Goal: Task Accomplishment & Management: Manage account settings

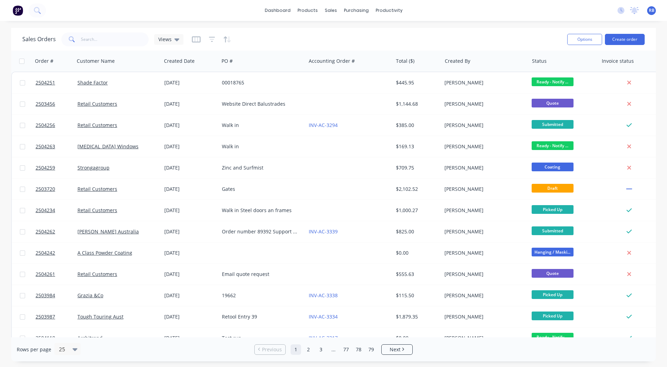
click at [101, 29] on div "Sales Orders Views Options Create order" at bounding box center [333, 39] width 645 height 23
click at [93, 38] on input "text" at bounding box center [115, 39] width 68 height 14
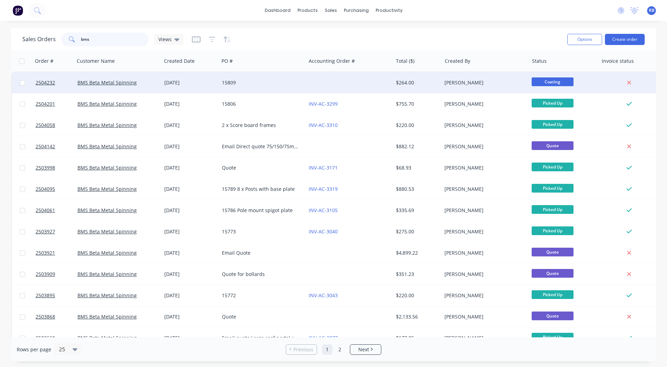
type input "bms"
click at [545, 82] on span "Coating" at bounding box center [553, 81] width 42 height 9
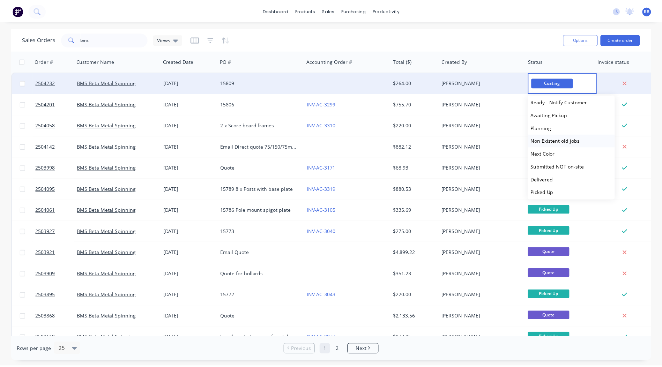
scroll to position [288, 0]
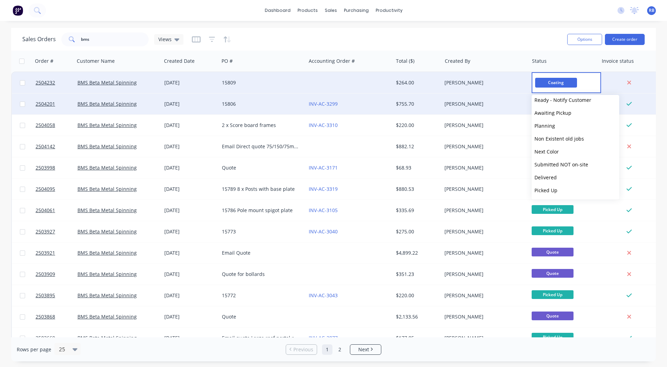
click at [562, 101] on span "Ready - Notify Customer" at bounding box center [562, 100] width 57 height 7
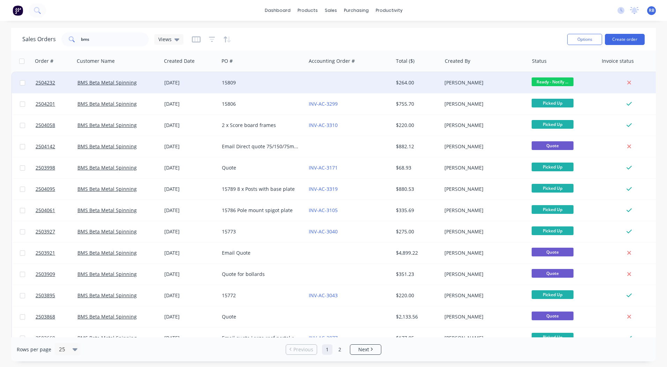
click at [555, 82] on span "Ready - Notify ..." at bounding box center [553, 81] width 42 height 9
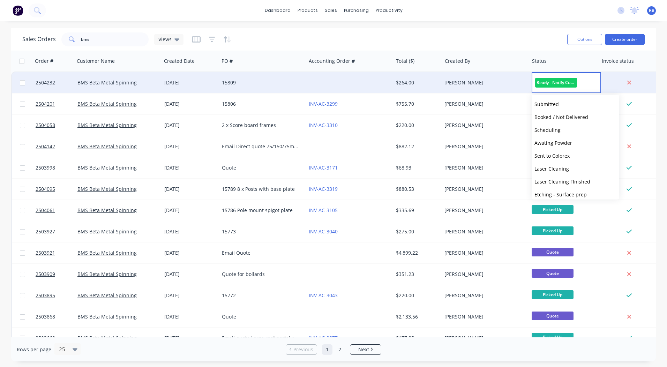
click at [532, 27] on div "dashboard products sales purchasing productivity dashboard products Product Cat…" at bounding box center [333, 183] width 667 height 367
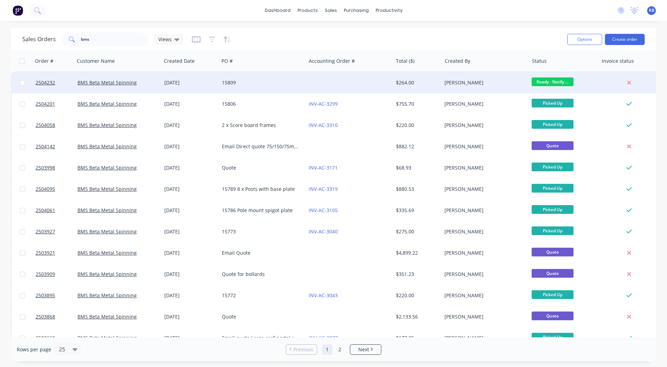
click at [502, 81] on div "[PERSON_NAME]" at bounding box center [482, 82] width 77 height 7
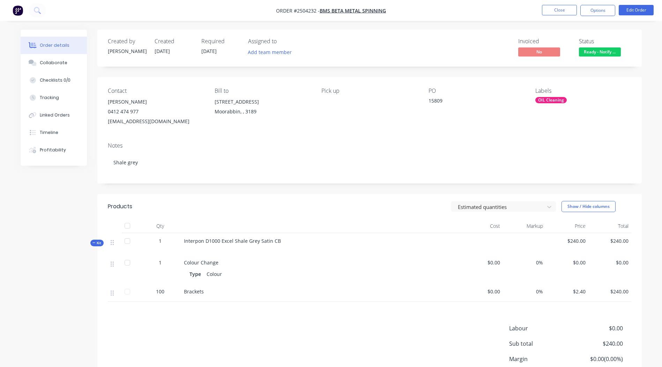
click at [596, 52] on span "Ready - Notify ..." at bounding box center [600, 51] width 42 height 9
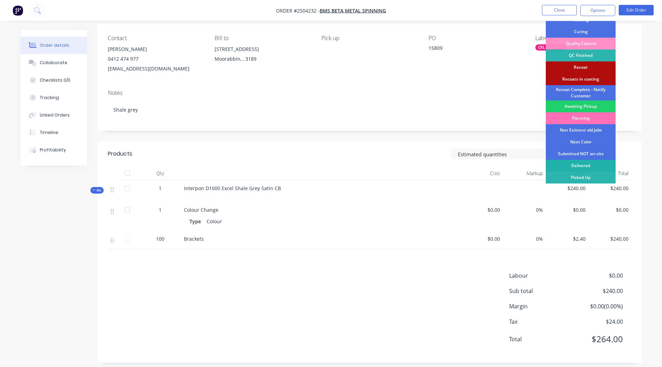
scroll to position [59, 0]
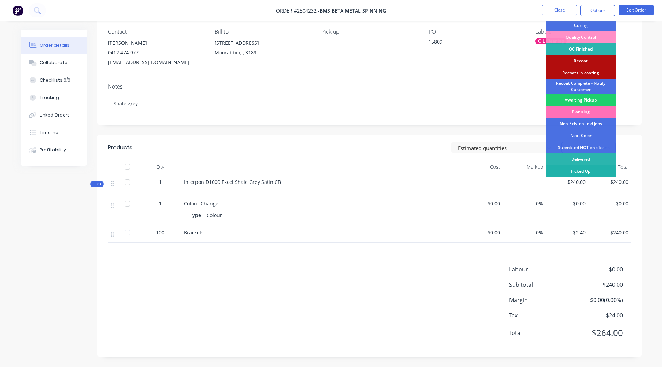
click at [575, 170] on div "Picked Up" at bounding box center [580, 171] width 70 height 12
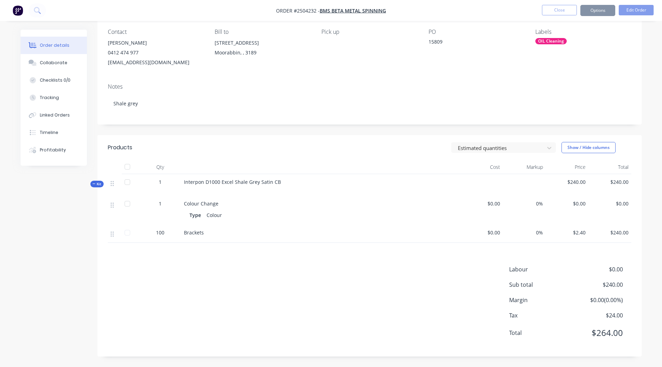
scroll to position [0, 0]
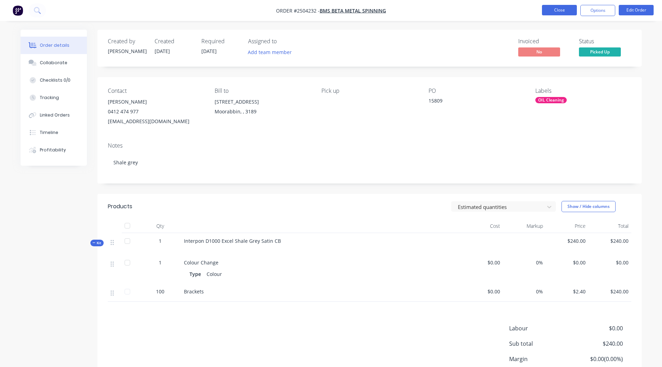
click at [551, 6] on button "Close" at bounding box center [559, 10] width 35 height 10
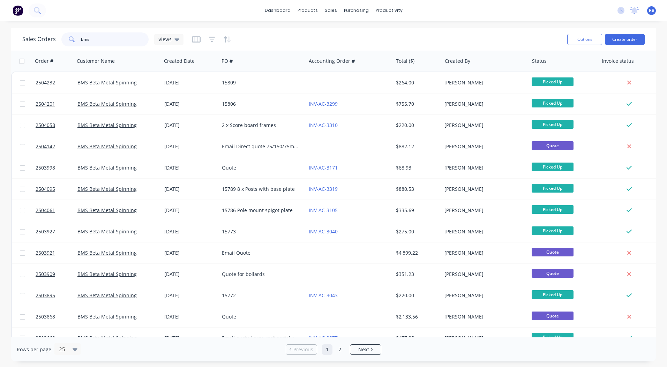
drag, startPoint x: 116, startPoint y: 38, endPoint x: 0, endPoint y: 40, distance: 116.2
click at [0, 58] on html "dashboard products sales purchasing productivity dashboard products Product Cat…" at bounding box center [333, 183] width 667 height 367
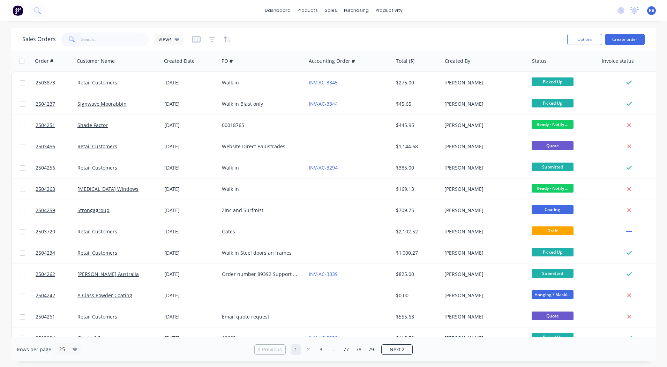
click at [543, 27] on div "dashboard products sales purchasing productivity dashboard products Product Cat…" at bounding box center [333, 183] width 667 height 367
drag, startPoint x: 481, startPoint y: 27, endPoint x: 536, endPoint y: 37, distance: 55.3
click at [481, 27] on div "dashboard products sales purchasing productivity dashboard products Product Cat…" at bounding box center [333, 183] width 667 height 367
click at [627, 40] on button "Create order" at bounding box center [625, 39] width 40 height 11
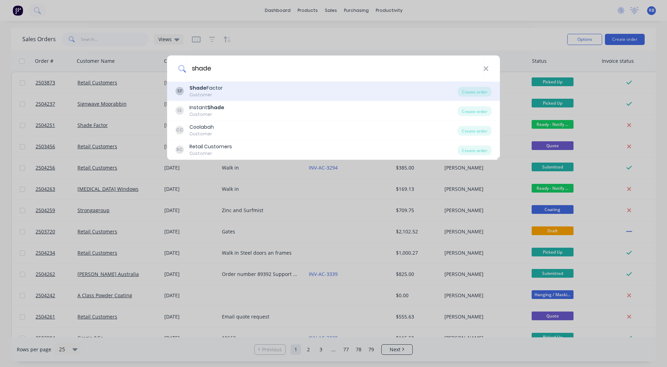
type input "shade"
click at [227, 88] on div "SF Shade Factor Customer" at bounding box center [316, 91] width 282 height 14
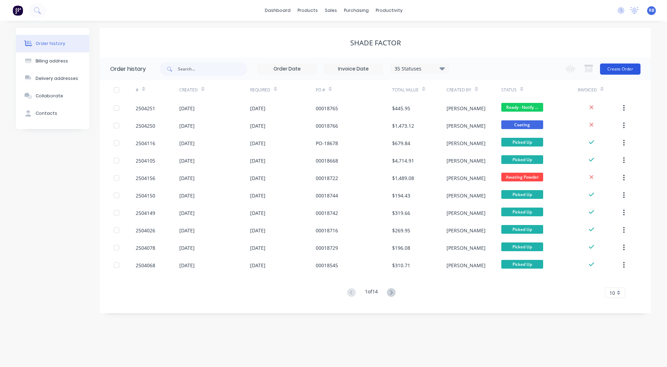
click at [620, 65] on button "Create Order" at bounding box center [620, 68] width 40 height 11
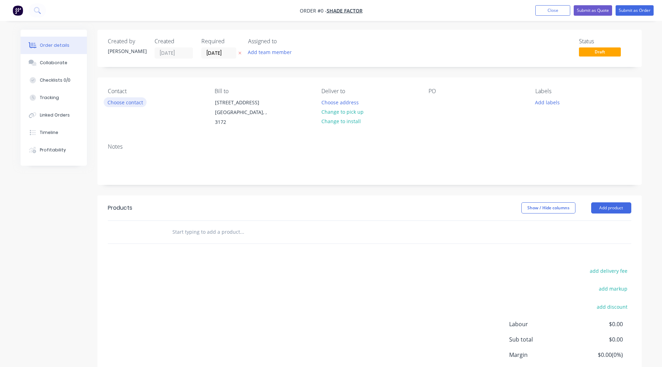
click at [128, 98] on button "Choose contact" at bounding box center [125, 101] width 43 height 9
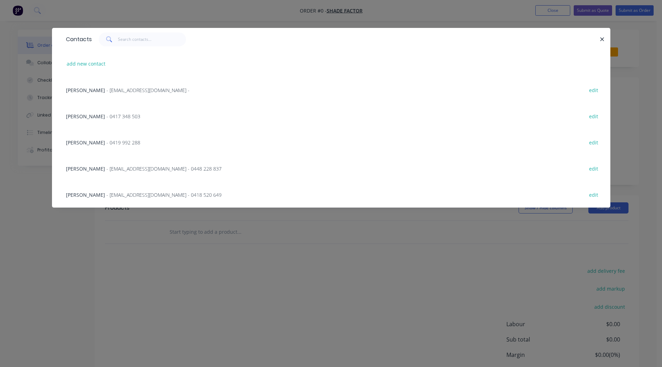
click at [82, 113] on span "[PERSON_NAME]" at bounding box center [85, 116] width 39 height 7
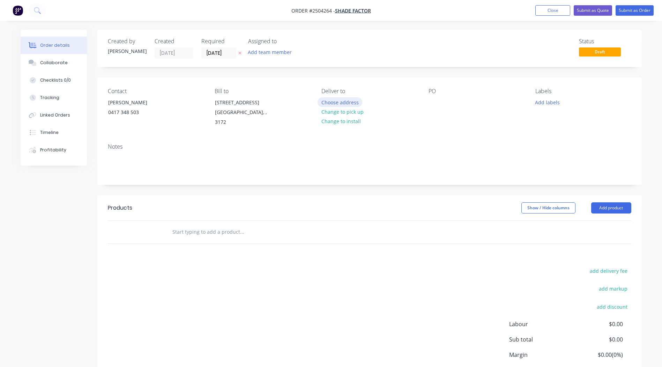
click at [334, 106] on button "Choose address" at bounding box center [339, 101] width 45 height 9
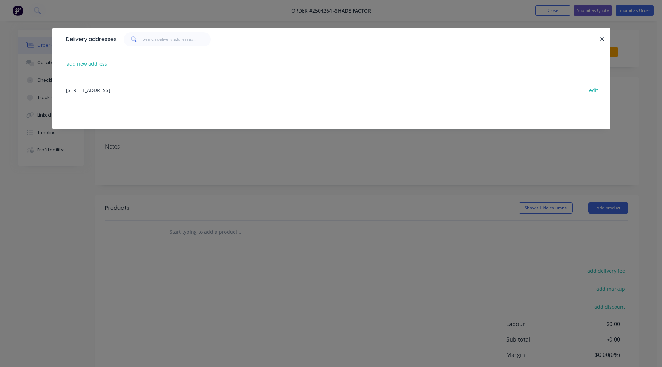
drag, startPoint x: 602, startPoint y: 38, endPoint x: 619, endPoint y: 44, distance: 17.4
click at [602, 37] on icon "button" at bounding box center [602, 39] width 5 height 6
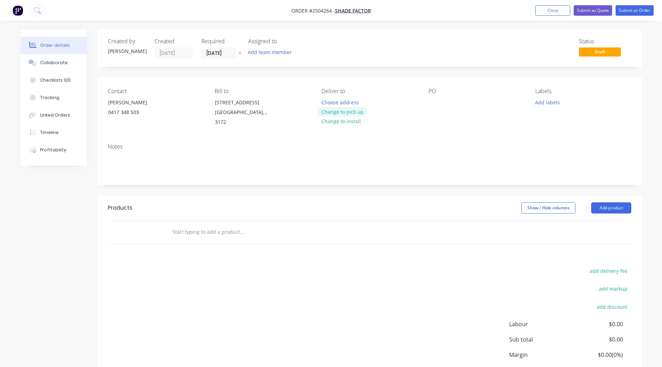
click at [337, 113] on button "Change to pick up" at bounding box center [342, 111] width 50 height 9
click at [439, 100] on div "PO" at bounding box center [476, 107] width 96 height 39
click at [438, 101] on div at bounding box center [433, 102] width 11 height 10
click at [543, 104] on button "Add labels" at bounding box center [547, 101] width 32 height 9
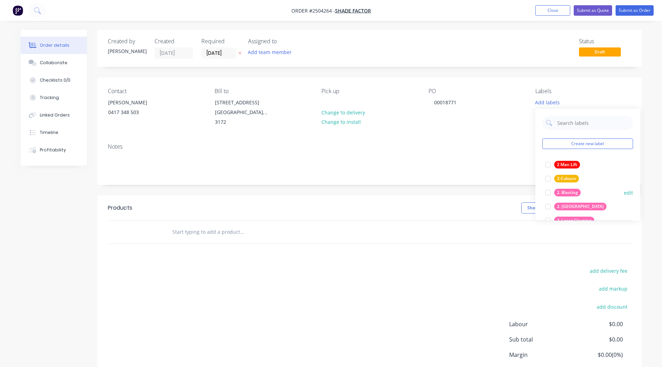
click at [577, 192] on div "2. Blasting" at bounding box center [567, 193] width 27 height 8
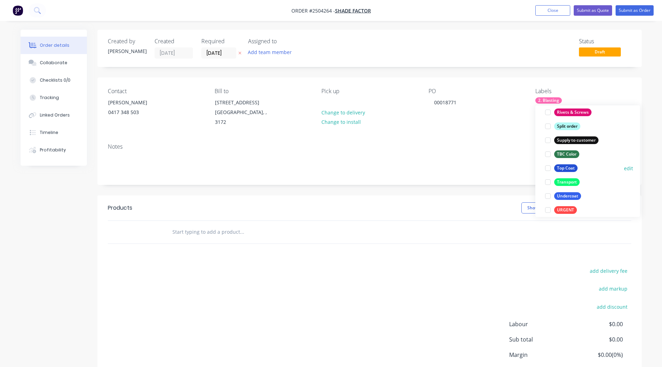
click at [570, 168] on div "Top Coat" at bounding box center [565, 168] width 23 height 8
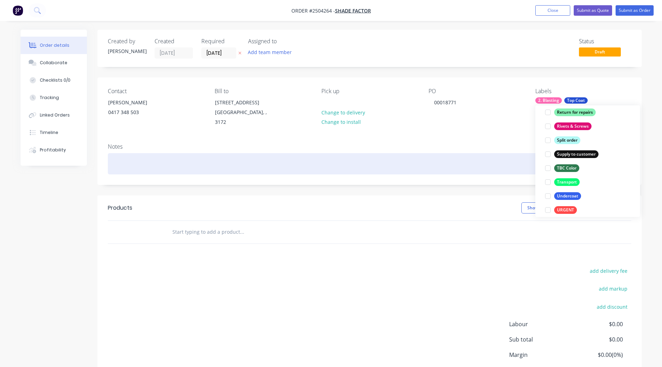
scroll to position [7, 0]
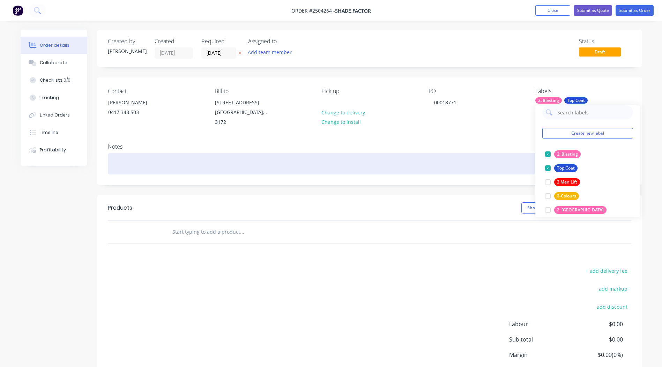
click at [155, 158] on div at bounding box center [369, 163] width 523 height 21
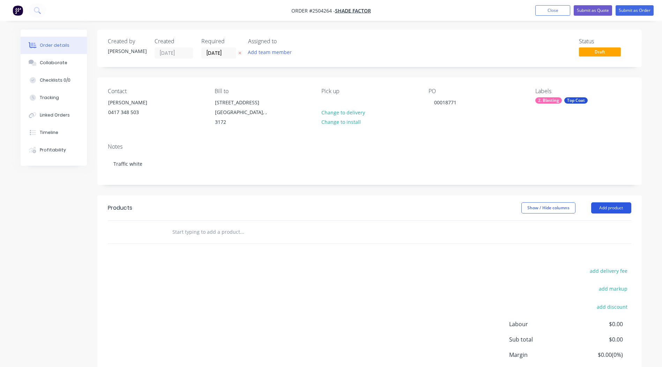
click at [617, 205] on button "Add product" at bounding box center [611, 207] width 40 height 11
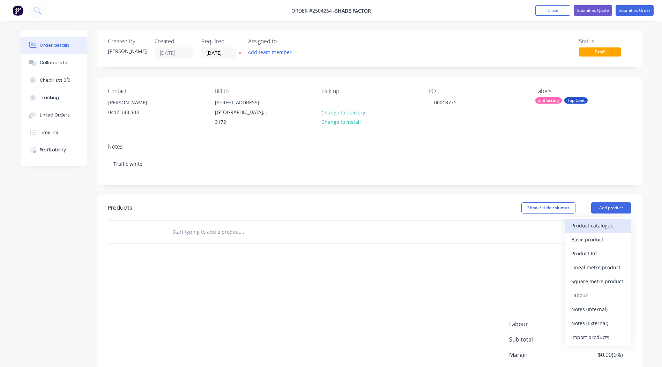
click at [601, 220] on div "Product catalogue" at bounding box center [598, 225] width 54 height 10
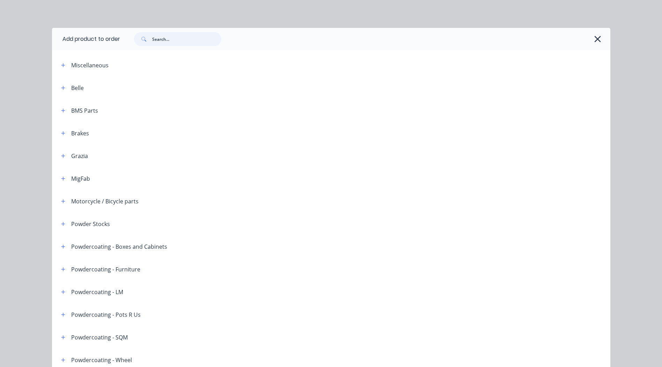
click at [171, 42] on input "text" at bounding box center [186, 39] width 69 height 14
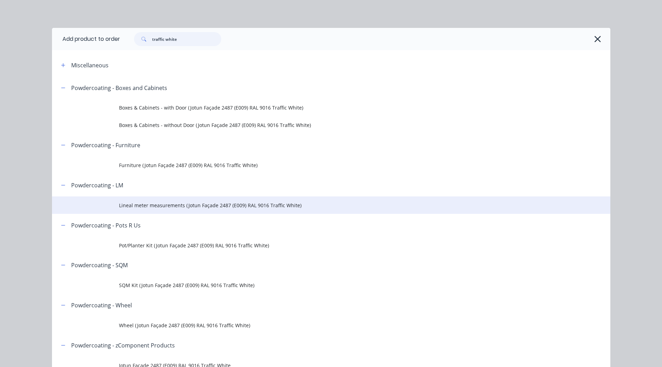
type input "traffic white"
click at [187, 206] on span "Lineal meter measurements (Jotun Façade 2487 (E009) RAL 9016 Traffic White)" at bounding box center [315, 205] width 393 height 7
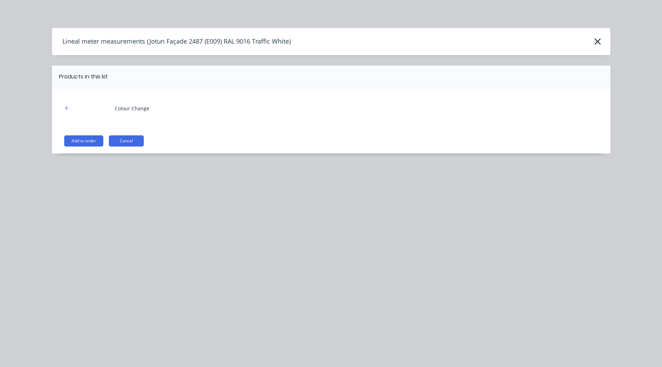
click at [92, 140] on button "Add to order" at bounding box center [83, 140] width 39 height 11
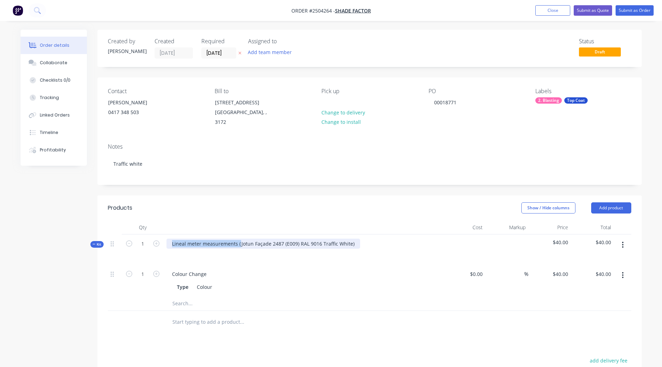
drag, startPoint x: 239, startPoint y: 235, endPoint x: -1, endPoint y: 309, distance: 251.7
click at [0, 309] on html "Order #2504264 - Shade Factor Add product Close Submit as Quote Submit as Order…" at bounding box center [331, 255] width 662 height 511
click at [287, 236] on div "Jotun Façade 2487 (E009) RAL 9016 Traffic White)" at bounding box center [303, 249] width 279 height 30
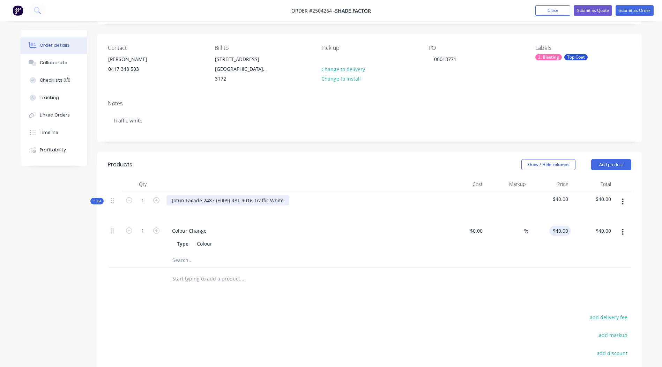
scroll to position [105, 0]
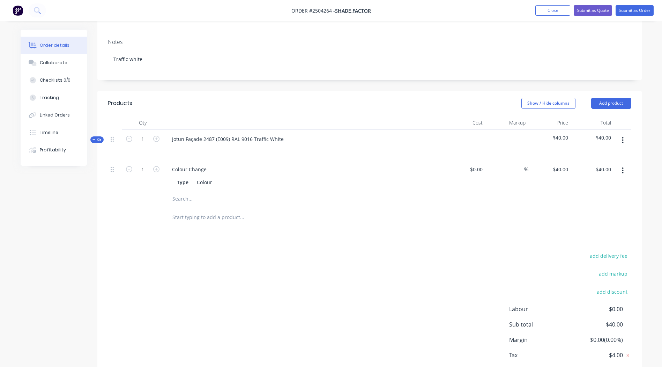
click at [621, 134] on button "button" at bounding box center [622, 140] width 16 height 13
click at [597, 155] on div "Add product to kit" at bounding box center [598, 158] width 54 height 10
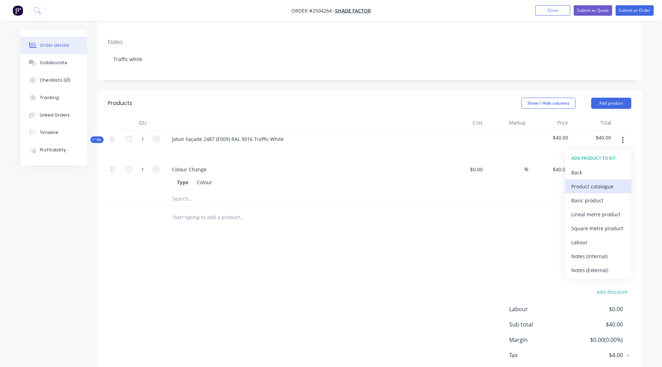
click at [595, 179] on button "Product catalogue" at bounding box center [598, 186] width 66 height 14
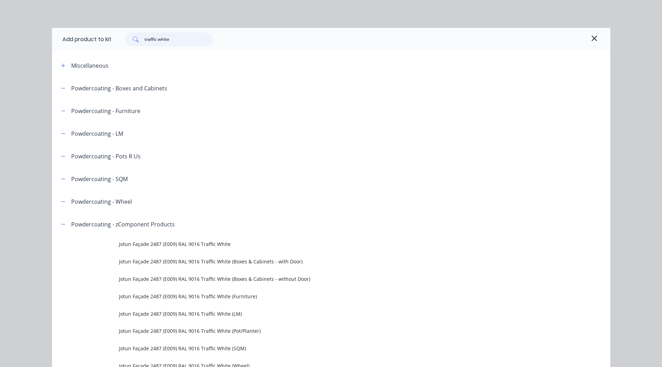
click at [171, 40] on input "traffic white" at bounding box center [178, 39] width 68 height 14
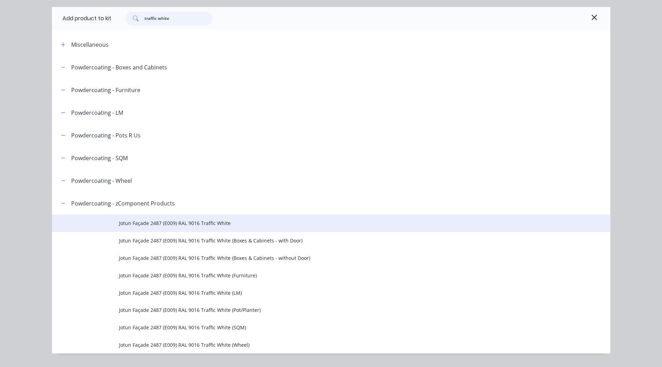
scroll to position [38, 0]
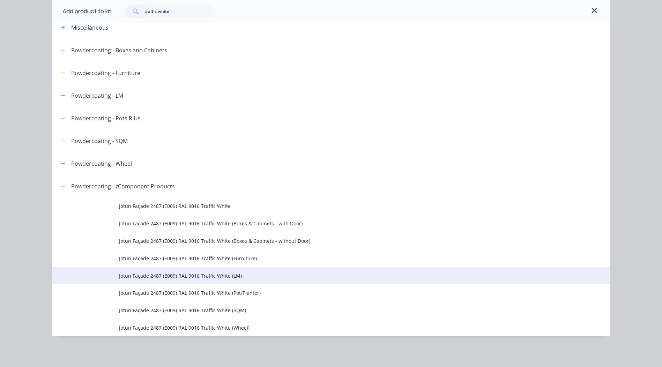
click at [239, 272] on span "Jotun Façade 2487 (E009) RAL 9016 Traffic White (LM)" at bounding box center [315, 275] width 393 height 7
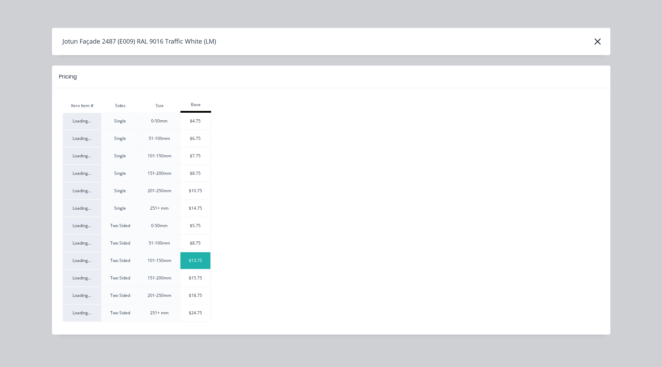
scroll to position [112, 0]
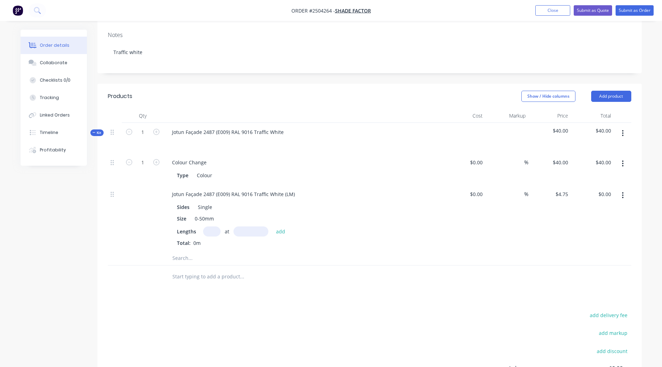
click at [622, 189] on button "button" at bounding box center [622, 195] width 16 height 13
click at [590, 225] on button "Exclude from tax" at bounding box center [598, 227] width 66 height 14
click at [622, 191] on icon "button" at bounding box center [623, 195] width 2 height 8
click at [595, 236] on div "Delete" at bounding box center [598, 241] width 54 height 10
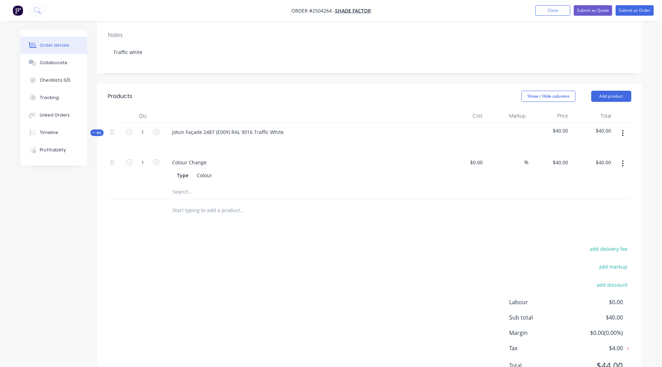
click at [621, 127] on button "button" at bounding box center [622, 133] width 16 height 13
click at [619, 127] on button "button" at bounding box center [622, 133] width 16 height 13
click at [614, 146] on div "Add product to kit" at bounding box center [598, 151] width 54 height 10
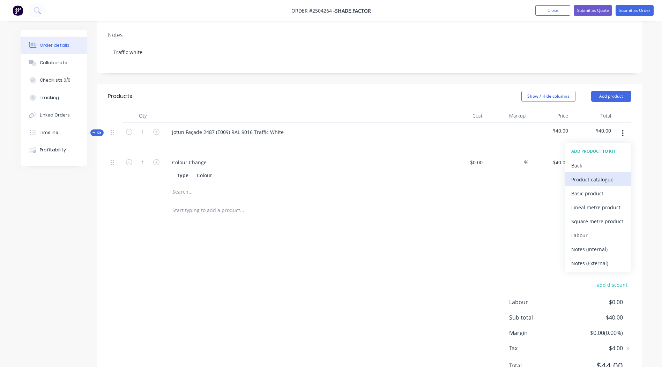
click at [598, 174] on div "Product catalogue" at bounding box center [598, 179] width 54 height 10
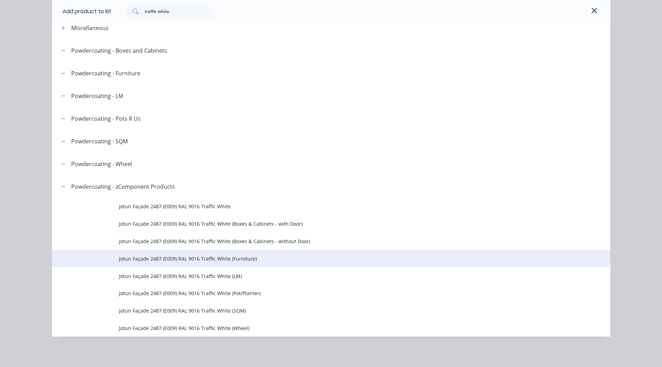
scroll to position [38, 0]
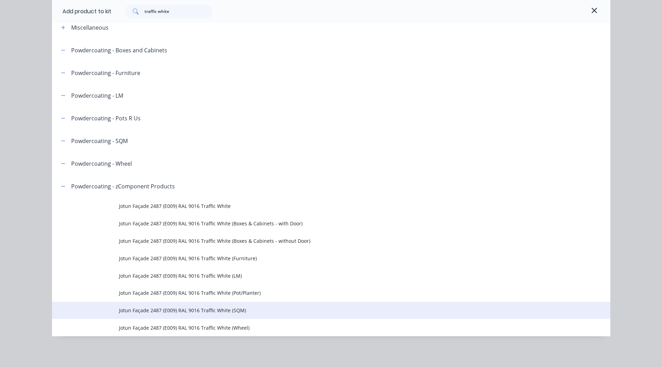
click at [240, 309] on span "Jotun Façade 2487 (E009) RAL 9016 Traffic White (SQM)" at bounding box center [315, 310] width 393 height 7
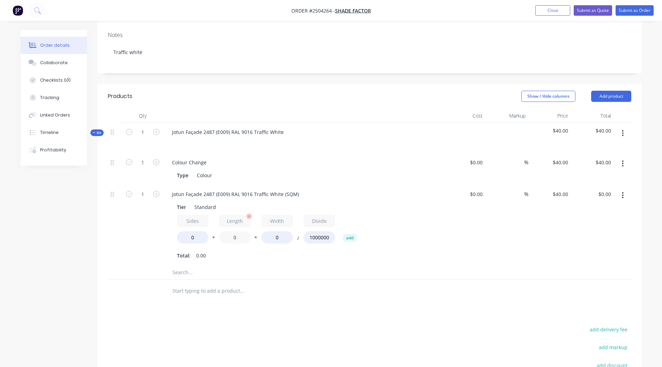
click at [240, 231] on input "0" at bounding box center [234, 237] width 31 height 12
type input "600"
drag, startPoint x: 284, startPoint y: 242, endPoint x: 122, endPoint y: 244, distance: 162.5
click at [143, 246] on div "1 Jotun Façade 2487 (E009) RAL 9016 Traffic White (SQM) Tier Standard Sides 0 *…" at bounding box center [369, 225] width 523 height 81
drag, startPoint x: 122, startPoint y: 244, endPoint x: 292, endPoint y: 255, distance: 170.9
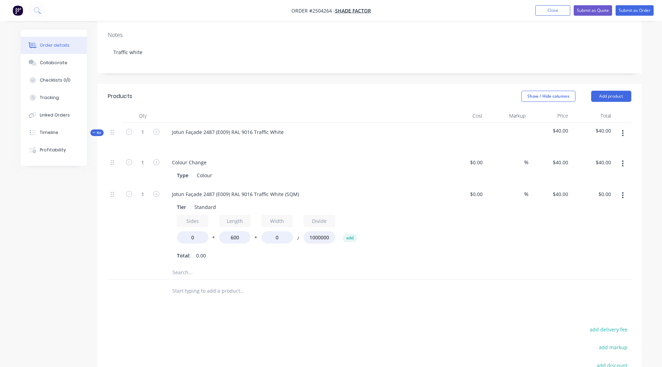
click at [292, 265] on input "text" at bounding box center [242, 272] width 140 height 14
drag, startPoint x: 286, startPoint y: 229, endPoint x: 77, endPoint y: 236, distance: 208.7
click at [162, 243] on div "1 Jotun Façade 2487 (E009) RAL 9016 Traffic White (SQM) Tier Standard Sides 0 *…" at bounding box center [369, 225] width 523 height 81
type input "950"
drag, startPoint x: 204, startPoint y: 232, endPoint x: 21, endPoint y: 206, distance: 185.3
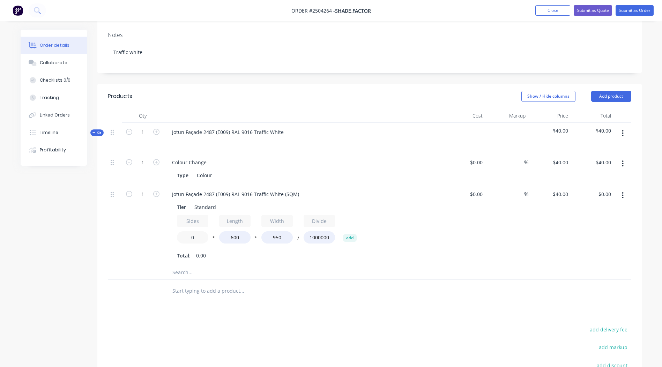
click at [157, 232] on div "1 Jotun Façade 2487 (E009) RAL 9016 Traffic White (SQM) Tier Standard Sides 0 *…" at bounding box center [369, 225] width 523 height 81
type input "2"
type input "$45.60"
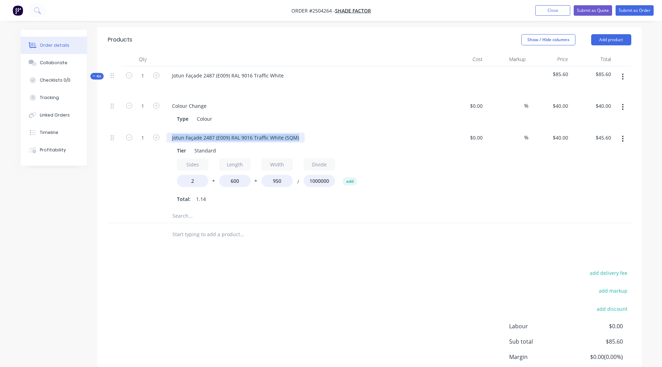
drag, startPoint x: 300, startPoint y: 129, endPoint x: 0, endPoint y: 152, distance: 301.2
click at [0, 148] on html "Order #2504264 - Shade Factor Add product Close Submit as Quote Submit as Order…" at bounding box center [331, 128] width 662 height 592
click at [327, 287] on div "add delivery fee add markup add discount Labour $0.00 Sub total $85.60 Margin $…" at bounding box center [369, 335] width 523 height 135
click at [625, 70] on button "button" at bounding box center [622, 76] width 16 height 13
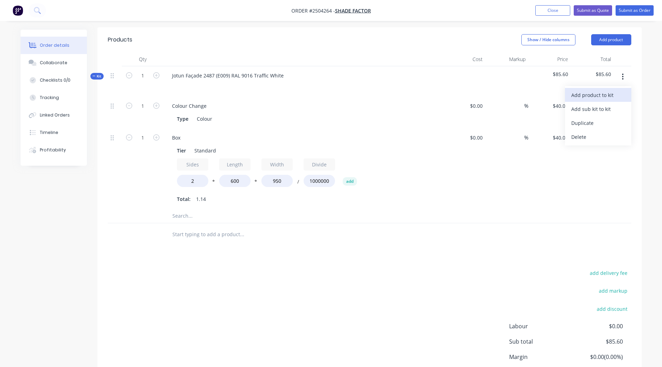
click at [603, 90] on div "Add product to kit" at bounding box center [598, 95] width 54 height 10
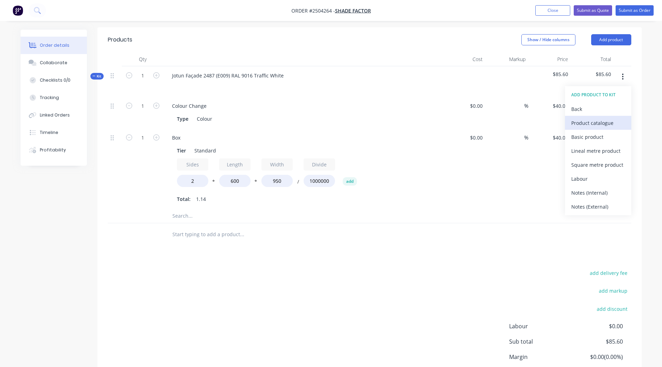
click at [609, 118] on div "Product catalogue" at bounding box center [598, 123] width 54 height 10
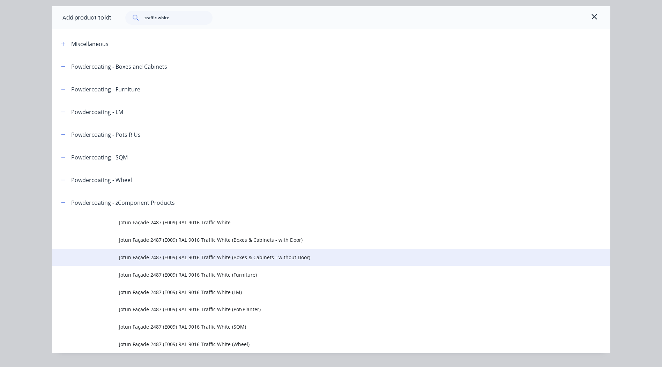
scroll to position [38, 0]
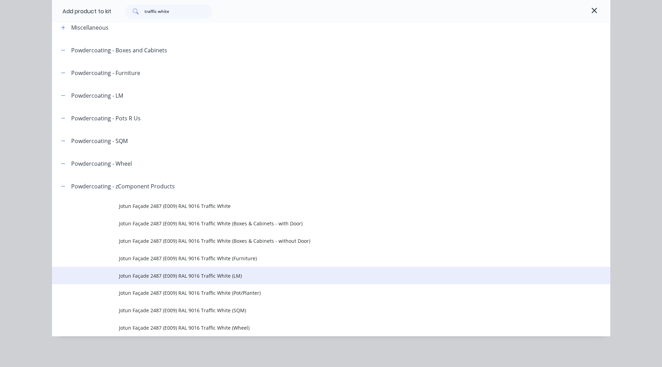
click at [222, 270] on td "Jotun Façade 2487 (E009) RAL 9016 Traffic White (LM)" at bounding box center [364, 275] width 491 height 17
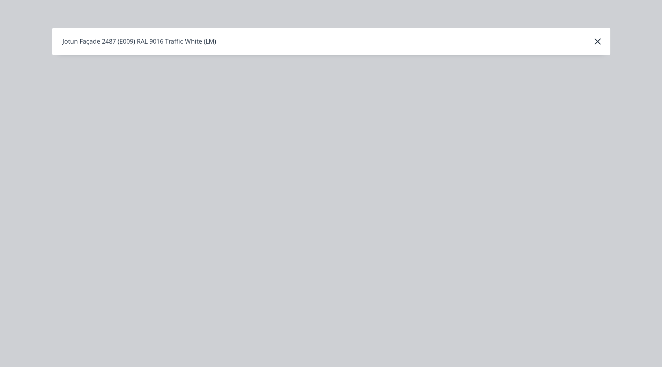
scroll to position [0, 0]
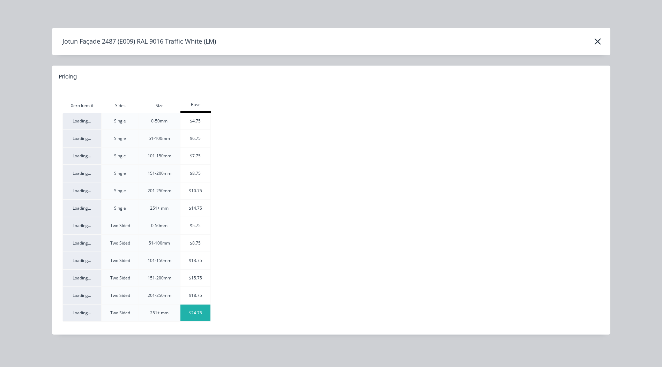
click at [198, 322] on td "$24.75" at bounding box center [195, 312] width 31 height 17
click at [198, 321] on td "$24.75" at bounding box center [195, 312] width 31 height 17
drag, startPoint x: 198, startPoint y: 321, endPoint x: 194, endPoint y: 313, distance: 9.7
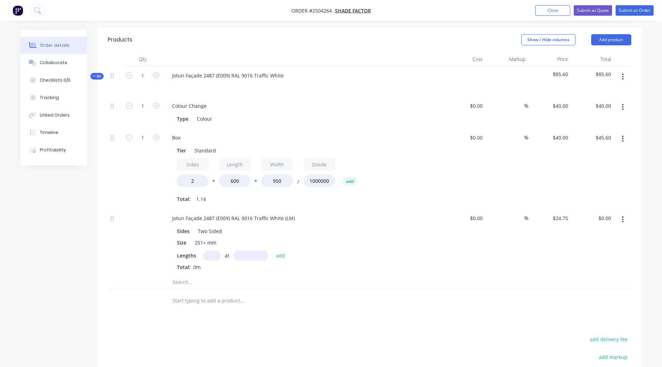
click at [211, 250] on input "text" at bounding box center [211, 255] width 17 height 10
type input "2"
click at [247, 241] on div "Sides Two Sided Size 251+ mm Lengths 2 at add Total: 0m" at bounding box center [302, 248] width 273 height 46
click at [249, 250] on input "text" at bounding box center [250, 255] width 35 height 10
type input "230"
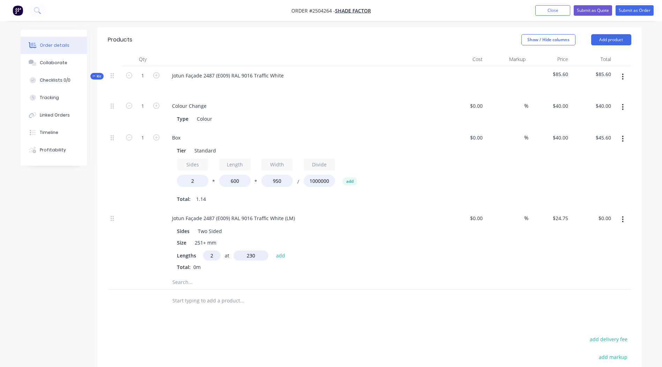
click at [272, 250] on button "add" at bounding box center [280, 254] width 16 height 9
type input "$11.39"
type input "2"
click at [249, 250] on input "text" at bounding box center [250, 255] width 35 height 10
type input "1500"
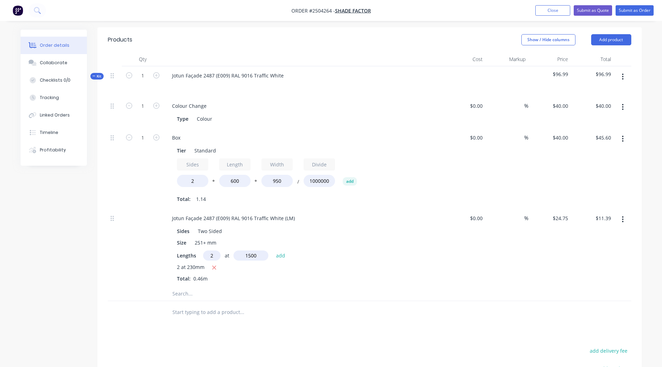
click at [272, 250] on button "add" at bounding box center [280, 254] width 16 height 9
type input "$85.64"
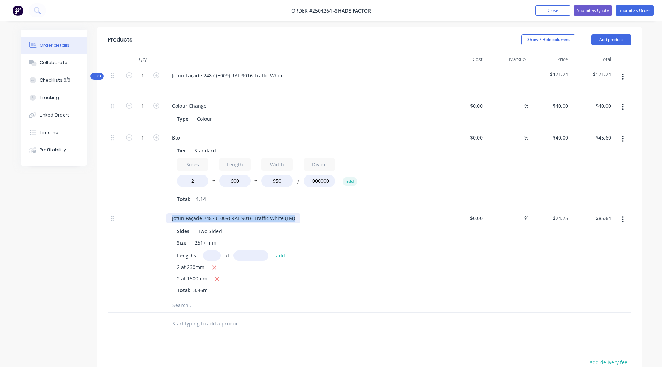
drag, startPoint x: 295, startPoint y: 210, endPoint x: 0, endPoint y: 238, distance: 296.0
click at [0, 236] on html "Order #2504264 - Shade Factor Add product Close Submit as Quote Submit as Order…" at bounding box center [331, 172] width 662 height 681
click at [211, 250] on input "text" at bounding box center [211, 255] width 17 height 10
type input "1"
click at [243, 250] on input "text" at bounding box center [250, 255] width 35 height 10
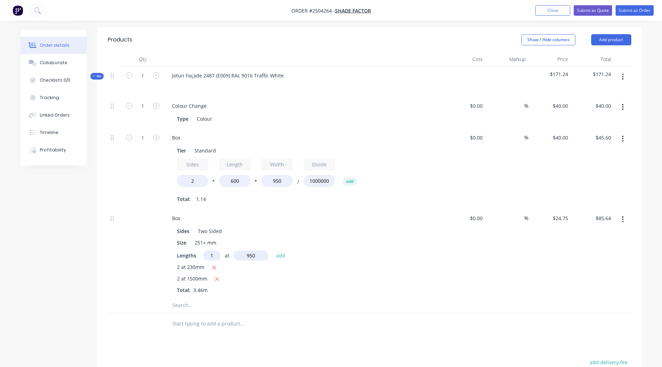
type input "950"
click at [272, 250] on button "add" at bounding box center [280, 254] width 16 height 9
type input "$109.15"
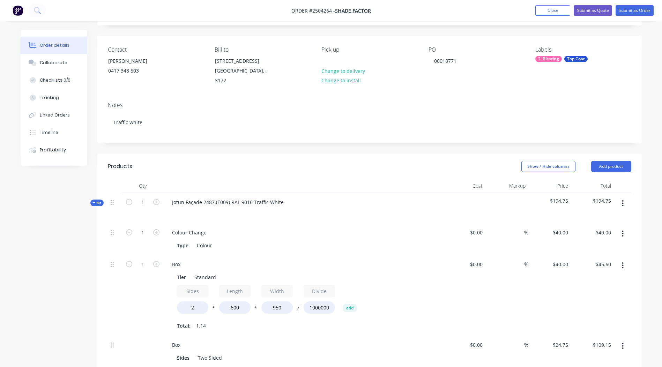
scroll to position [41, 0]
click at [623, 201] on icon "button" at bounding box center [622, 204] width 1 height 6
click at [593, 215] on button "Add product to kit" at bounding box center [598, 222] width 66 height 14
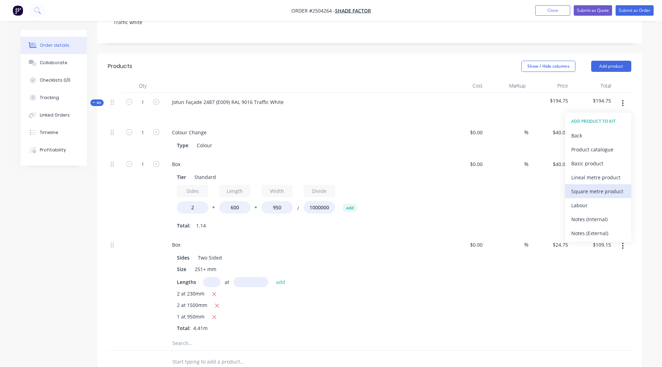
scroll to position [145, 0]
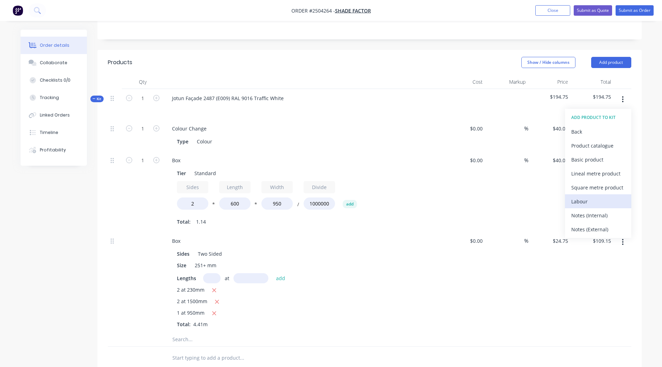
click at [591, 198] on div "Labour" at bounding box center [598, 201] width 54 height 10
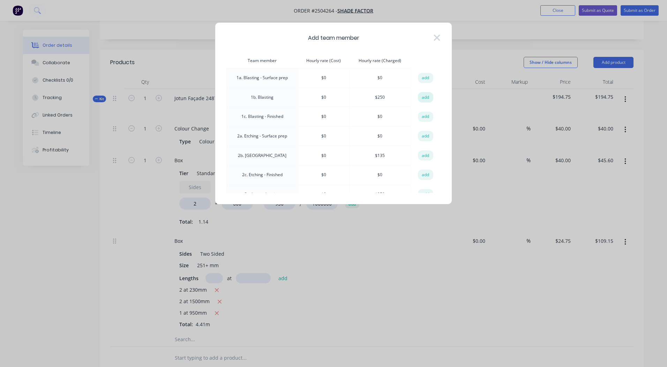
click at [418, 96] on button "add" at bounding box center [425, 97] width 15 height 10
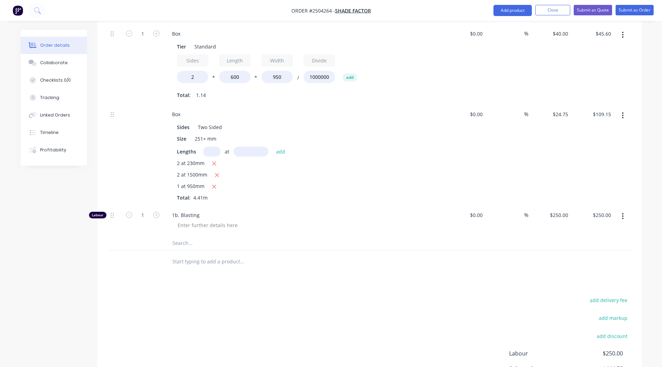
scroll to position [320, 0]
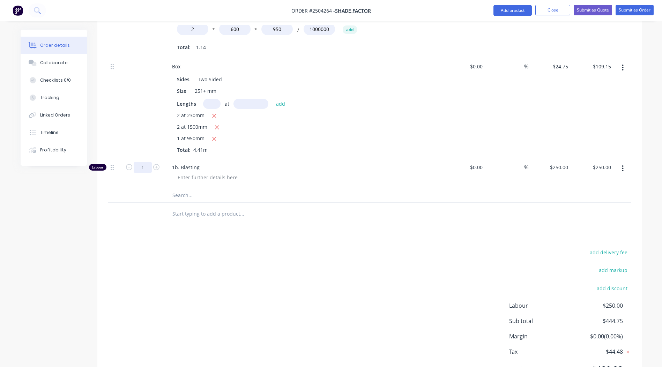
click at [151, 162] on input "1" at bounding box center [143, 167] width 18 height 10
type input "0.25"
click at [371, 317] on div "add delivery fee add markup add discount Labour $250.00 Sub total $444.75 Margi…" at bounding box center [369, 315] width 523 height 135
type input "$62.50"
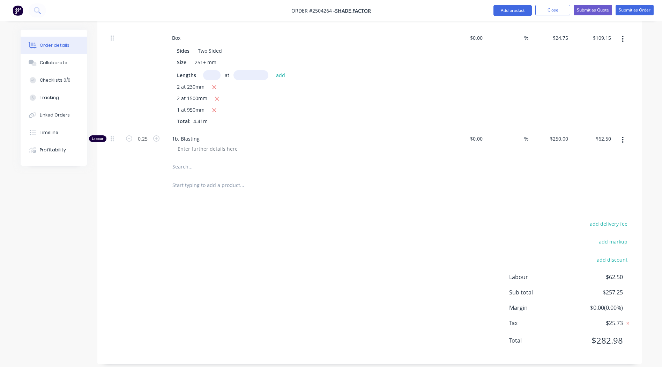
scroll to position [0, 0]
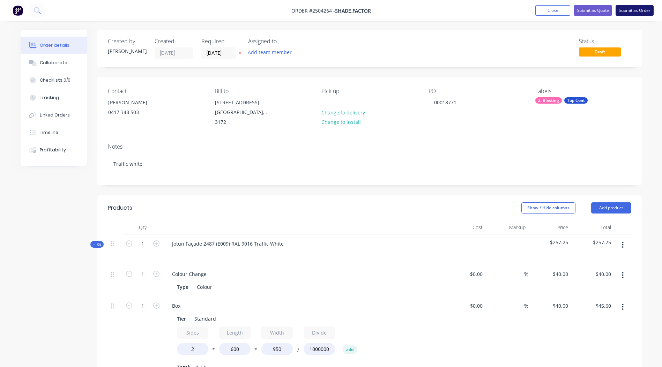
click at [630, 7] on button "Submit as Order" at bounding box center [634, 10] width 38 height 10
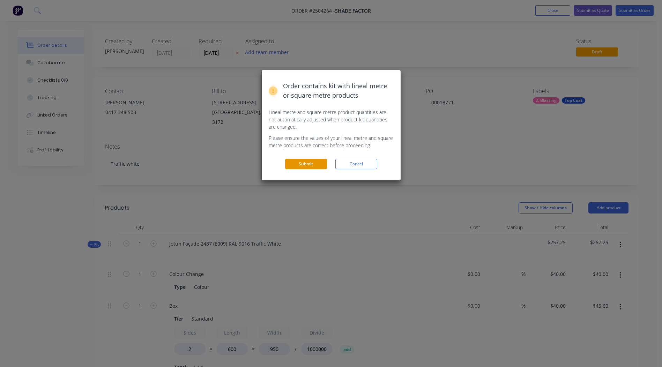
click at [307, 167] on button "Submit" at bounding box center [306, 164] width 42 height 10
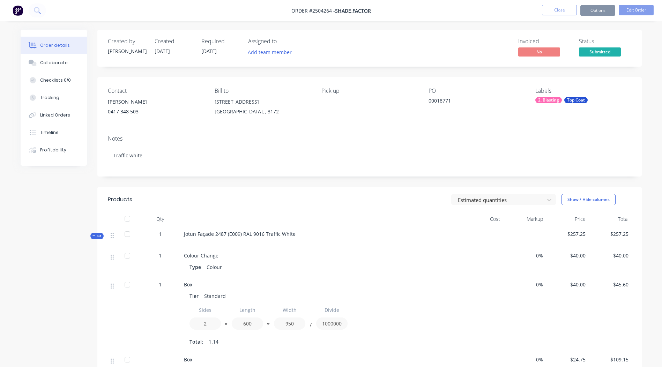
click at [605, 7] on button "Options" at bounding box center [597, 10] width 35 height 11
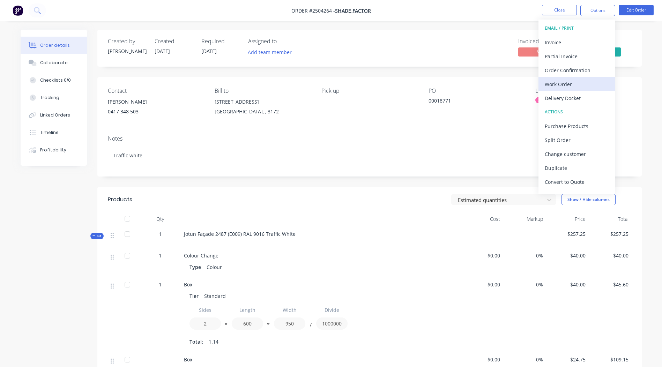
click at [572, 84] on div "Work Order" at bounding box center [576, 84] width 64 height 10
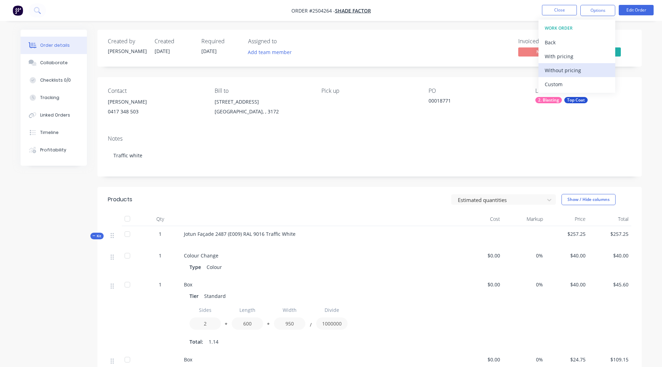
click at [579, 70] on div "Without pricing" at bounding box center [576, 70] width 64 height 10
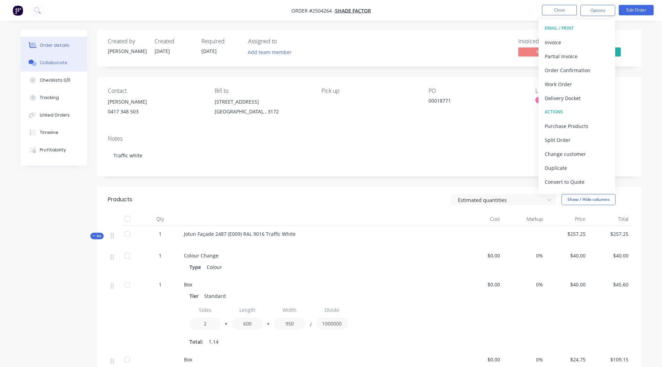
click at [62, 62] on div "Collaborate" at bounding box center [54, 63] width 28 height 6
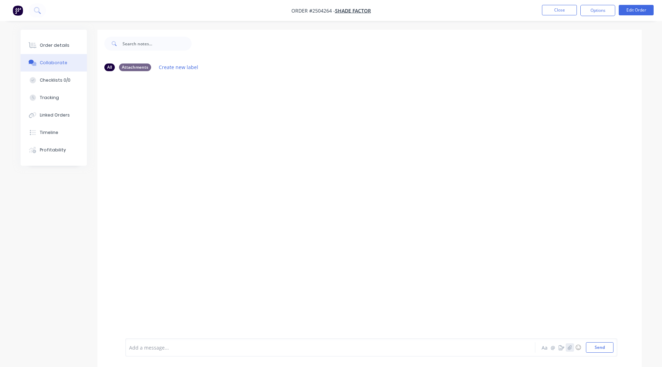
click at [567, 349] on button "button" at bounding box center [569, 347] width 8 height 8
click at [596, 350] on button "Send" at bounding box center [600, 347] width 28 height 10
click at [550, 9] on button "Close" at bounding box center [559, 10] width 35 height 10
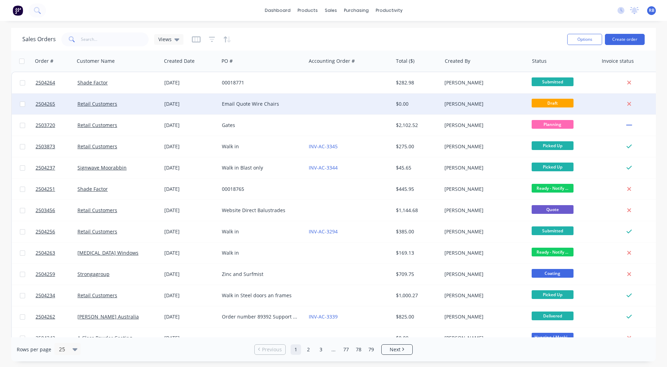
click at [265, 112] on div "Email Quote Wire Chairs" at bounding box center [262, 103] width 87 height 21
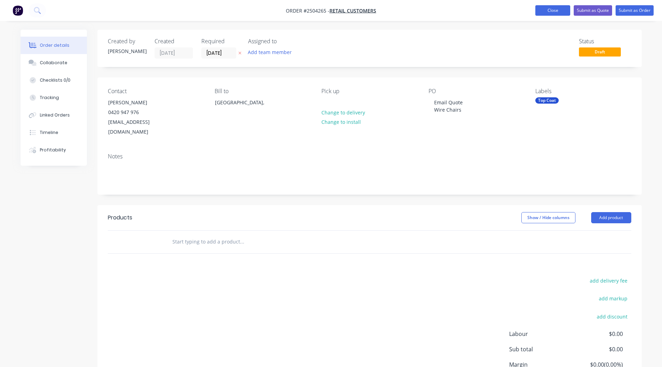
click at [552, 13] on button "Close" at bounding box center [552, 10] width 35 height 10
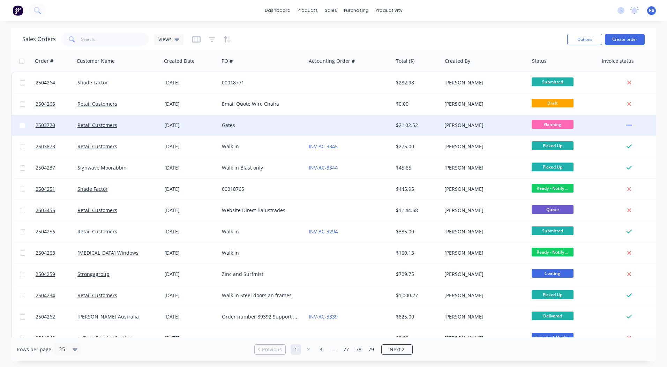
click at [322, 123] on div at bounding box center [349, 125] width 87 height 21
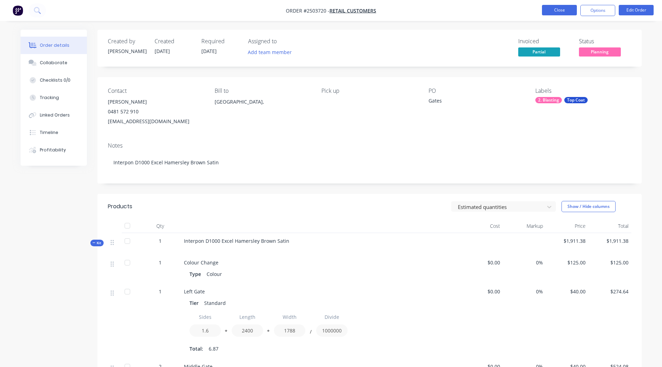
click at [572, 10] on button "Close" at bounding box center [559, 10] width 35 height 10
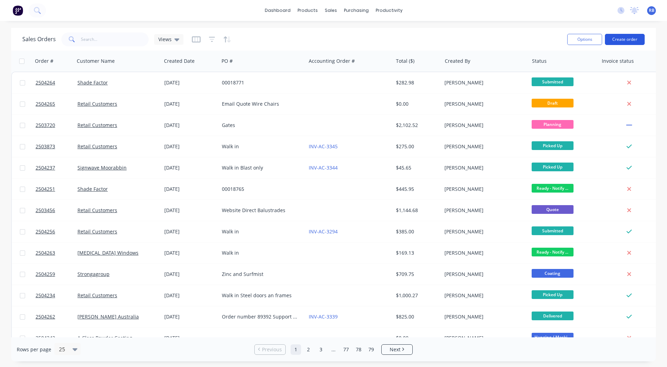
click at [632, 40] on button "Create order" at bounding box center [625, 39] width 40 height 11
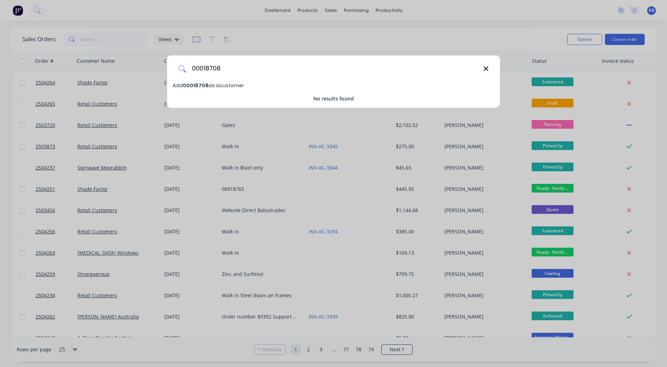
type input "00018708"
click at [485, 72] on icon at bounding box center [486, 69] width 6 height 8
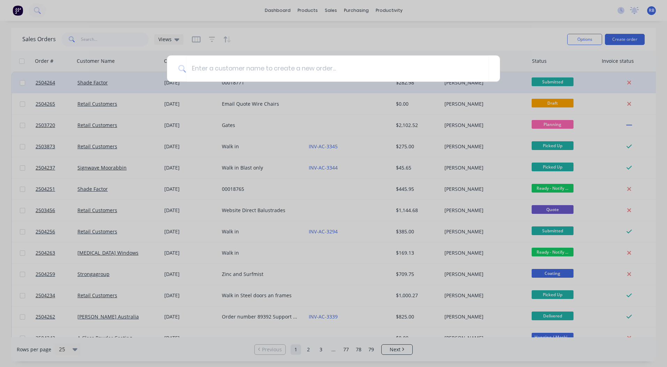
click at [545, 105] on div at bounding box center [333, 183] width 667 height 367
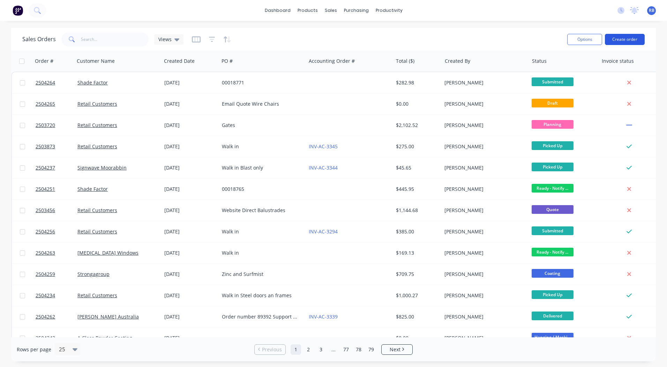
click at [619, 42] on button "Create order" at bounding box center [625, 39] width 40 height 11
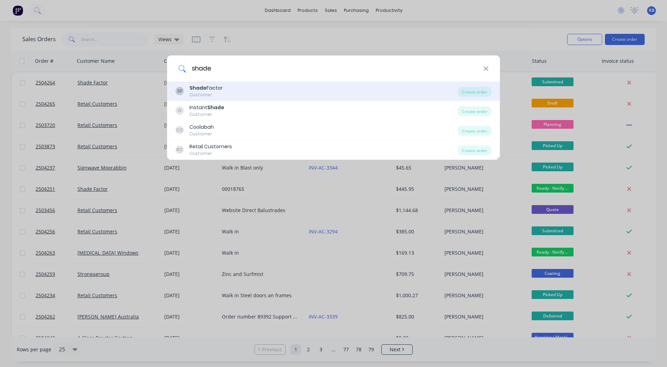
type input "shade"
click at [214, 93] on div "Customer" at bounding box center [205, 95] width 33 height 6
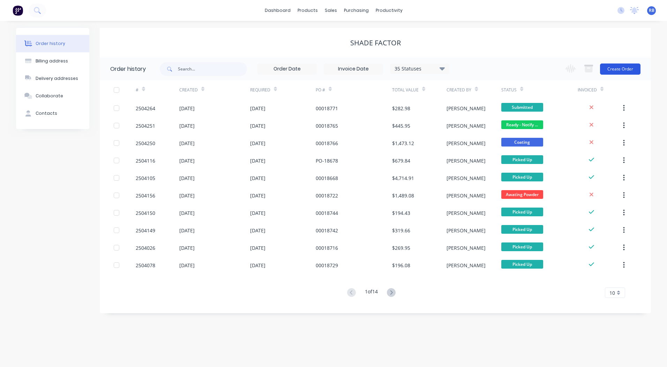
click at [624, 69] on button "Create Order" at bounding box center [620, 68] width 40 height 11
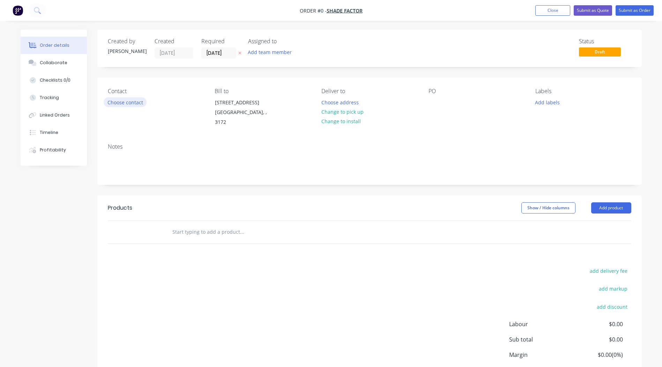
click at [132, 100] on button "Choose contact" at bounding box center [125, 101] width 43 height 9
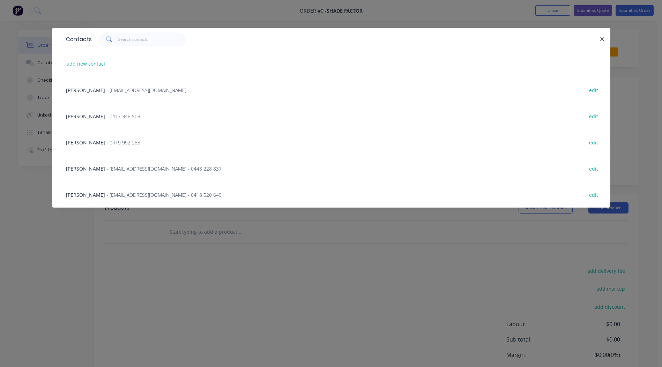
click at [106, 114] on span "- 0417 348 503" at bounding box center [123, 116] width 34 height 7
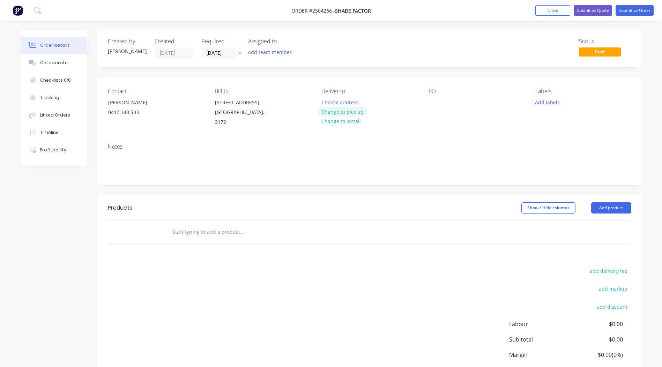
click at [343, 108] on button "Change to pick up" at bounding box center [342, 111] width 50 height 9
click at [435, 99] on div at bounding box center [433, 102] width 11 height 10
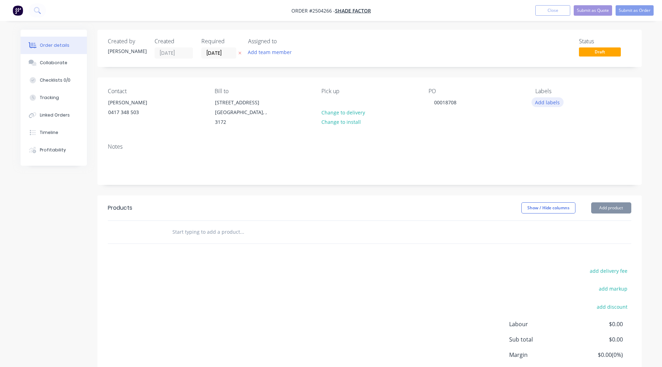
click at [537, 101] on button "Add labels" at bounding box center [547, 101] width 32 height 9
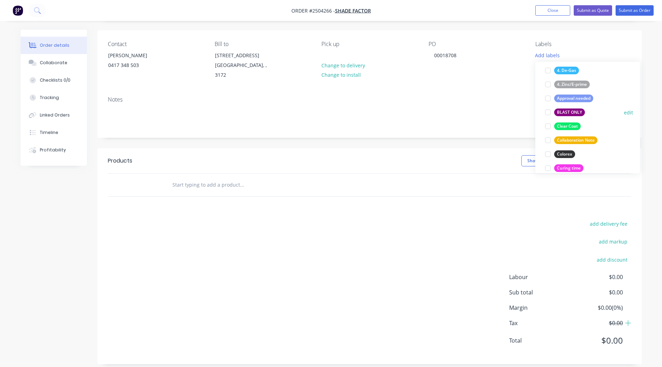
scroll to position [105, 0]
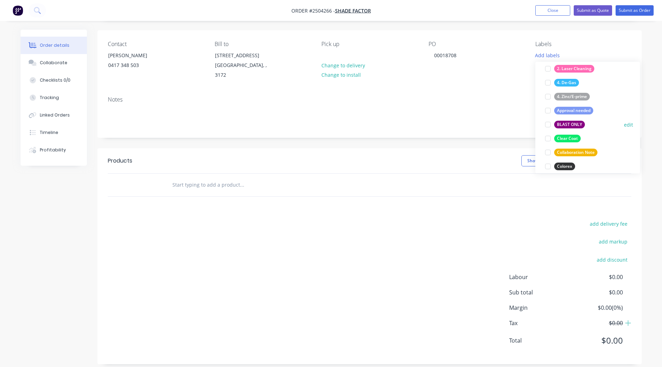
click at [577, 122] on div "BLAST ONLY" at bounding box center [569, 125] width 31 height 8
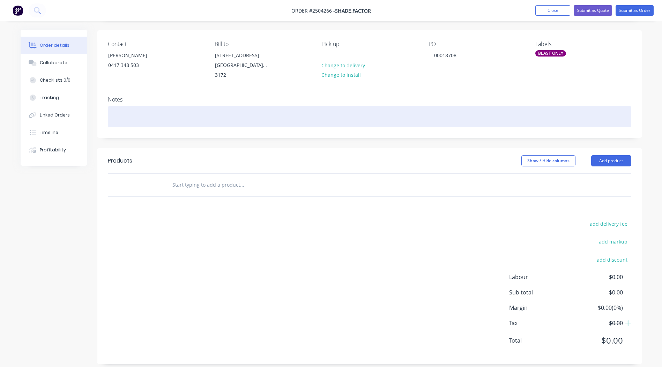
click at [156, 106] on div at bounding box center [369, 116] width 523 height 21
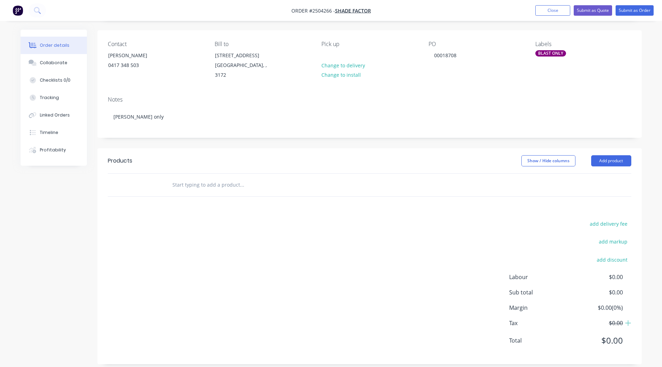
click at [612, 160] on header "Products Show / Hide columns Add product" at bounding box center [369, 160] width 544 height 25
click at [610, 155] on button "Add product" at bounding box center [611, 160] width 40 height 11
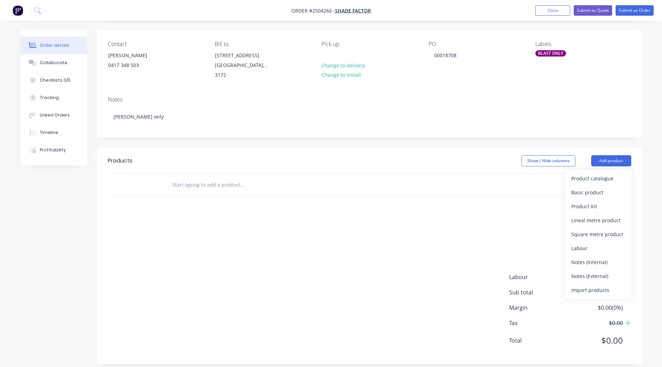
click at [605, 161] on header "Products Show / Hide columns Add product Product catalogue Basic product Produc…" at bounding box center [369, 160] width 544 height 25
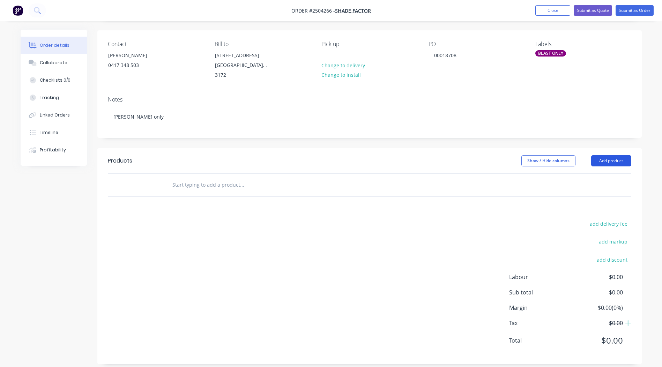
click at [613, 155] on button "Add product" at bounding box center [611, 160] width 40 height 11
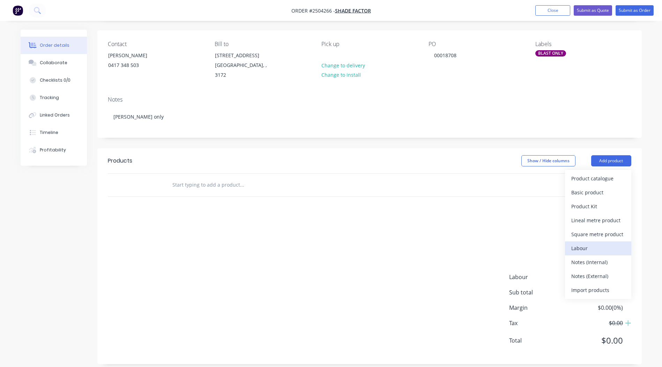
click at [588, 243] on div "Labour" at bounding box center [598, 248] width 54 height 10
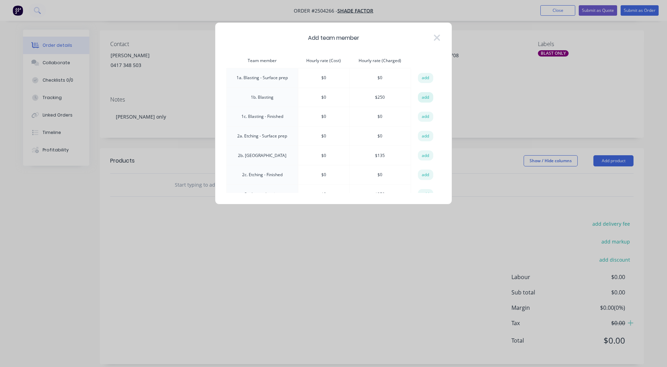
click at [424, 98] on button "add" at bounding box center [425, 97] width 15 height 10
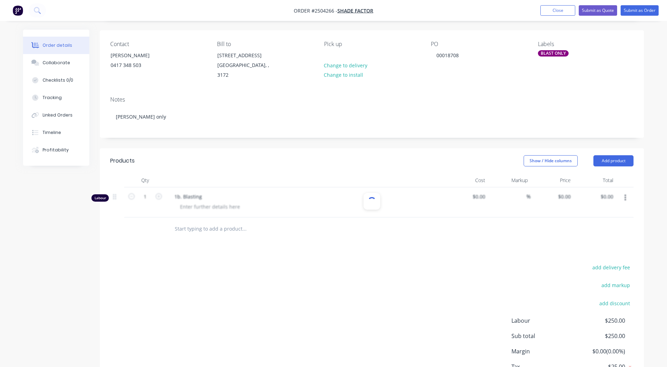
type input "$250.00"
click at [143, 187] on div "1" at bounding box center [143, 202] width 42 height 30
click at [145, 191] on input "1" at bounding box center [143, 196] width 18 height 10
type input "0.333"
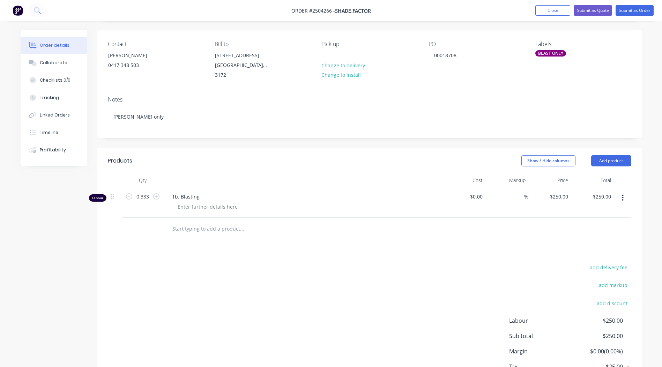
type input "$83.25"
click at [314, 264] on div "add delivery fee add markup add discount Labour $250.00 Sub total $250.00 Margi…" at bounding box center [369, 330] width 523 height 135
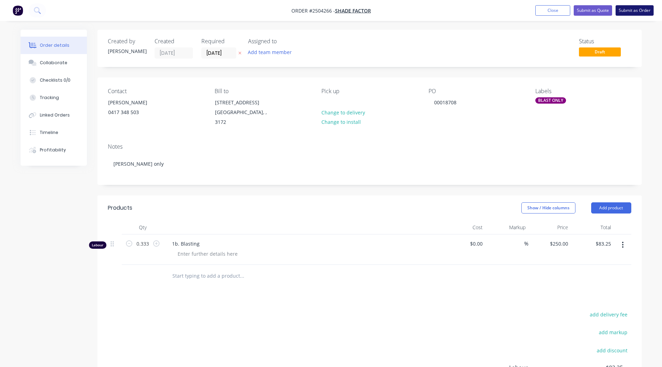
click at [633, 12] on button "Submit as Order" at bounding box center [634, 10] width 38 height 10
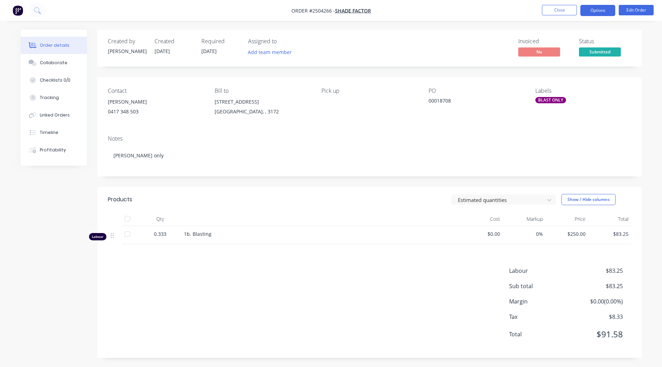
click at [593, 16] on nav "Order #2504266 - Shade Factor Close Options Edit Order" at bounding box center [331, 10] width 662 height 21
click at [595, 11] on button "Options" at bounding box center [597, 10] width 35 height 11
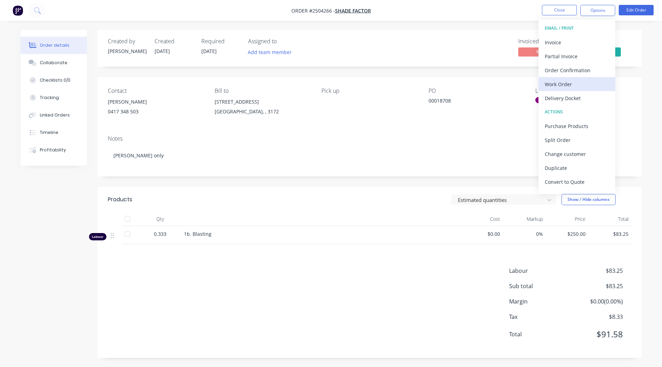
click at [567, 85] on div "Work Order" at bounding box center [576, 84] width 64 height 10
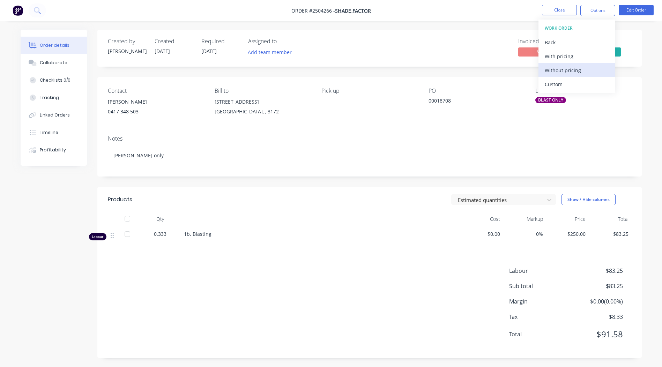
click at [573, 73] on div "Without pricing" at bounding box center [576, 70] width 64 height 10
click at [295, 177] on div "Created by Rory Created 01/10/25 Required 01/10/25 Assigned to Add team member …" at bounding box center [369, 194] width 544 height 328
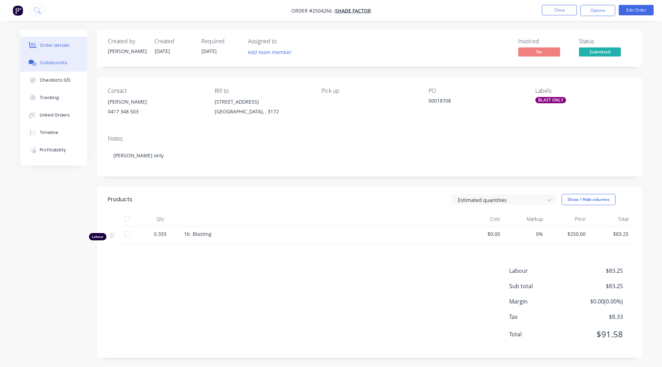
click at [67, 59] on button "Collaborate" at bounding box center [54, 62] width 66 height 17
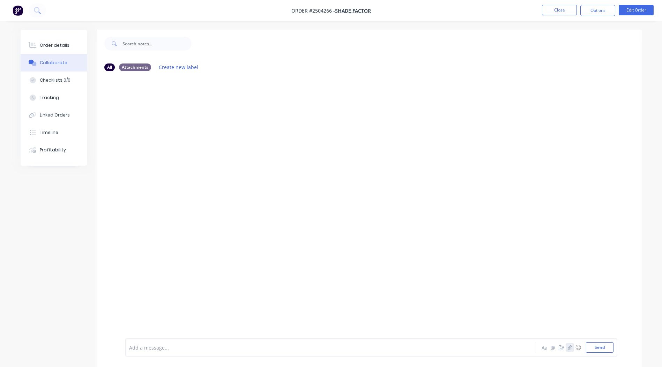
click at [573, 344] on button "button" at bounding box center [569, 347] width 8 height 8
click at [601, 347] on button "Send" at bounding box center [600, 347] width 28 height 10
click at [564, 11] on button "Close" at bounding box center [559, 10] width 35 height 10
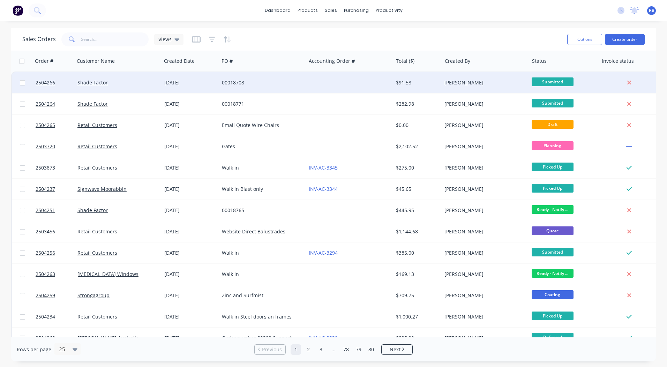
click at [257, 77] on div "00018708" at bounding box center [262, 82] width 87 height 21
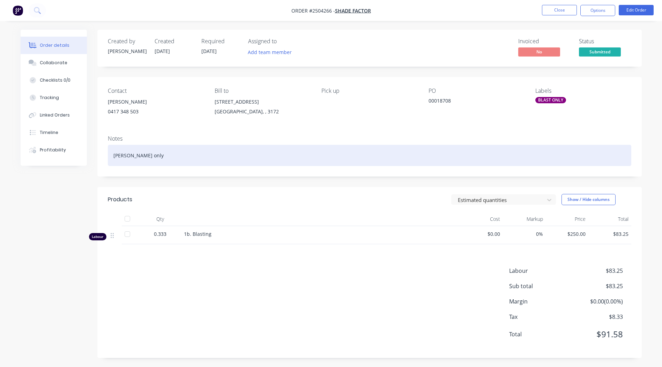
click at [116, 155] on div "Bast only" at bounding box center [369, 155] width 523 height 21
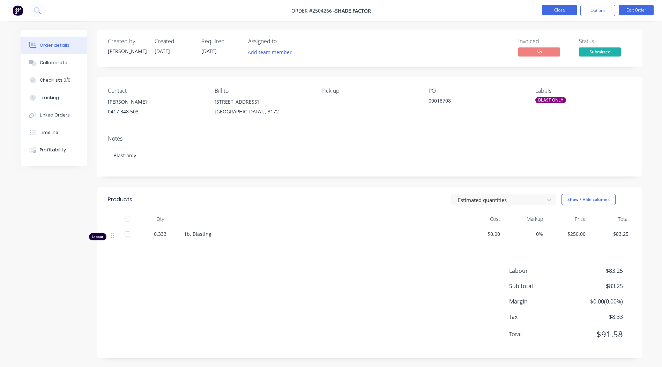
click at [570, 9] on button "Close" at bounding box center [559, 10] width 35 height 10
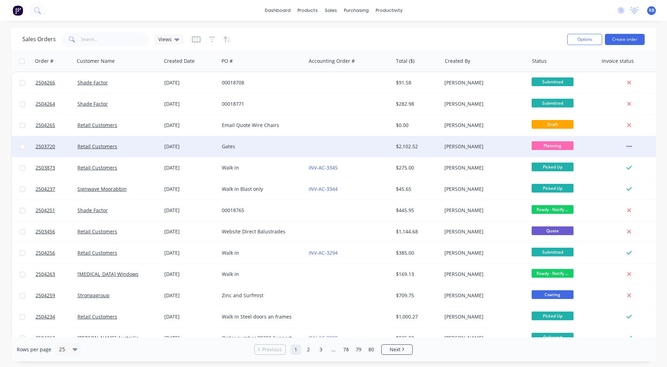
click at [392, 149] on div at bounding box center [349, 146] width 87 height 21
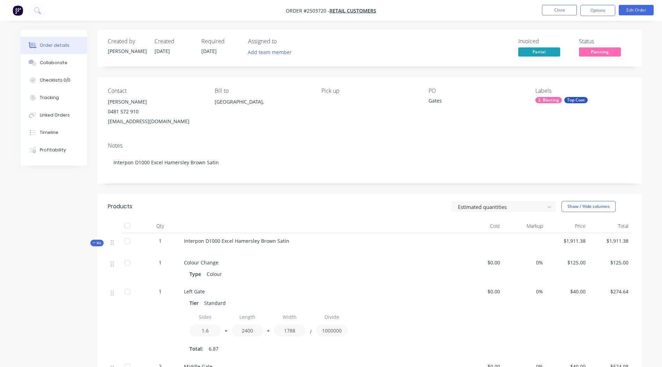
click at [58, 65] on div "Collaborate" at bounding box center [54, 63] width 28 height 6
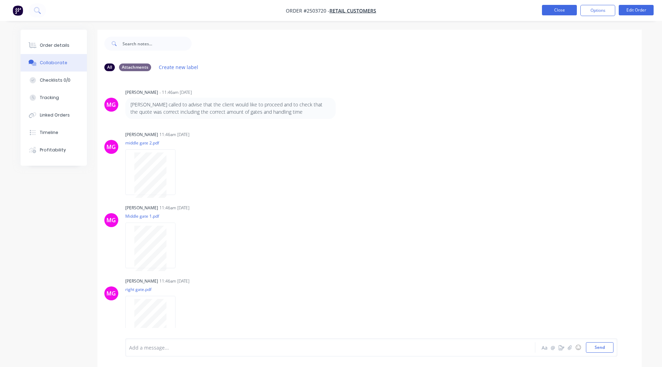
click at [552, 7] on button "Close" at bounding box center [559, 10] width 35 height 10
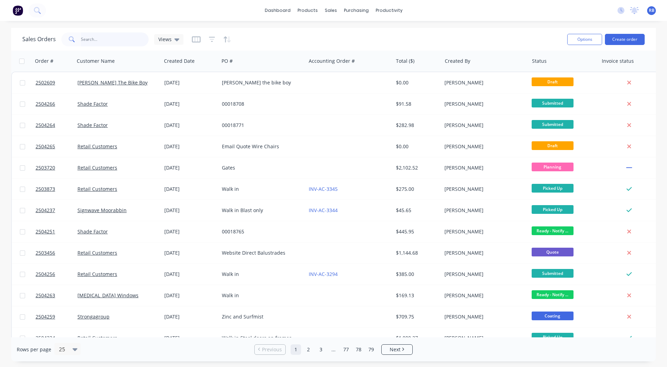
click at [91, 33] on input "text" at bounding box center [115, 39] width 68 height 14
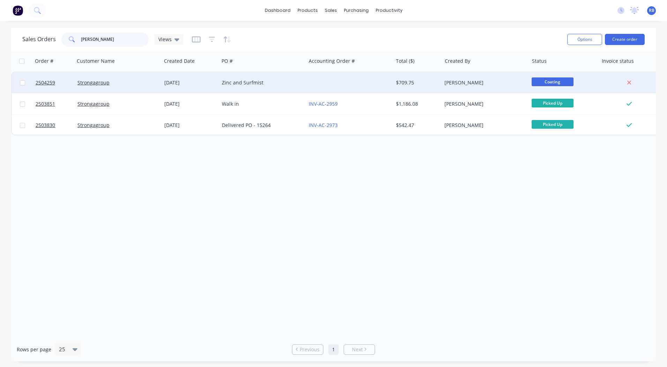
type input "hein"
click at [552, 80] on span "Coating" at bounding box center [553, 81] width 42 height 9
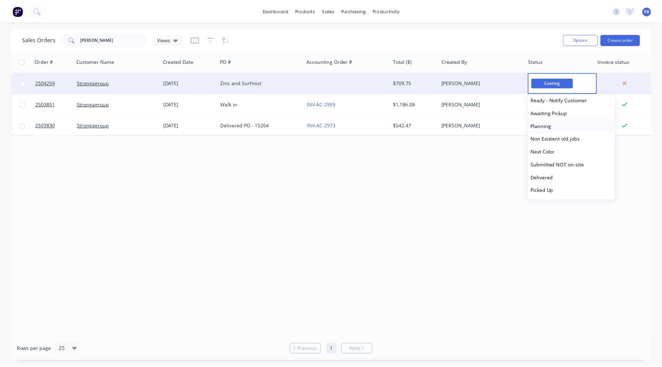
scroll to position [253, 0]
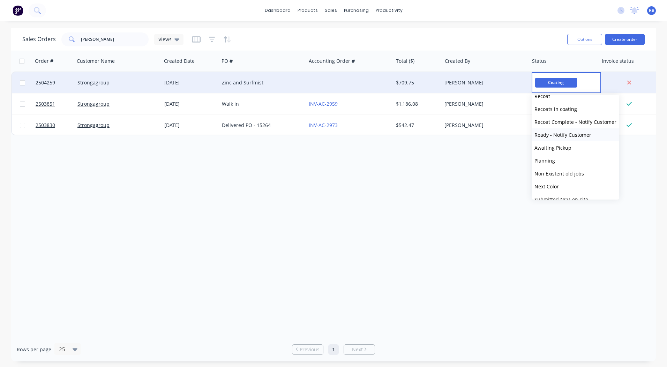
click at [564, 134] on span "Ready - Notify Customer" at bounding box center [562, 134] width 57 height 7
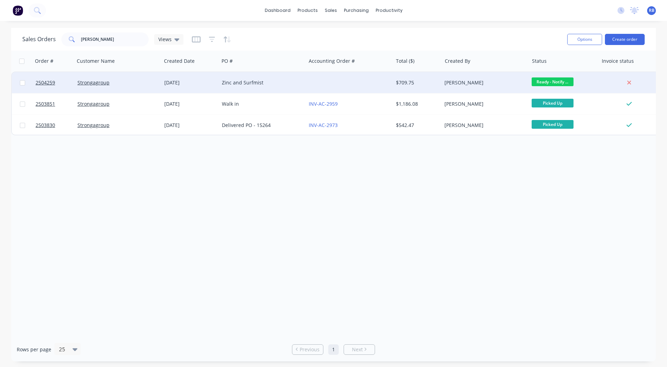
click at [416, 172] on div "Order # Customer Name Created Date PO # Accounting Order # Total ($) Created By…" at bounding box center [333, 194] width 645 height 287
drag, startPoint x: 51, startPoint y: 50, endPoint x: 0, endPoint y: 41, distance: 52.1
click at [0, 51] on html "dashboard products sales purchasing productivity dashboard products Product Cat…" at bounding box center [333, 183] width 667 height 367
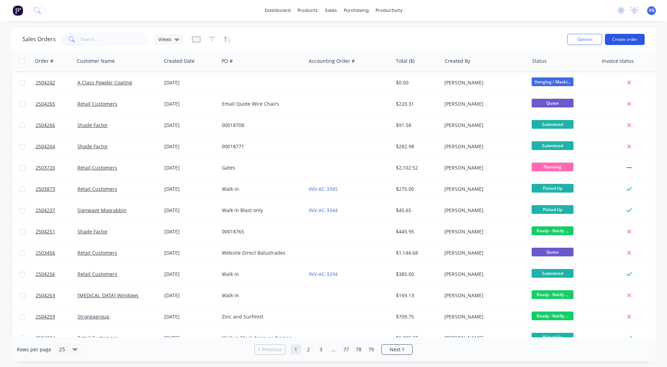
click at [619, 40] on button "Create order" at bounding box center [625, 39] width 40 height 11
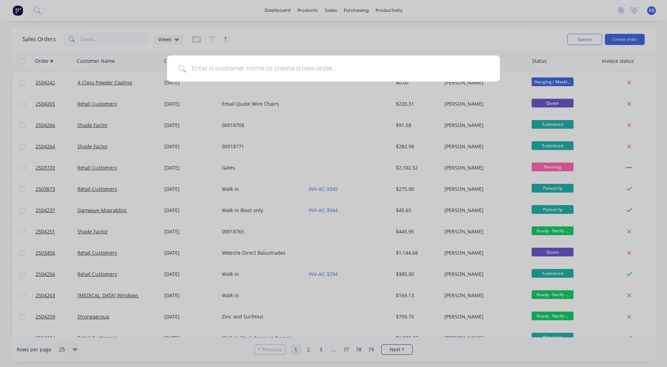
click at [226, 68] on input at bounding box center [337, 68] width 303 height 26
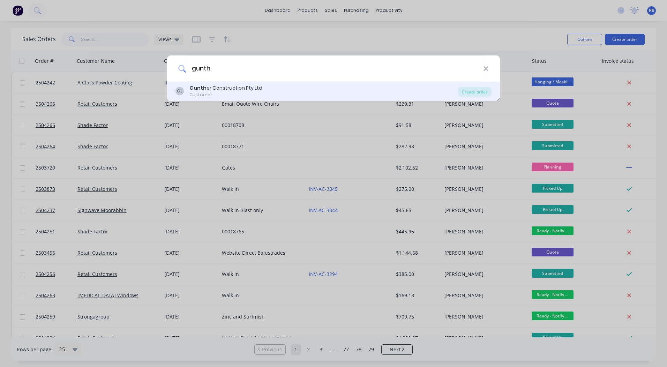
type input "gunth"
click at [223, 85] on div "Gunth er Construction Pty Ltd" at bounding box center [225, 87] width 73 height 7
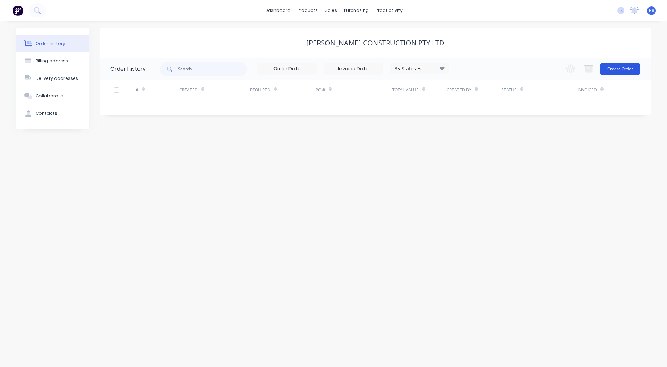
click at [621, 69] on button "Create Order" at bounding box center [620, 68] width 40 height 11
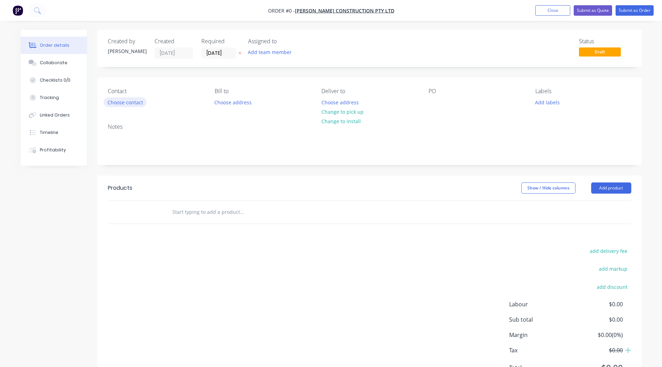
click at [119, 106] on button "Choose contact" at bounding box center [125, 101] width 43 height 9
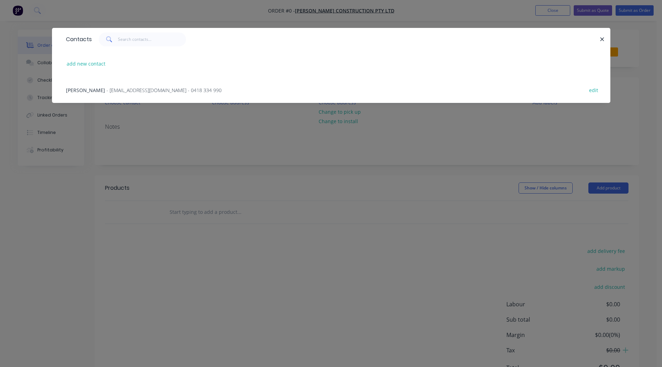
click at [114, 90] on span "- jakegunther@guncon.com.au - 0418 334 990" at bounding box center [163, 90] width 115 height 7
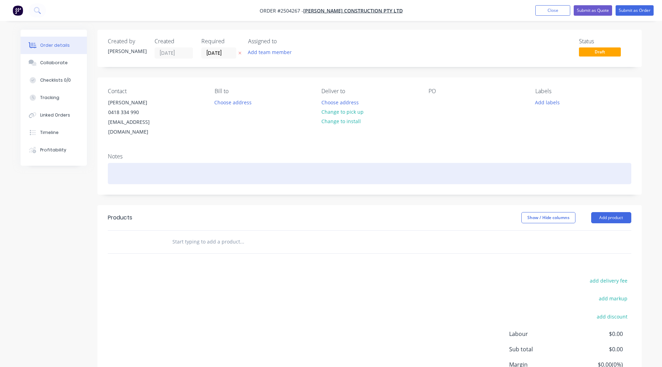
click at [128, 163] on div at bounding box center [369, 173] width 523 height 21
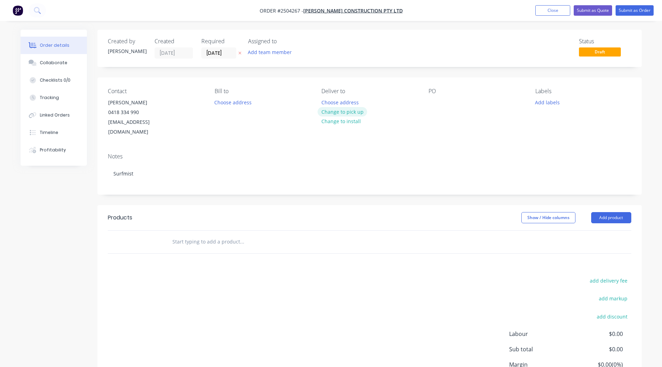
click at [359, 114] on button "Change to pick up" at bounding box center [342, 111] width 50 height 9
click at [319, 153] on div "Notes" at bounding box center [369, 156] width 523 height 7
click at [540, 99] on button "Add labels" at bounding box center [547, 101] width 32 height 9
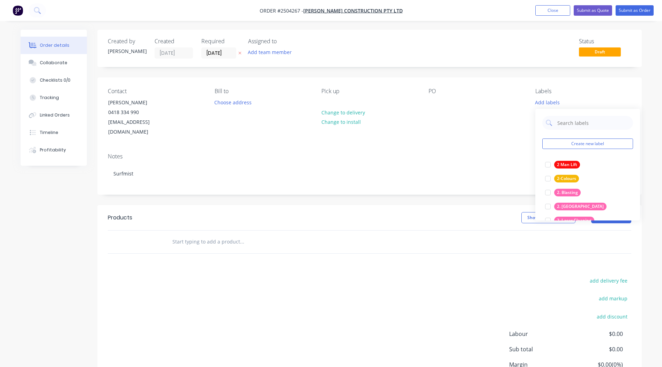
click at [474, 85] on div "Contact [PERSON_NAME] [PHONE_NUMBER] [EMAIL_ADDRESS][DOMAIN_NAME] Bill to Choos…" at bounding box center [369, 112] width 544 height 70
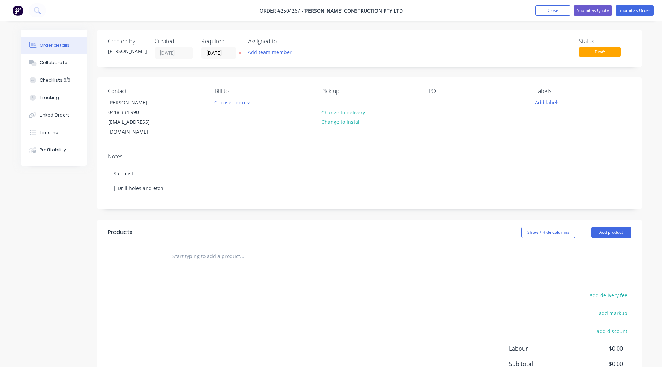
click at [233, 136] on div "Contact [PERSON_NAME] [PHONE_NUMBER] [EMAIL_ADDRESS][DOMAIN_NAME] Bill to Choos…" at bounding box center [369, 112] width 544 height 70
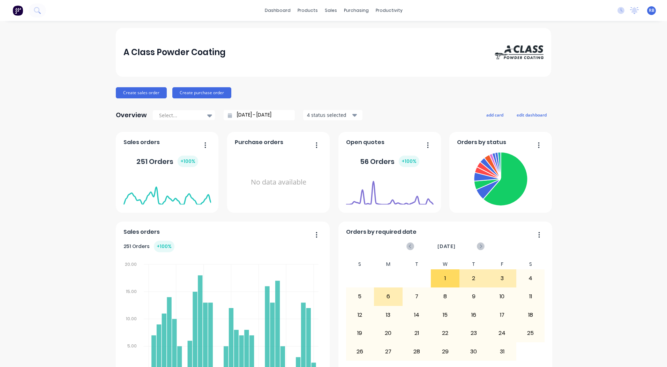
click at [568, 94] on div "A Class Powder Coating Create sales order Create purchase order Overview Select…" at bounding box center [333, 344] width 667 height 633
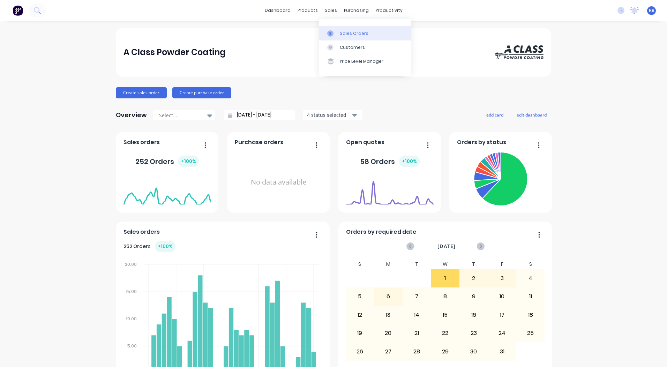
drag, startPoint x: 0, startPoint y: 0, endPoint x: 398, endPoint y: 36, distance: 400.0
click at [338, 43] on link "Customers" at bounding box center [365, 47] width 92 height 14
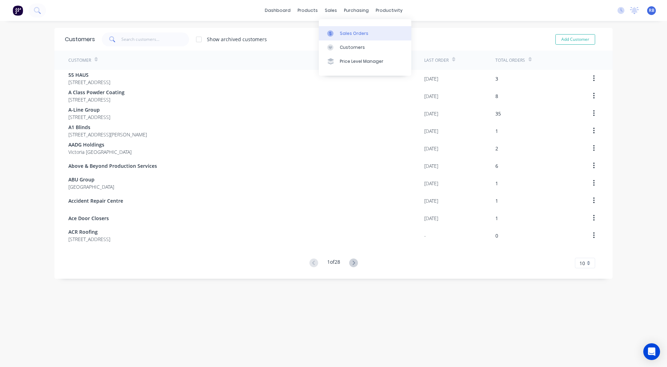
click at [347, 30] on div "Sales Orders" at bounding box center [354, 33] width 29 height 6
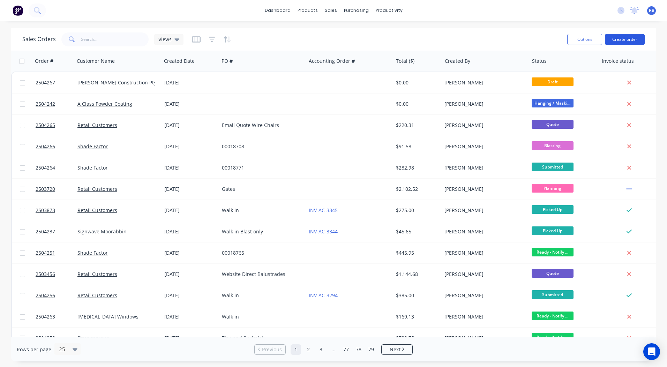
click at [622, 38] on button "Create order" at bounding box center [625, 39] width 40 height 11
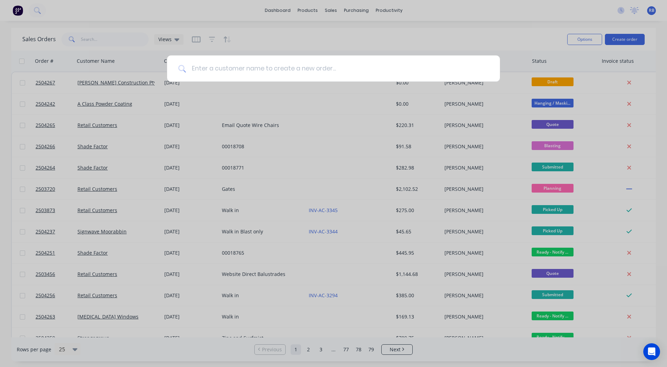
click at [275, 63] on input at bounding box center [337, 68] width 303 height 26
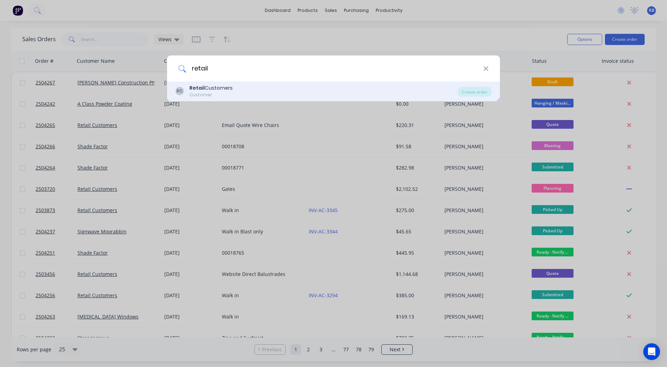
type input "retail"
click at [203, 91] on div "Retail Customers Customer" at bounding box center [210, 91] width 43 height 14
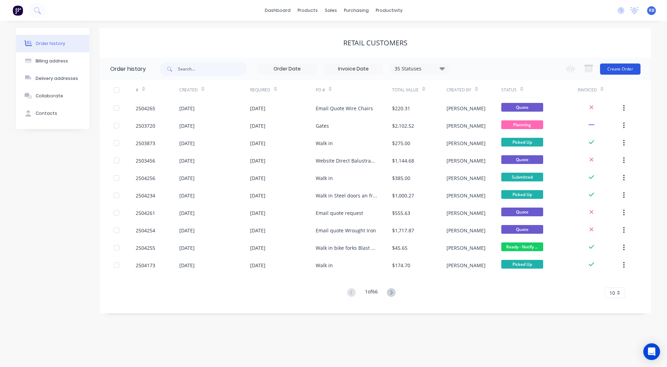
click at [626, 67] on button "Create Order" at bounding box center [620, 68] width 40 height 11
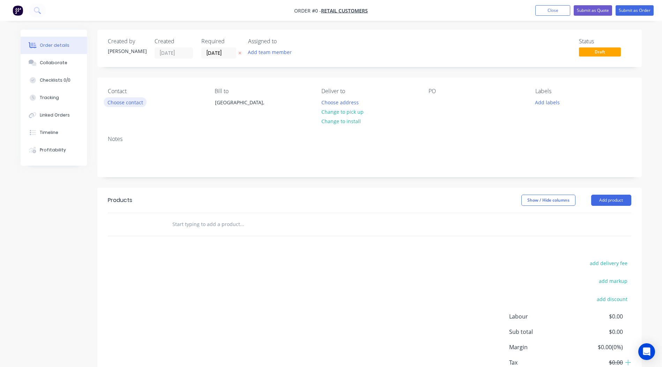
click at [115, 103] on button "Choose contact" at bounding box center [125, 101] width 43 height 9
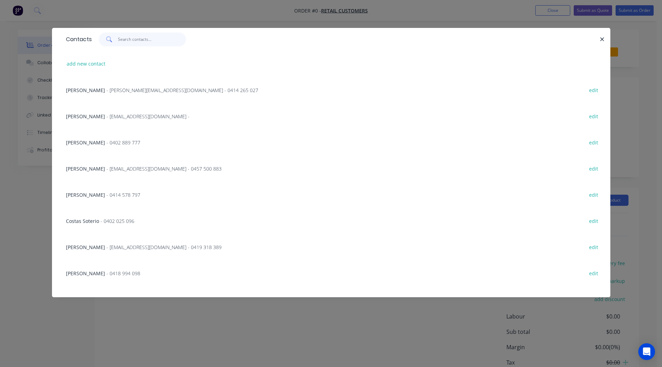
click at [138, 37] on input "text" at bounding box center [152, 39] width 68 height 14
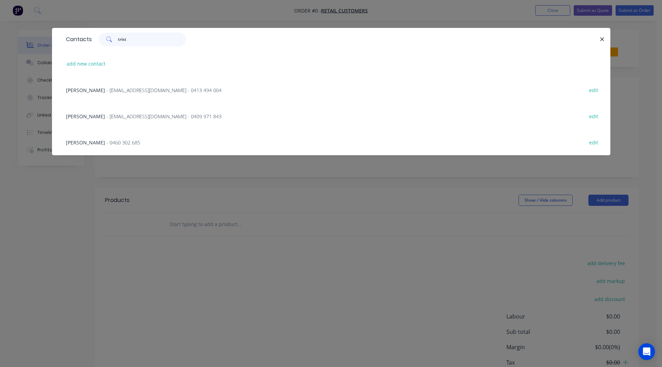
type input "trist"
click at [86, 144] on span "Tristan Atkinson" at bounding box center [85, 142] width 39 height 7
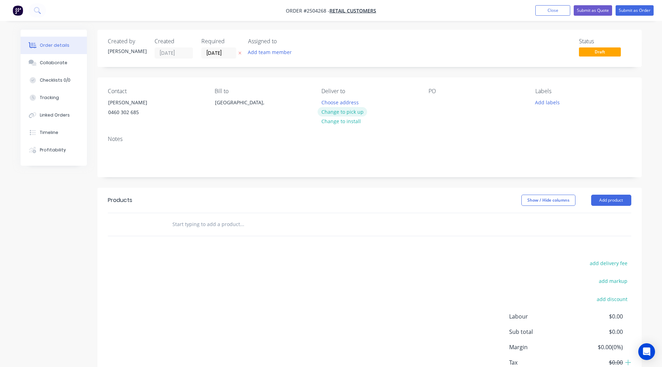
click at [337, 113] on button "Change to pick up" at bounding box center [342, 111] width 50 height 9
click at [432, 100] on div at bounding box center [433, 102] width 11 height 10
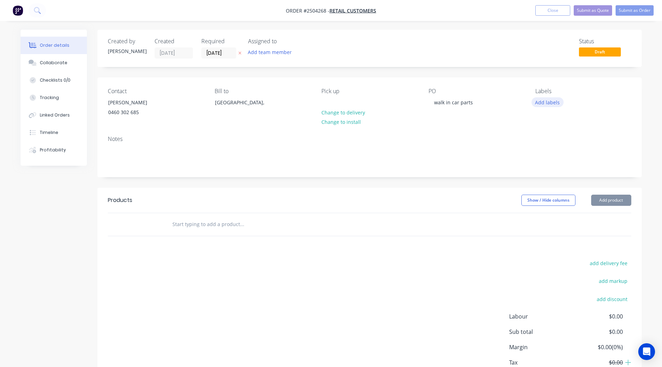
click at [551, 103] on button "Add labels" at bounding box center [547, 101] width 32 height 9
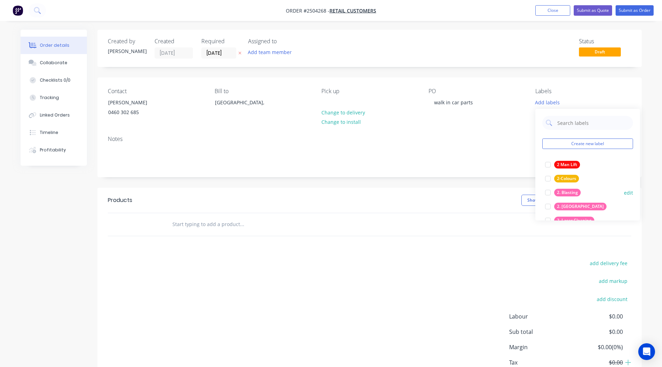
click at [549, 192] on div at bounding box center [548, 193] width 14 height 14
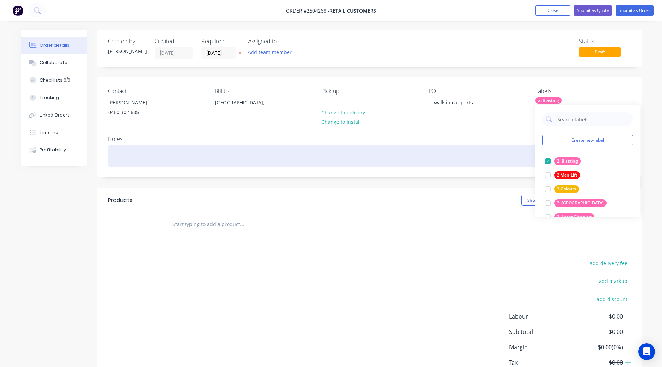
click at [492, 160] on div at bounding box center [369, 155] width 523 height 21
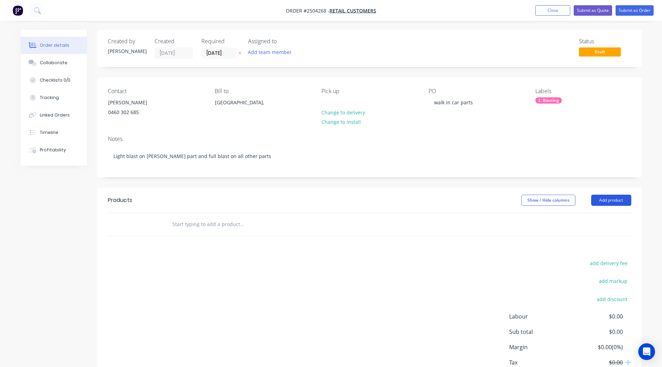
click at [605, 197] on button "Add product" at bounding box center [611, 200] width 40 height 11
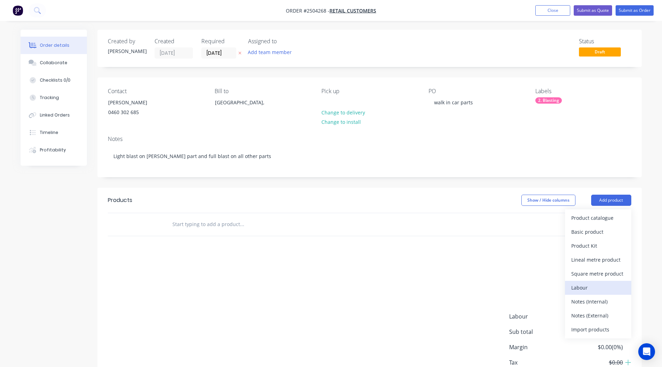
click at [584, 287] on div "Labour" at bounding box center [598, 288] width 54 height 10
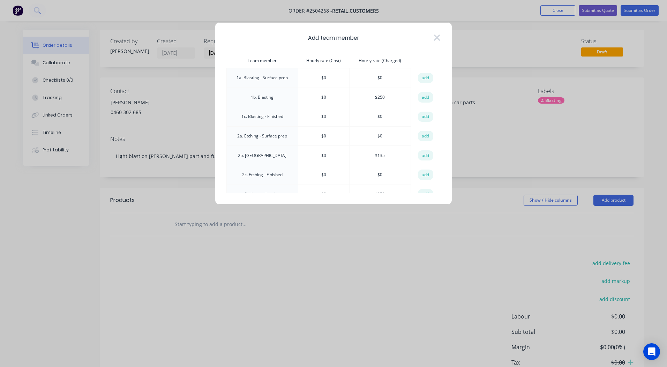
click at [260, 99] on td "1b. Blasting" at bounding box center [262, 98] width 71 height 20
click at [266, 93] on td "1b. Blasting" at bounding box center [262, 98] width 71 height 20
click at [426, 97] on button "add" at bounding box center [425, 97] width 15 height 10
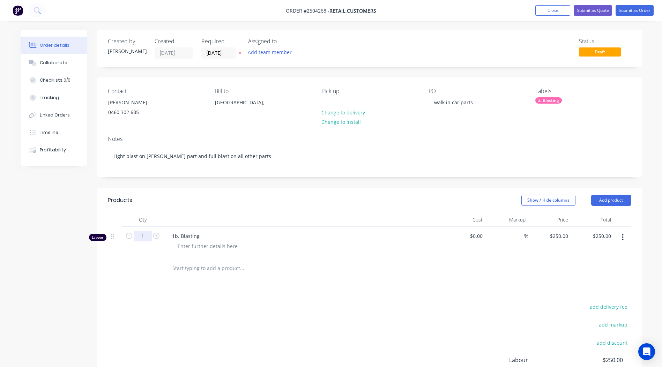
click at [143, 237] on input "1" at bounding box center [143, 236] width 18 height 10
type input "0.5"
type input "$125.00"
drag, startPoint x: 242, startPoint y: 315, endPoint x: 299, endPoint y: 287, distance: 63.3
click at [243, 313] on div "add delivery fee add markup add discount Labour $250.00 Sub total $250.00 Margi…" at bounding box center [369, 369] width 523 height 135
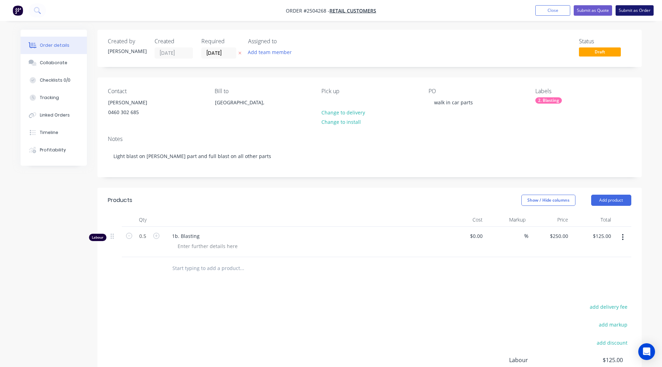
click at [627, 9] on button "Submit as Order" at bounding box center [634, 10] width 38 height 10
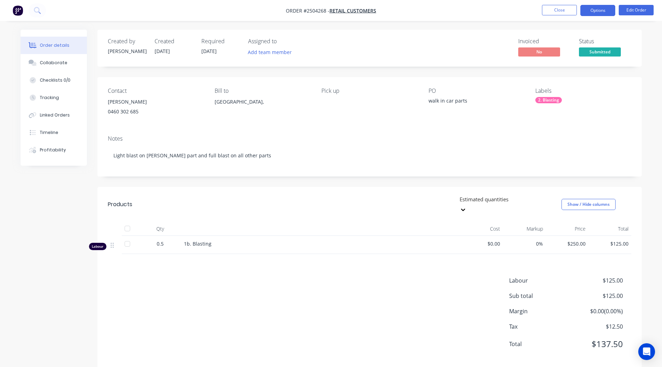
click at [588, 12] on button "Options" at bounding box center [597, 10] width 35 height 11
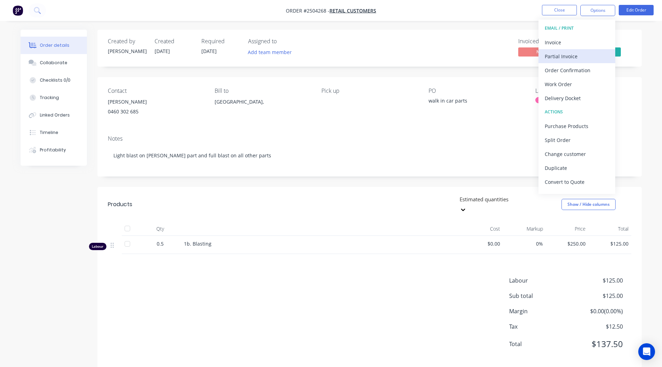
click at [564, 58] on div "Partial Invoice" at bounding box center [576, 56] width 64 height 10
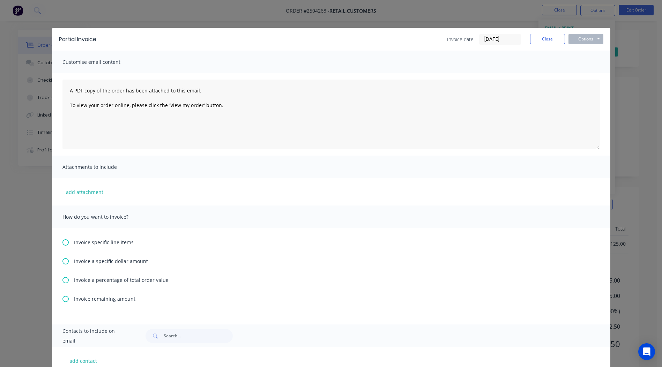
click at [63, 280] on icon at bounding box center [65, 280] width 6 height 6
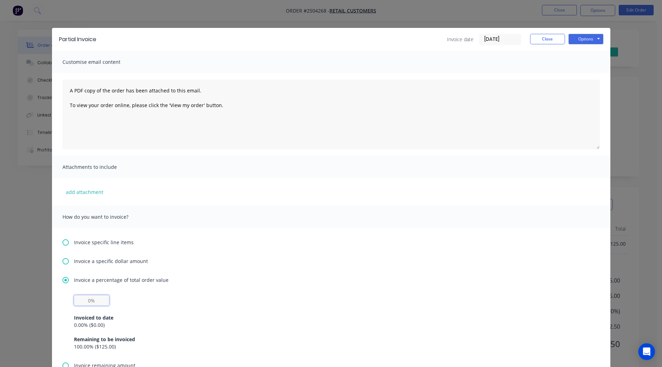
click at [89, 299] on input "text" at bounding box center [91, 300] width 35 height 10
type input "50%"
click at [584, 39] on button "Options" at bounding box center [585, 39] width 35 height 10
click at [584, 61] on button "Print" at bounding box center [590, 63] width 45 height 12
click at [548, 35] on button "Close" at bounding box center [547, 39] width 35 height 10
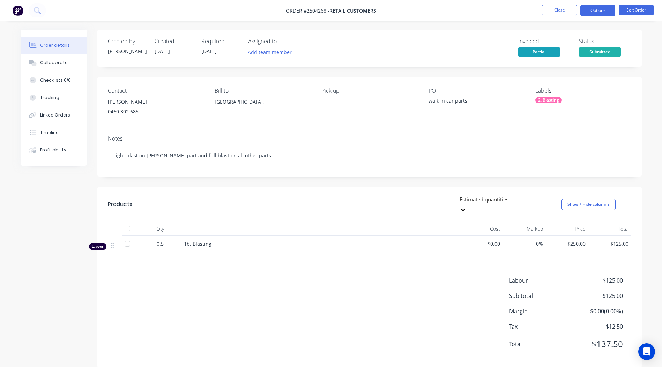
click at [609, 6] on button "Options" at bounding box center [597, 10] width 35 height 11
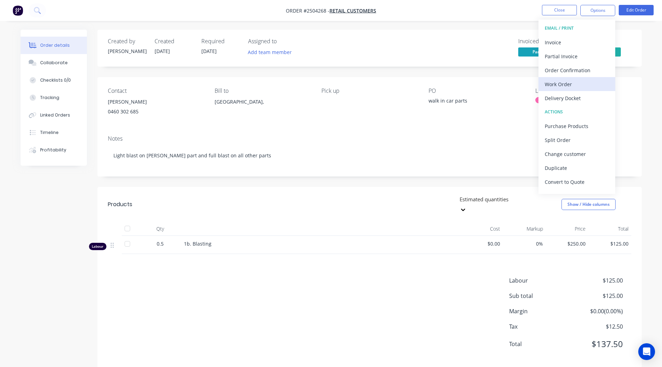
click at [559, 84] on div "Work Order" at bounding box center [576, 84] width 64 height 10
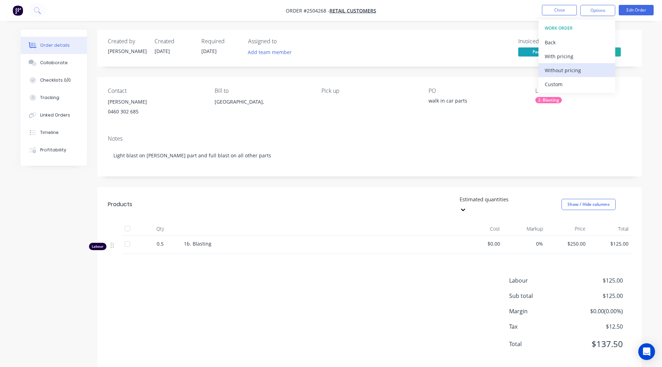
click at [559, 73] on div "Without pricing" at bounding box center [576, 70] width 64 height 10
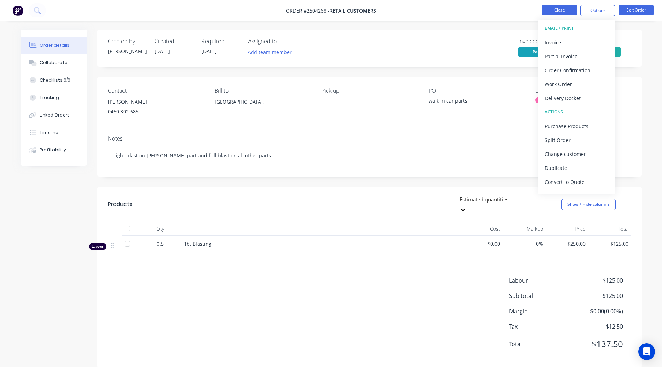
click at [558, 8] on button "Close" at bounding box center [559, 10] width 35 height 10
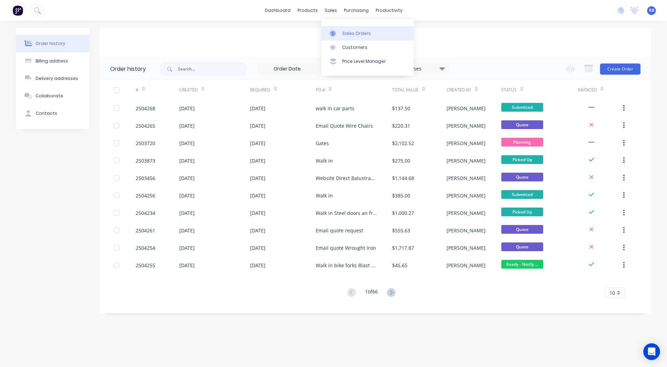
click at [335, 29] on link "Sales Orders" at bounding box center [367, 33] width 92 height 14
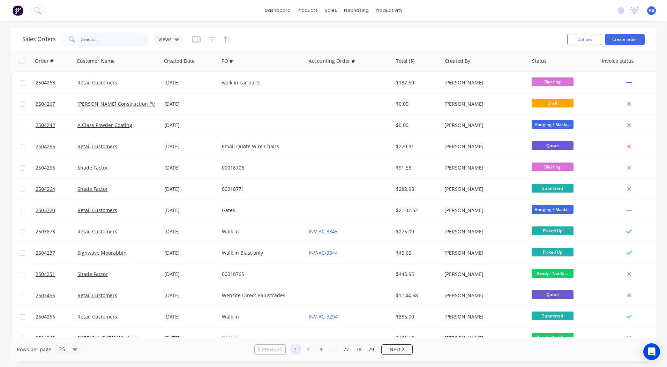
click at [95, 41] on input "text" at bounding box center [115, 39] width 68 height 14
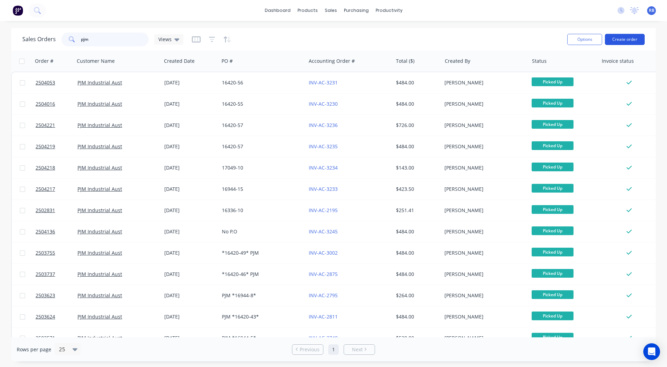
type input "pjm"
click at [627, 39] on button "Create order" at bounding box center [625, 39] width 40 height 11
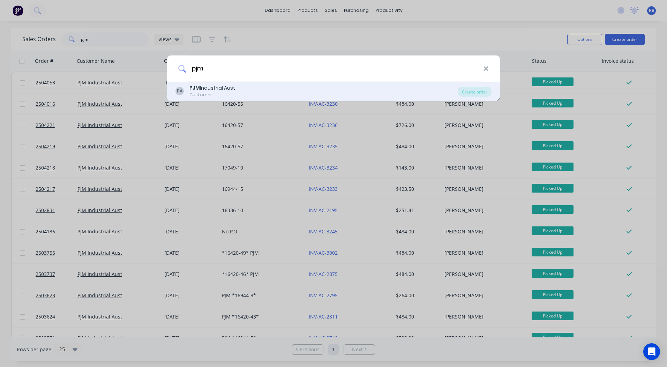
type input "pjm"
click at [221, 90] on div "PJM Industrial Aust" at bounding box center [212, 87] width 46 height 7
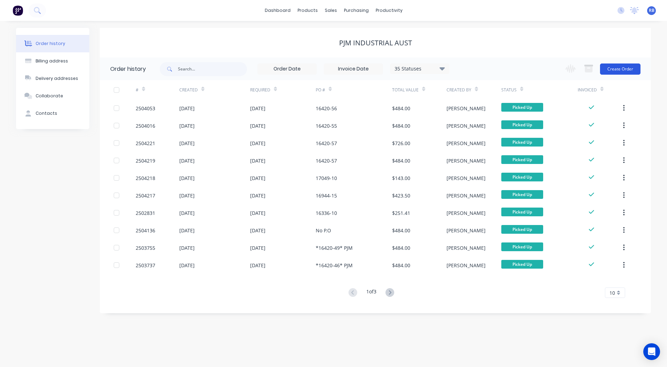
click at [631, 64] on button "Create Order" at bounding box center [620, 68] width 40 height 11
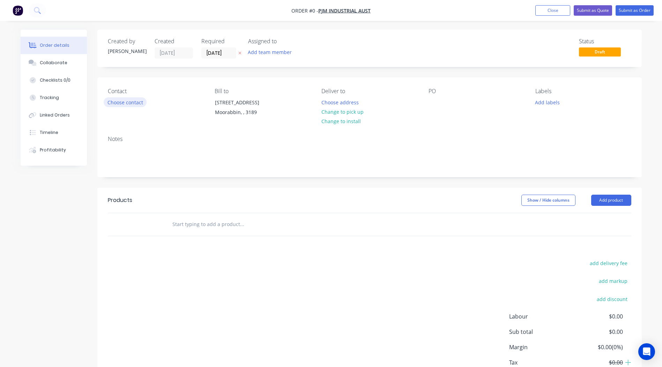
click at [126, 98] on button "Choose contact" at bounding box center [125, 101] width 43 height 9
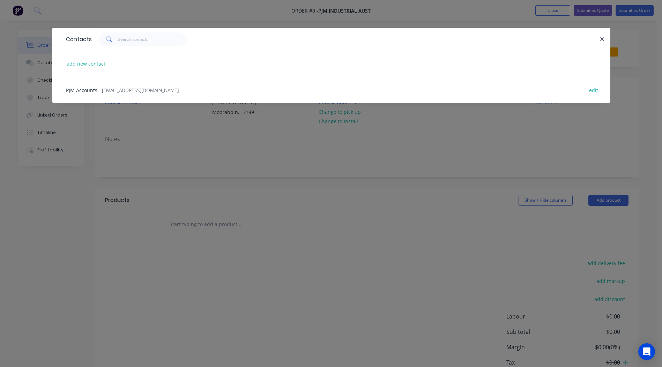
click at [101, 89] on span "- accounts@pjmindustrial.com.au -" at bounding box center [140, 90] width 83 height 7
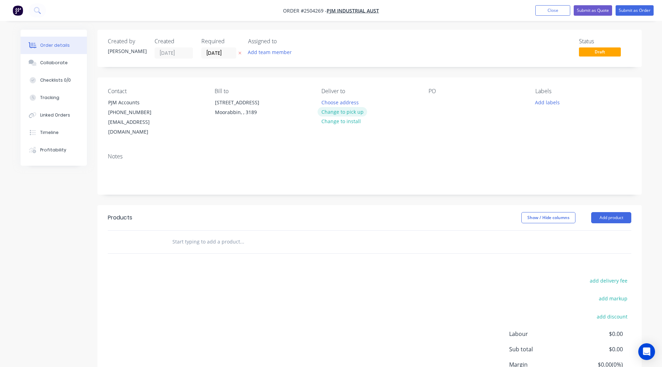
click at [347, 112] on button "Change to pick up" at bounding box center [342, 111] width 50 height 9
click at [430, 98] on div at bounding box center [433, 102] width 11 height 10
click at [543, 103] on button "Add labels" at bounding box center [547, 101] width 32 height 9
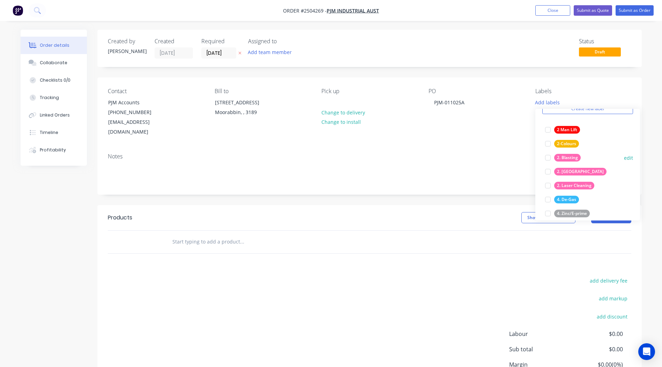
click at [569, 161] on div "2. Blasting" at bounding box center [567, 158] width 27 height 8
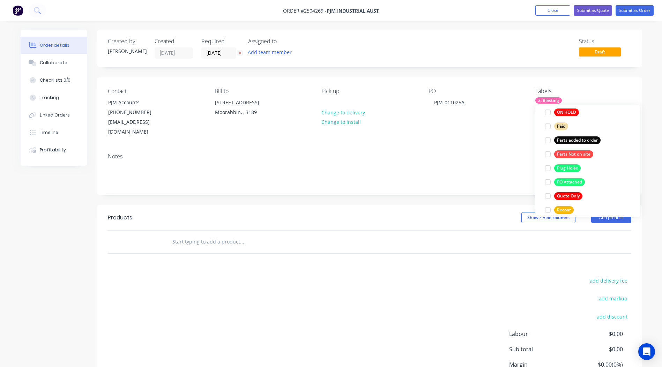
scroll to position [558, 0]
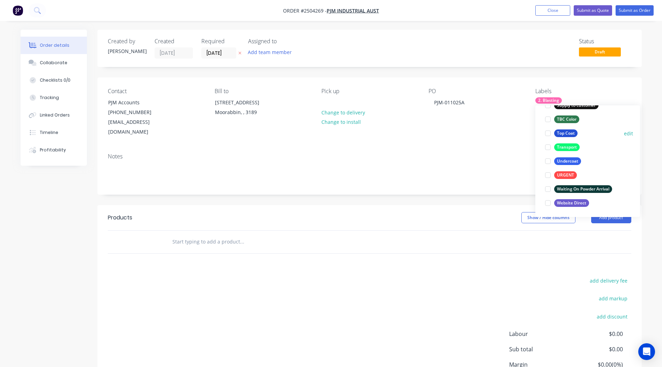
click at [567, 137] on button "Top Coat" at bounding box center [561, 133] width 38 height 10
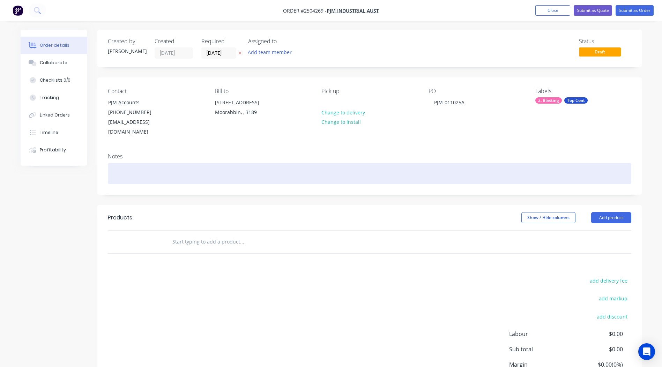
click at [156, 163] on div at bounding box center [369, 173] width 523 height 21
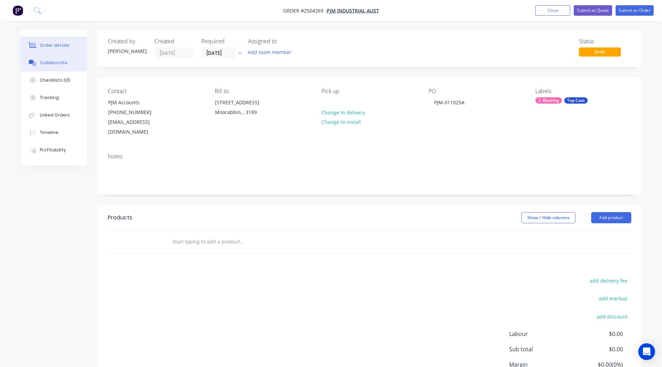
click at [41, 68] on button "Collaborate" at bounding box center [54, 62] width 66 height 17
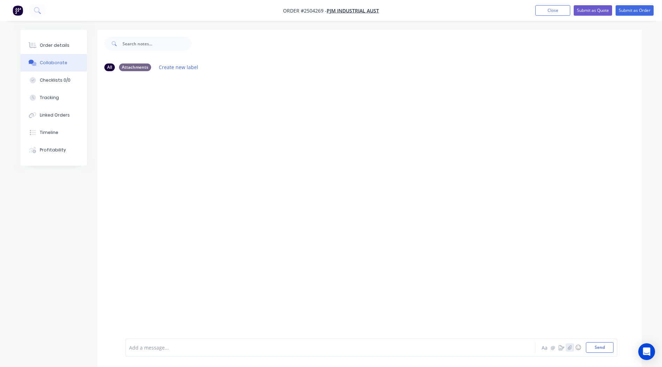
click at [569, 343] on button "button" at bounding box center [569, 347] width 8 height 8
click at [611, 351] on button "Send" at bounding box center [600, 347] width 28 height 10
click at [543, 9] on button "Close" at bounding box center [552, 10] width 35 height 10
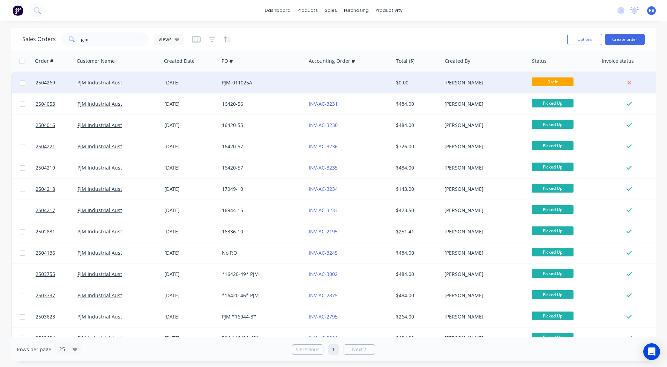
click at [345, 83] on div at bounding box center [349, 82] width 87 height 21
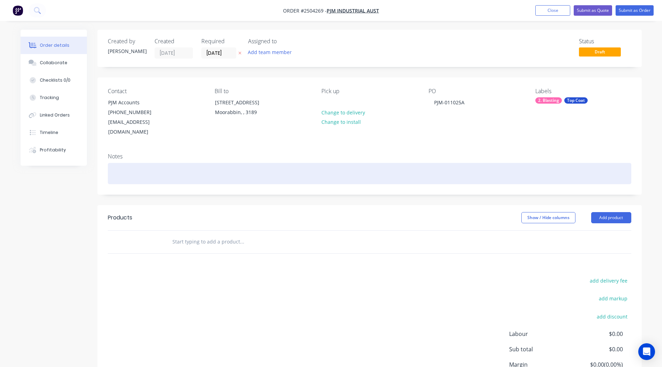
click at [120, 163] on div at bounding box center [369, 173] width 523 height 21
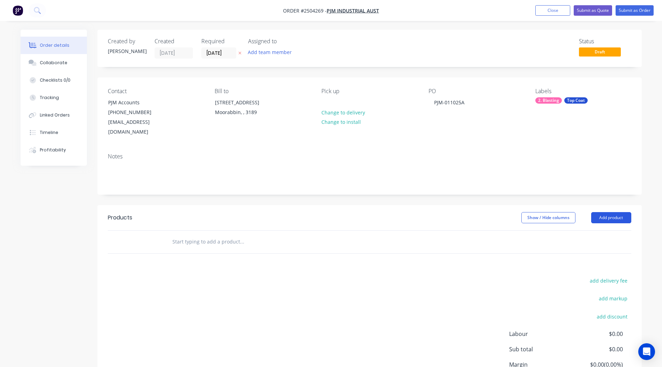
click at [595, 212] on button "Add product" at bounding box center [611, 217] width 40 height 11
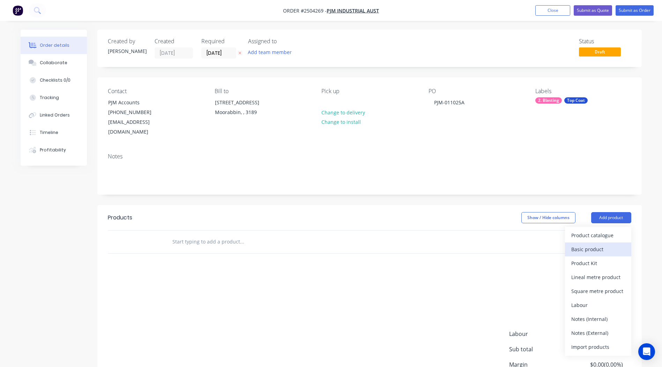
click at [590, 244] on div "Basic product" at bounding box center [598, 249] width 54 height 10
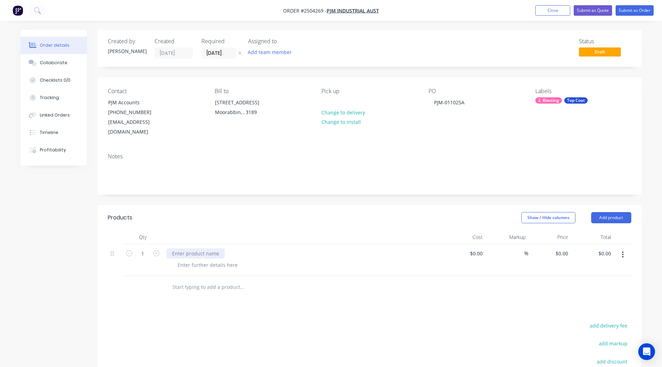
click at [202, 248] on div at bounding box center [195, 253] width 58 height 10
click at [188, 248] on div "Bripac" at bounding box center [179, 253] width 26 height 10
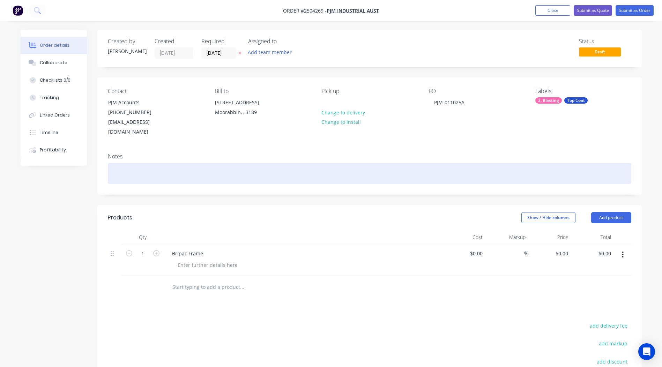
click at [126, 163] on div at bounding box center [369, 173] width 523 height 21
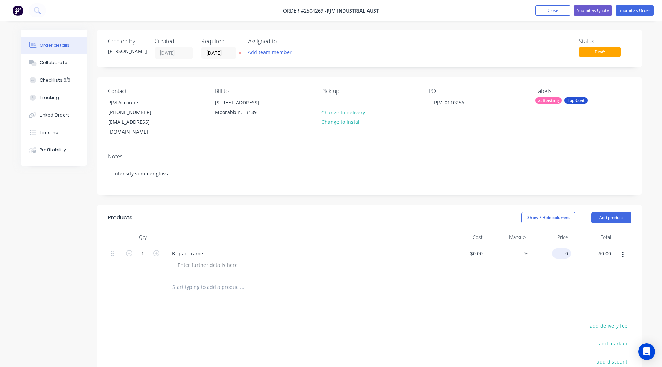
click at [568, 248] on input "0" at bounding box center [563, 253] width 16 height 10
type input "$350.00"
click at [393, 280] on div at bounding box center [289, 287] width 246 height 14
click at [645, 6] on button "Submit as Order" at bounding box center [634, 10] width 38 height 10
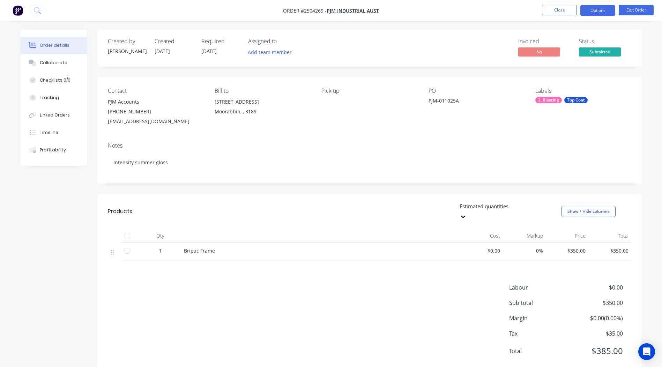
click at [593, 12] on button "Options" at bounding box center [597, 10] width 35 height 11
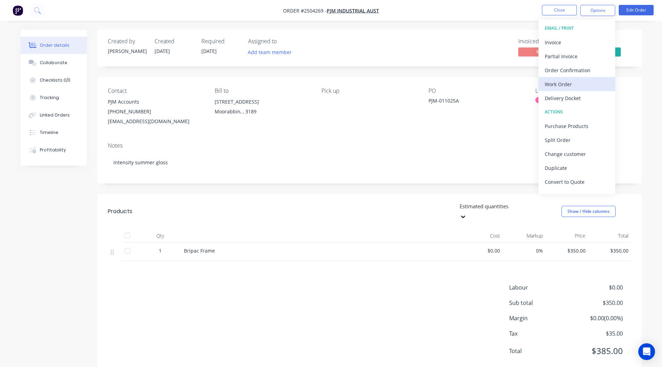
click at [588, 85] on div "Work Order" at bounding box center [576, 84] width 64 height 10
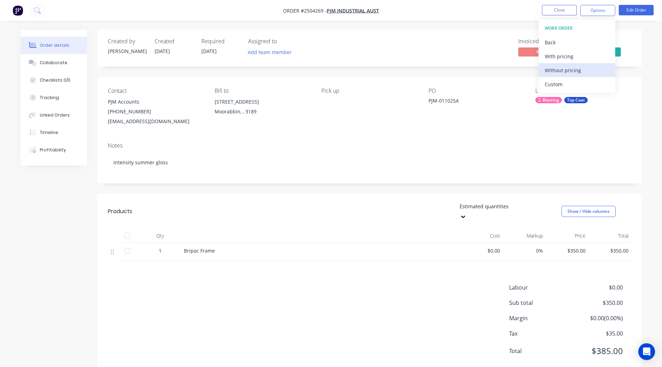
click at [587, 74] on div "Without pricing" at bounding box center [576, 70] width 64 height 10
click at [504, 12] on nav "Order #2504269 - PJM Industrial Aust Close Options EMAIL / PRINT Invoice Partia…" at bounding box center [331, 10] width 662 height 21
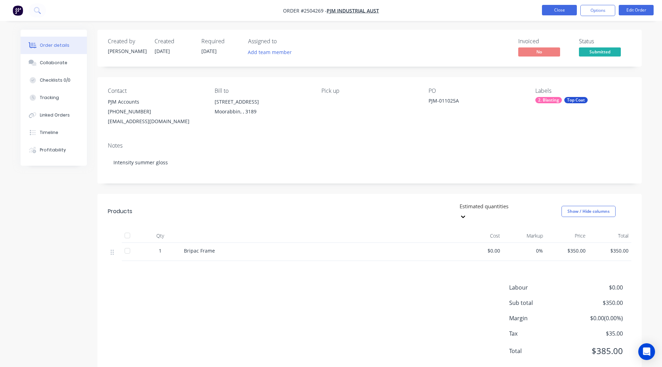
click at [544, 10] on button "Close" at bounding box center [559, 10] width 35 height 10
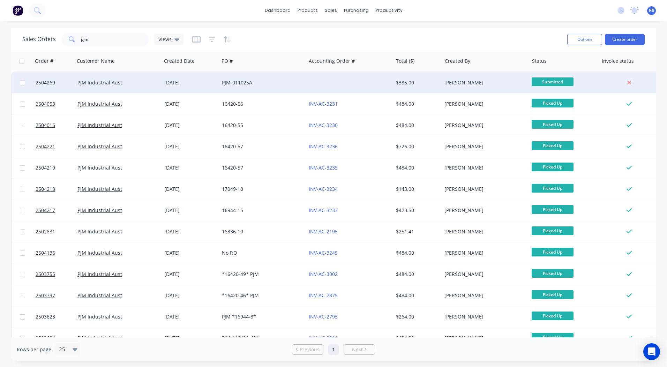
click at [403, 79] on div "$385.00" at bounding box center [416, 82] width 41 height 7
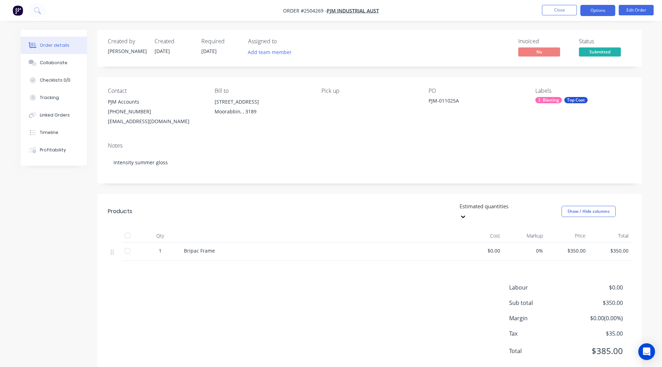
click at [611, 8] on button "Options" at bounding box center [597, 10] width 35 height 11
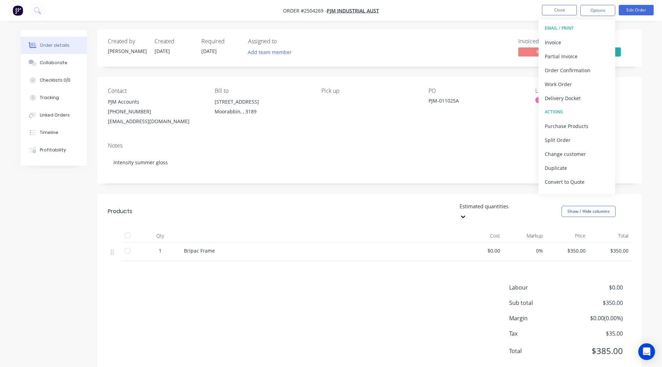
click at [480, 106] on div "PJM-011025A" at bounding box center [471, 102] width 87 height 10
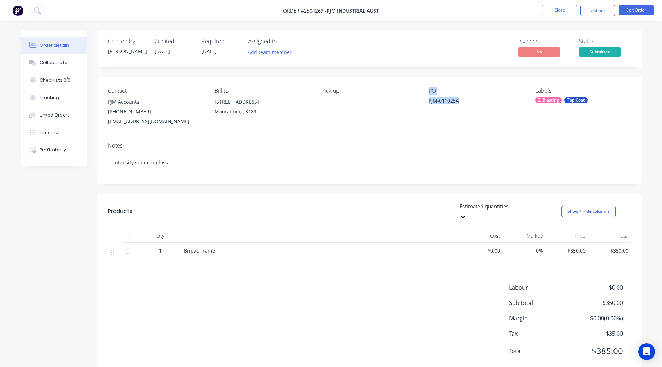
drag, startPoint x: 458, startPoint y: 101, endPoint x: 395, endPoint y: 106, distance: 62.9
click at [395, 106] on div "Contact PJM Accounts (03) 9553 5944 accounts@pjmindustrial.com.au Bill to 14-16…" at bounding box center [369, 107] width 544 height 60
drag, startPoint x: 395, startPoint y: 106, endPoint x: 452, endPoint y: 107, distance: 57.6
click at [451, 113] on div "PO PJM-011025A" at bounding box center [476, 107] width 96 height 39
drag, startPoint x: 457, startPoint y: 101, endPoint x: 427, endPoint y: 101, distance: 30.7
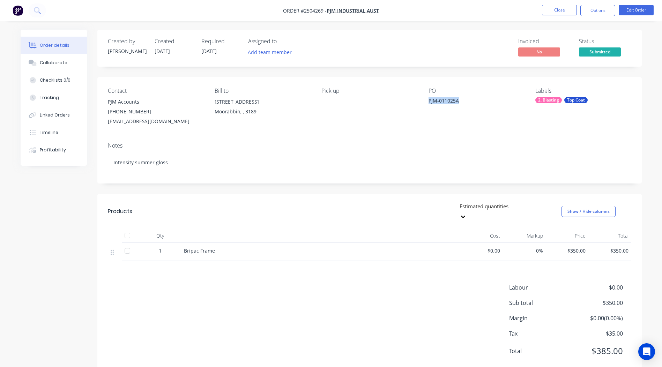
click at [427, 101] on div "Contact PJM Accounts (03) 9553 5944 accounts@pjmindustrial.com.au Bill to 14-16…" at bounding box center [369, 107] width 544 height 60
drag, startPoint x: 427, startPoint y: 101, endPoint x: 434, endPoint y: 100, distance: 7.1
copy div "PJM-011025A"
click at [609, 9] on button "Options" at bounding box center [597, 10] width 35 height 11
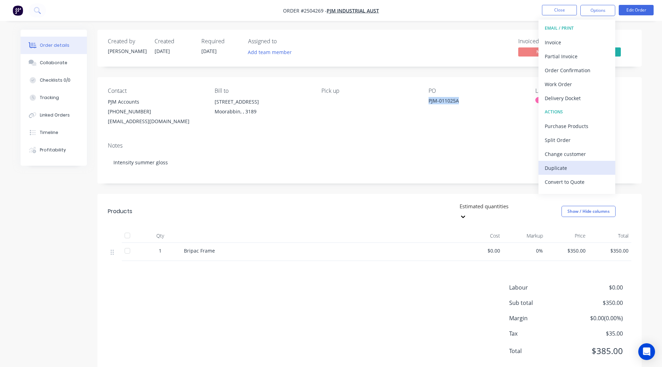
click at [572, 166] on div "Duplicate" at bounding box center [576, 168] width 64 height 10
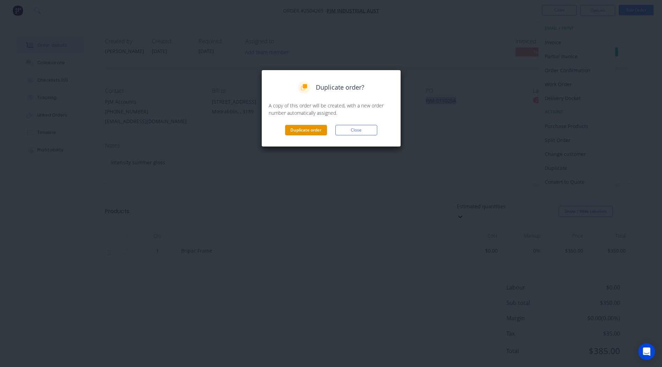
click at [296, 127] on button "Duplicate order" at bounding box center [306, 130] width 42 height 10
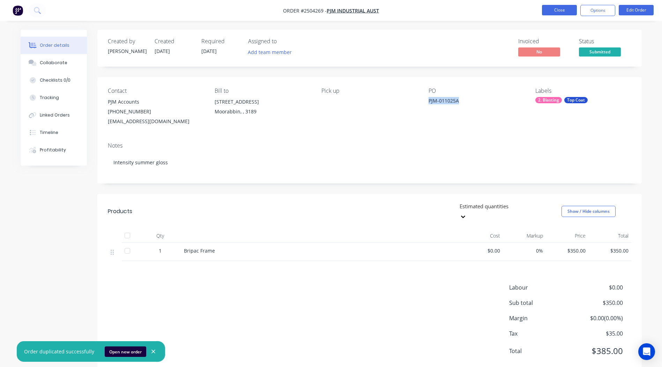
click at [567, 13] on button "Close" at bounding box center [559, 10] width 35 height 10
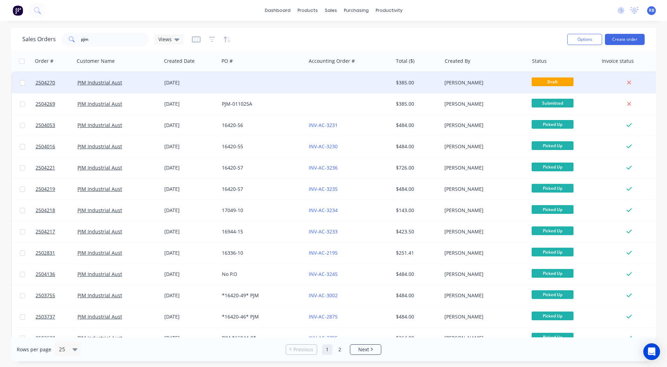
click at [248, 91] on div at bounding box center [262, 82] width 87 height 21
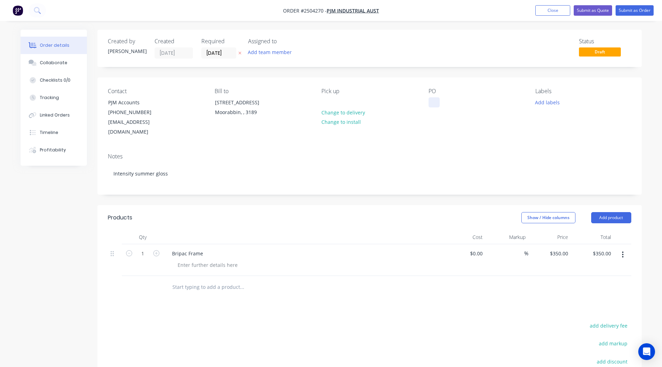
click at [435, 103] on div at bounding box center [433, 102] width 11 height 10
paste div
click at [530, 108] on div "Contact PJM Accounts (03) 9553 5944 accounts@pjmindustrial.com.au Bill to 14-16…" at bounding box center [369, 112] width 544 height 70
click at [533, 105] on button "Add labels" at bounding box center [547, 101] width 32 height 9
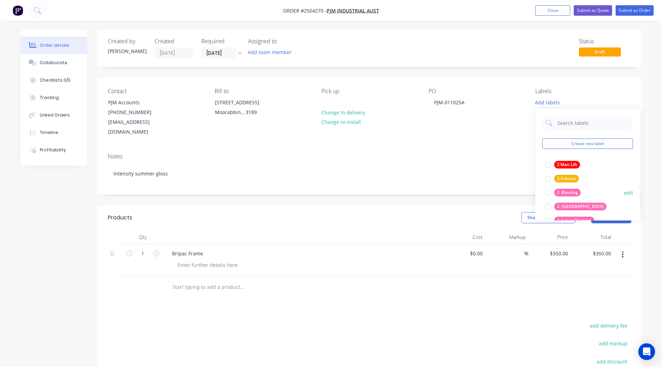
click at [570, 187] on div "2. Blasting edit" at bounding box center [587, 193] width 91 height 14
click at [573, 191] on div "2. Blasting" at bounding box center [567, 193] width 27 height 8
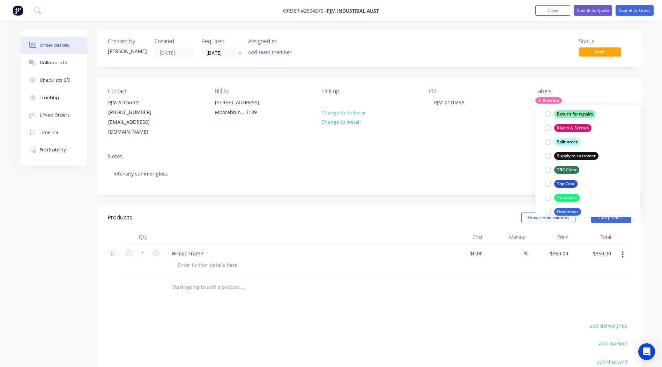
scroll to position [558, 0]
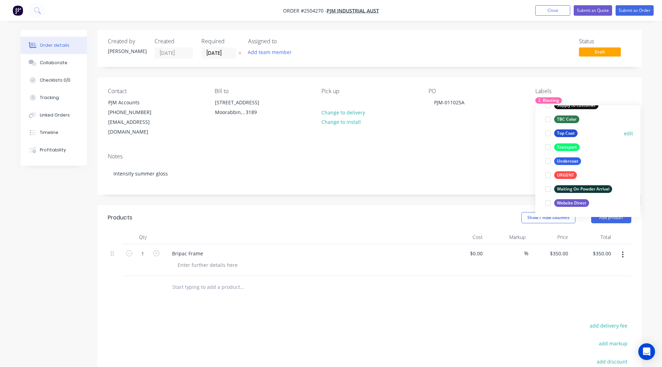
click at [569, 135] on div "Top Coat" at bounding box center [565, 133] width 23 height 8
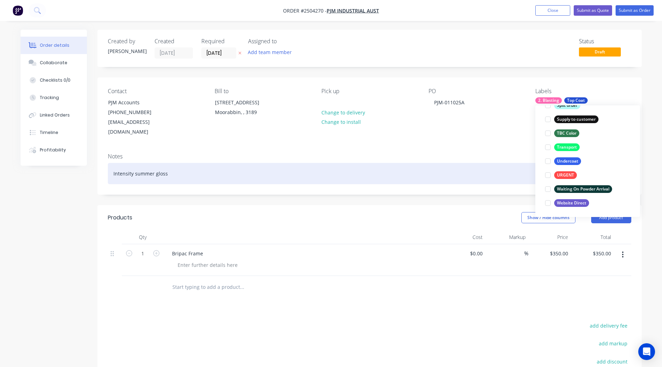
scroll to position [42, 0]
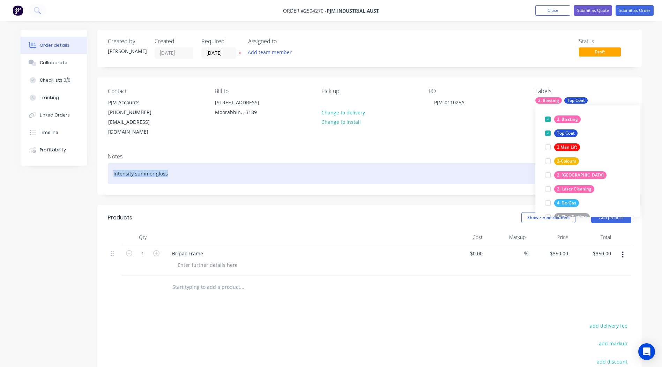
drag, startPoint x: 181, startPoint y: 164, endPoint x: 0, endPoint y: 164, distance: 181.4
click at [0, 163] on html "Order #2504270 - PJM Industrial Aust Add product Close Submit as Quote Submit a…" at bounding box center [331, 238] width 662 height 476
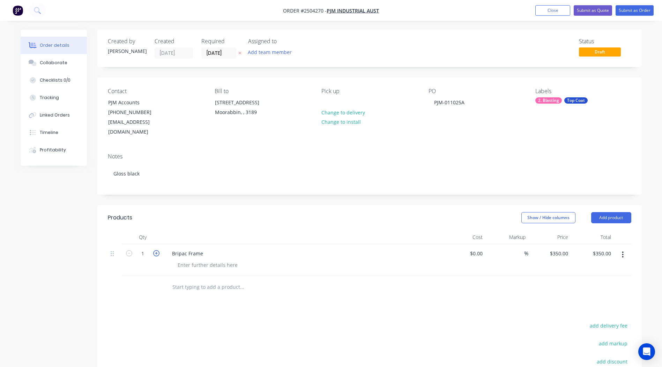
click at [158, 250] on icon "button" at bounding box center [156, 253] width 6 height 6
type input "2"
type input "$700.00"
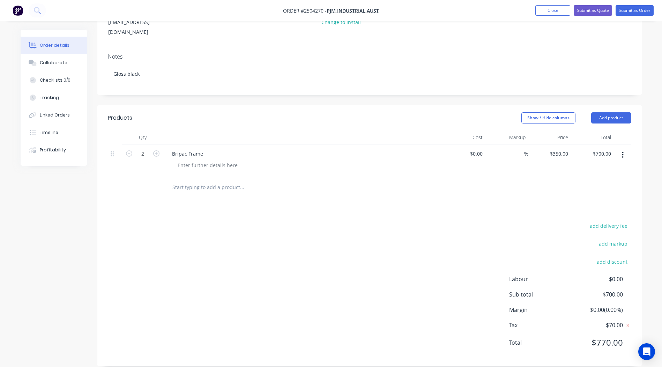
scroll to position [0, 0]
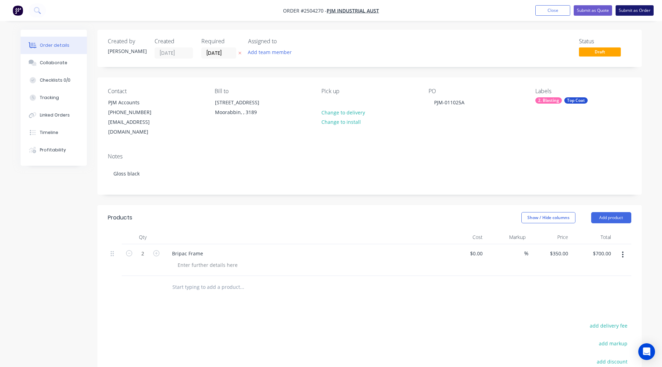
click at [634, 15] on button "Submit as Order" at bounding box center [634, 10] width 38 height 10
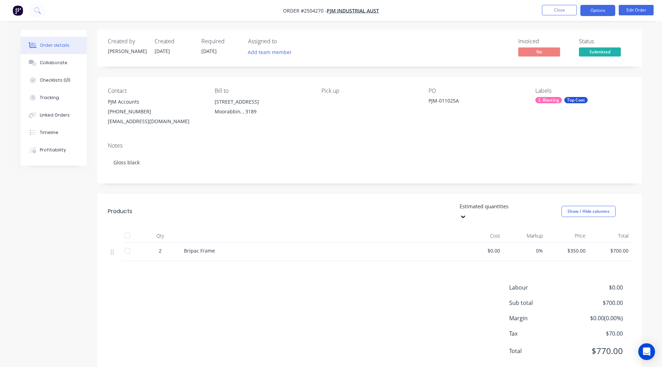
click at [601, 13] on button "Options" at bounding box center [597, 10] width 35 height 11
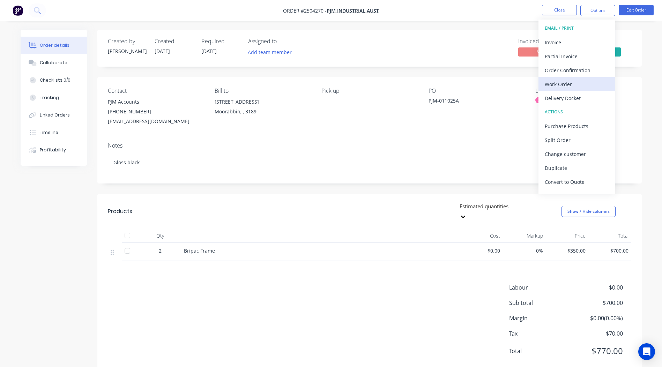
click at [574, 86] on div "Work Order" at bounding box center [576, 84] width 64 height 10
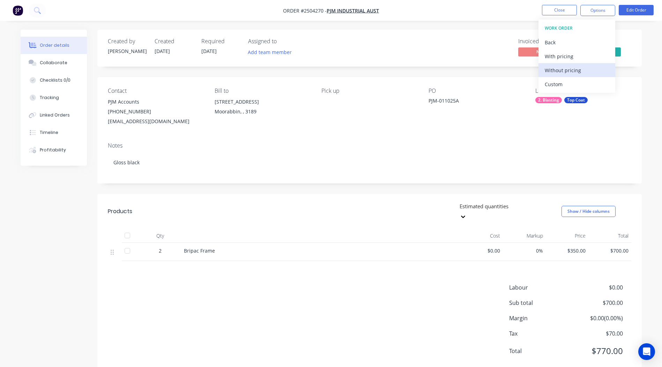
click at [579, 74] on div "Without pricing" at bounding box center [576, 70] width 64 height 10
click at [464, 77] on div "Contact PJM Accounts (03) 9553 5944 accounts@pjmindustrial.com.au Bill to 14-16…" at bounding box center [369, 107] width 544 height 60
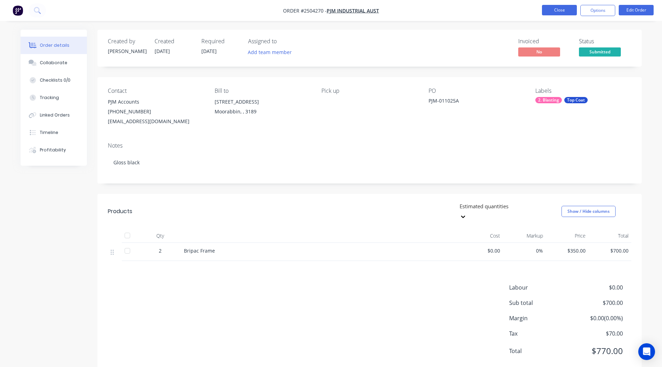
click at [547, 12] on button "Close" at bounding box center [559, 10] width 35 height 10
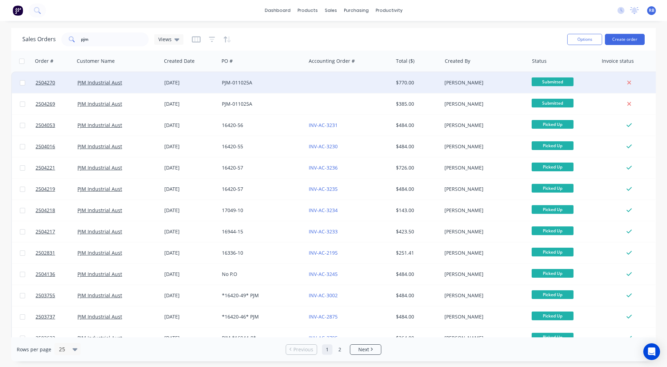
click at [308, 84] on div at bounding box center [349, 82] width 87 height 21
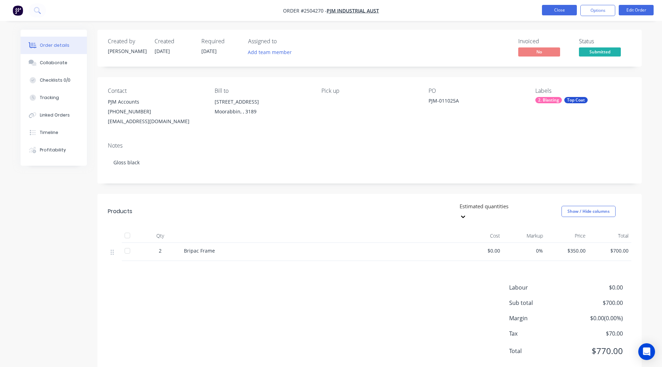
click at [562, 8] on button "Close" at bounding box center [559, 10] width 35 height 10
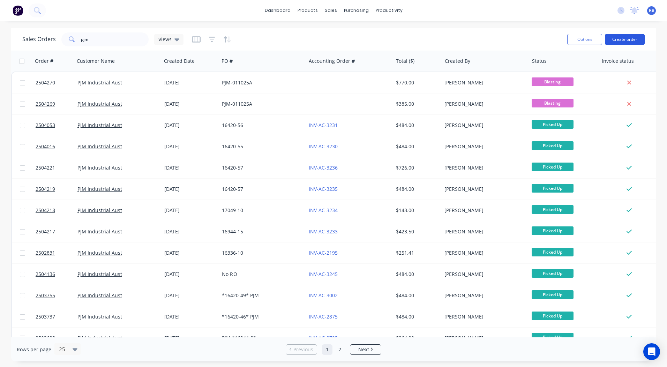
click at [630, 36] on button "Create order" at bounding box center [625, 39] width 40 height 11
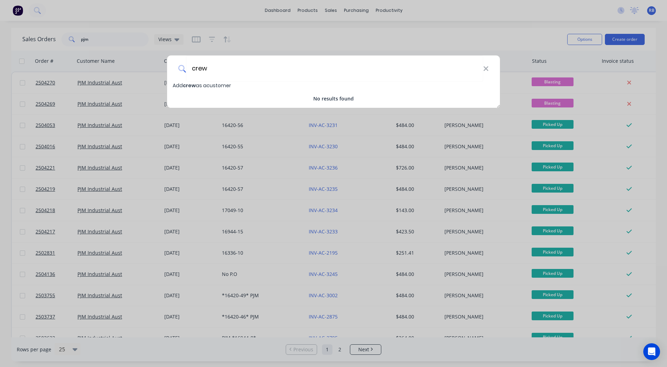
drag, startPoint x: 223, startPoint y: 66, endPoint x: 168, endPoint y: 71, distance: 54.6
click at [168, 71] on div "crew" at bounding box center [333, 68] width 333 height 26
type input "crew"
click at [219, 85] on span "Add crew as a customer" at bounding box center [202, 85] width 58 height 7
select select "AU"
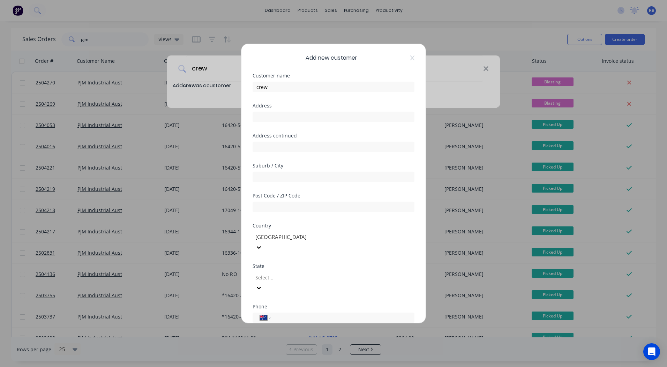
click at [410, 53] on div "Add new customer Customer name crew Address Address continued Suburb / City Pos…" at bounding box center [333, 183] width 184 height 279
click at [409, 57] on div "Add new customer Customer name crew Address Address continued Suburb / City Pos…" at bounding box center [333, 183] width 184 height 279
click at [410, 57] on icon at bounding box center [412, 57] width 4 height 5
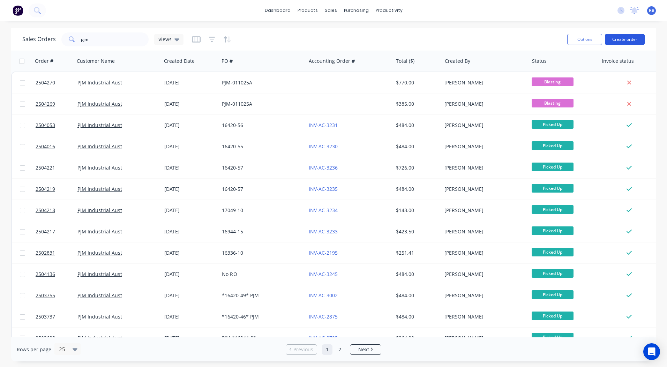
click at [618, 42] on button "Create order" at bounding box center [625, 39] width 40 height 11
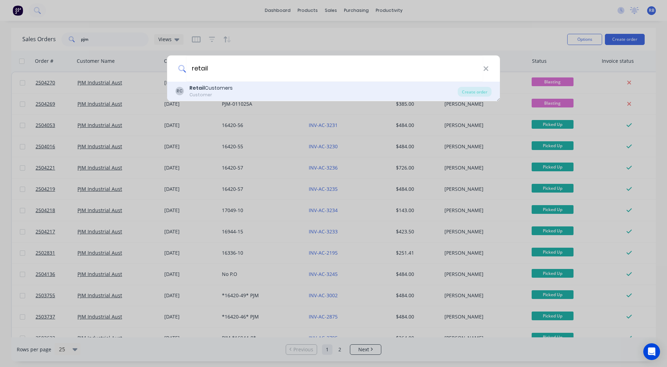
type input "retail"
click at [223, 90] on div "Retail Customers" at bounding box center [210, 87] width 43 height 7
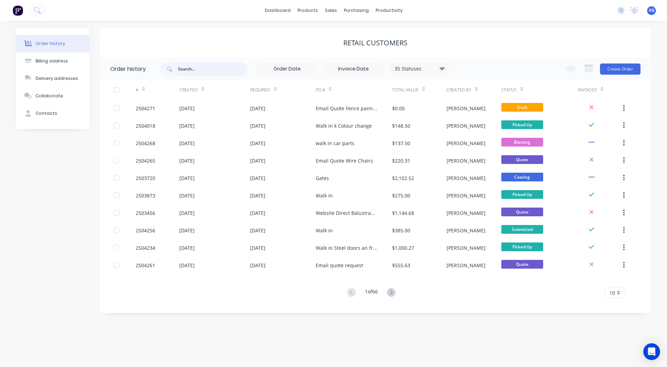
click at [195, 69] on input "text" at bounding box center [212, 69] width 69 height 14
type input "crew"
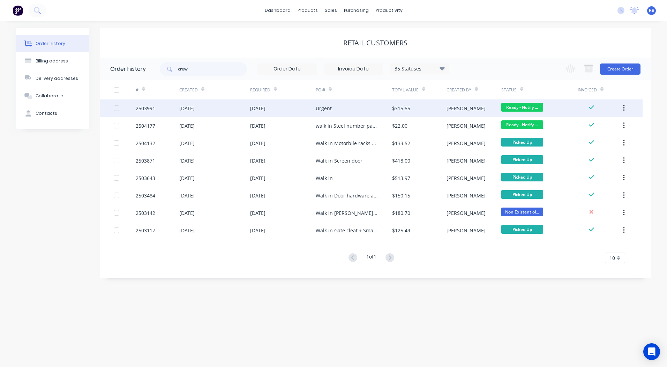
click at [303, 113] on div "[DATE]" at bounding box center [283, 107] width 66 height 17
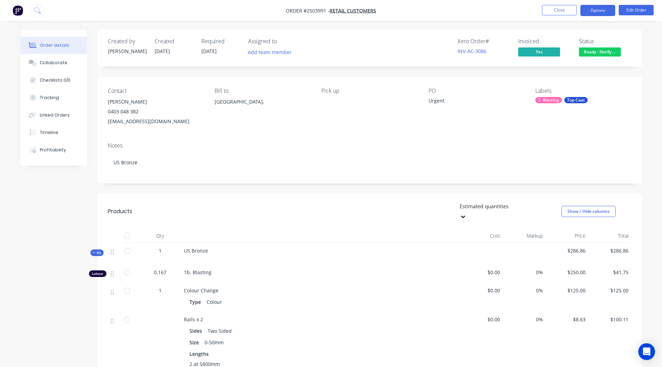
click at [594, 12] on button "Options" at bounding box center [597, 10] width 35 height 11
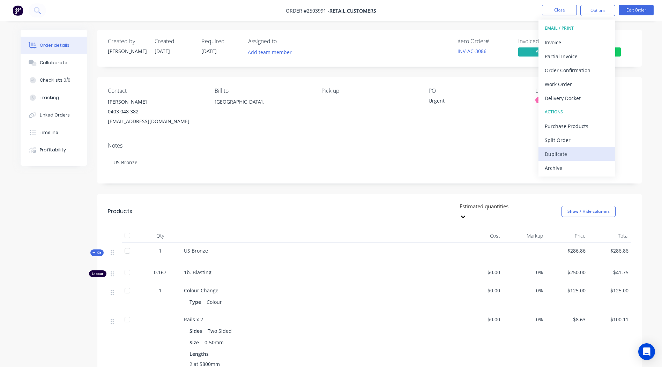
click at [565, 153] on div "Duplicate" at bounding box center [576, 154] width 64 height 10
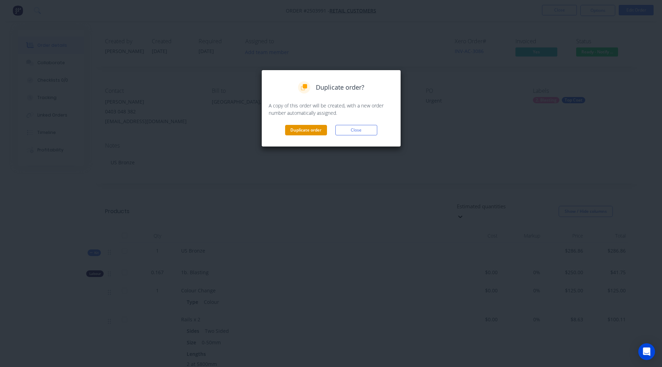
click at [305, 133] on button "Duplicate order" at bounding box center [306, 130] width 42 height 10
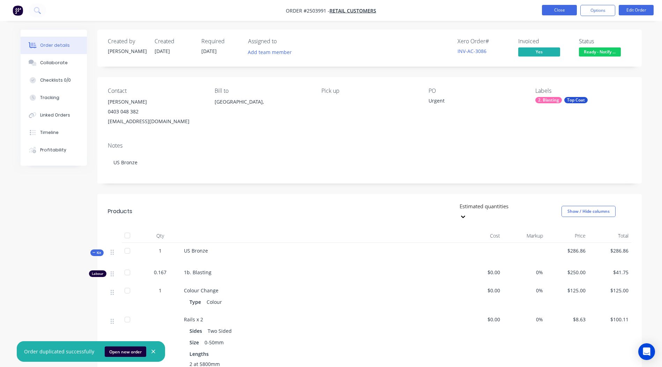
click at [556, 10] on button "Close" at bounding box center [559, 10] width 35 height 10
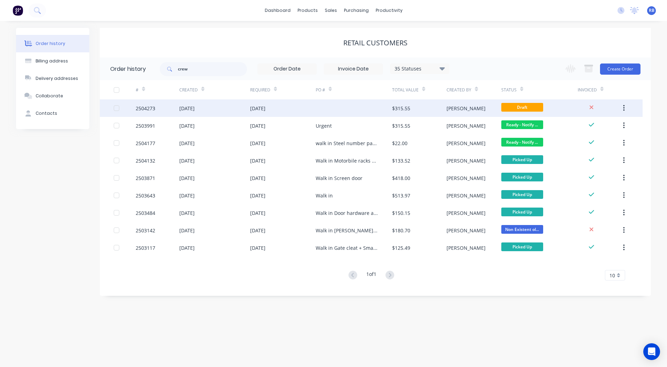
click at [310, 104] on div "[DATE]" at bounding box center [283, 107] width 66 height 17
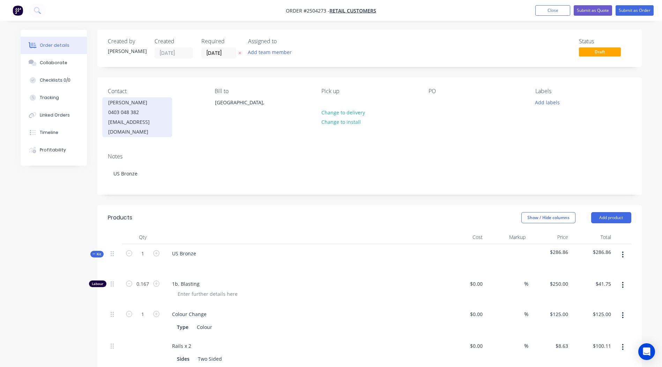
click at [139, 112] on div "0403 048 382" at bounding box center [137, 112] width 58 height 10
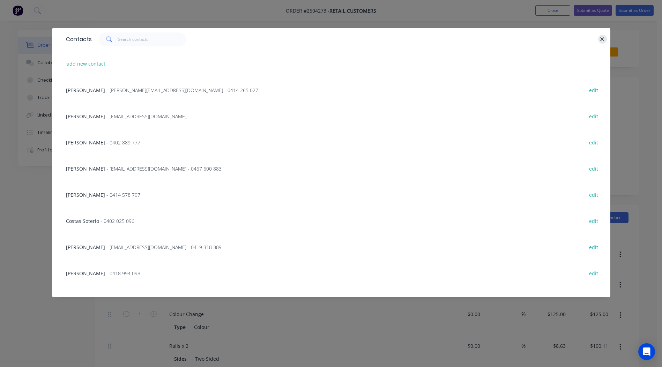
click at [602, 39] on icon "button" at bounding box center [602, 39] width 4 height 4
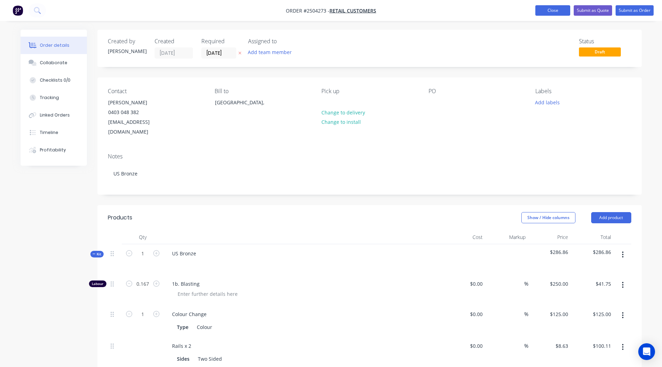
click at [548, 10] on button "Close" at bounding box center [552, 10] width 35 height 10
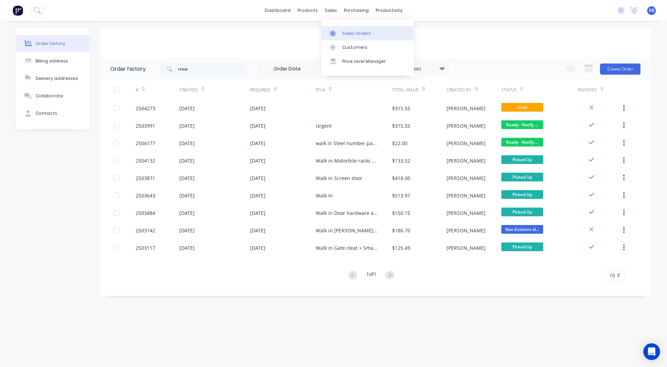
click at [344, 31] on div "Sales Orders" at bounding box center [356, 33] width 29 height 6
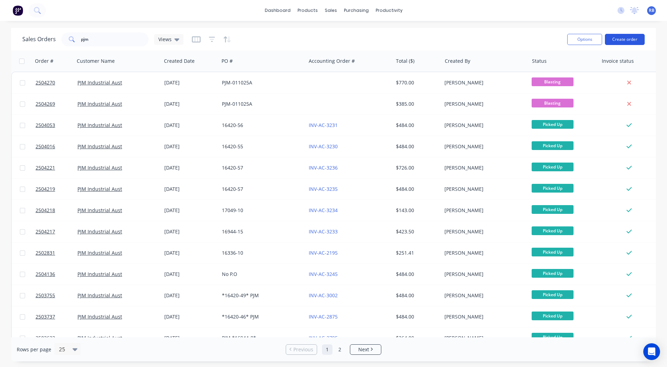
click at [615, 37] on button "Create order" at bounding box center [625, 39] width 40 height 11
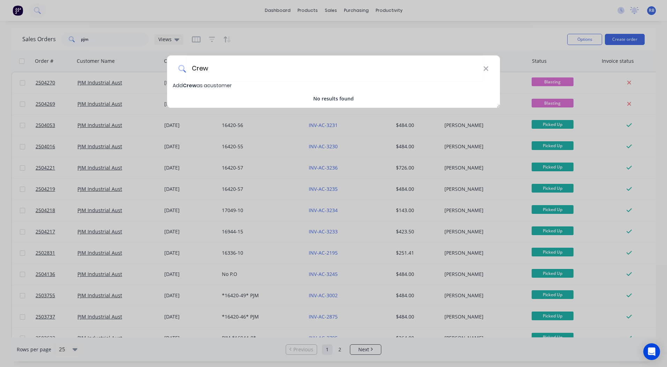
type input "Crew"
click at [202, 85] on span "Add Crew as a customer" at bounding box center [202, 85] width 59 height 7
select select "AU"
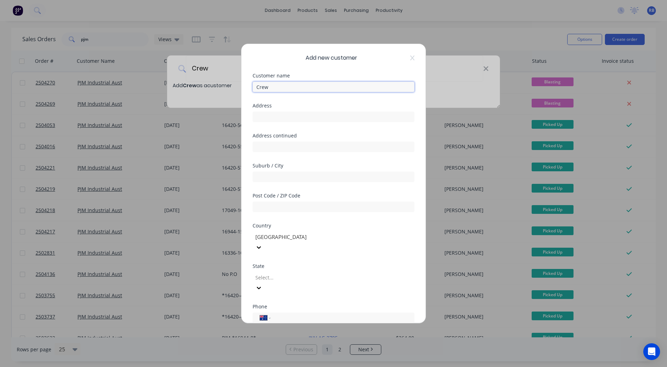
click at [287, 83] on input "Crew" at bounding box center [334, 87] width 162 height 10
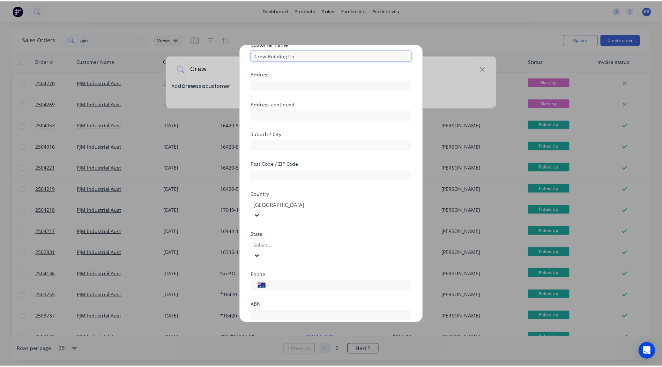
scroll to position [61, 0]
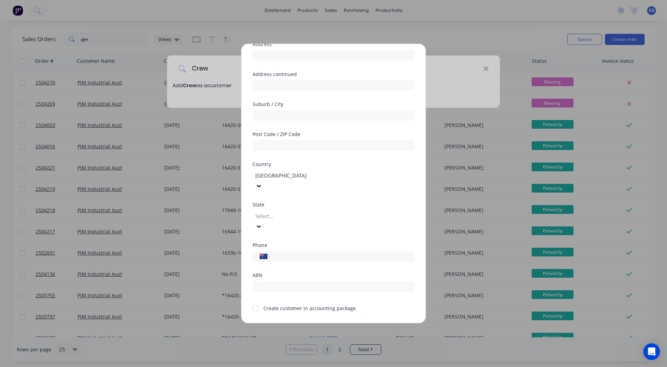
type input "Crew Building Co"
click at [255, 301] on div at bounding box center [255, 308] width 14 height 14
click at [300, 323] on button "Save" at bounding box center [311, 328] width 38 height 11
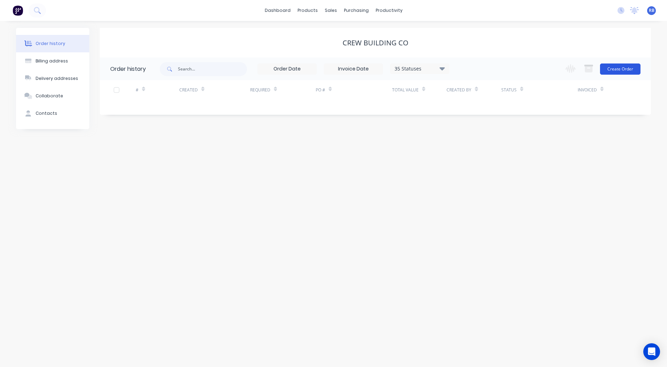
click at [625, 67] on button "Create Order" at bounding box center [620, 68] width 40 height 11
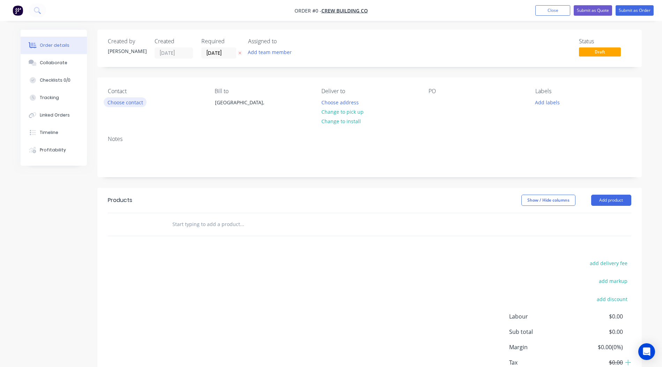
click at [123, 99] on button "Choose contact" at bounding box center [125, 101] width 43 height 9
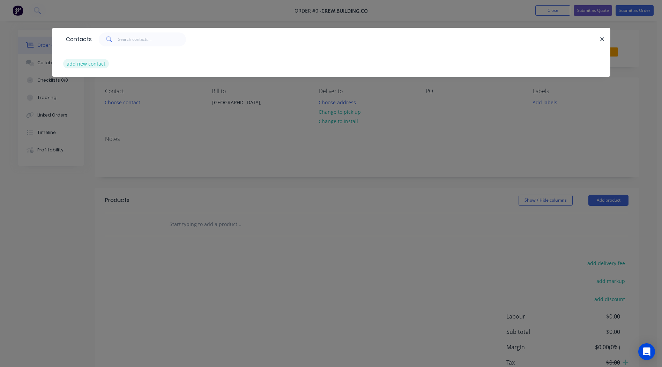
click at [82, 60] on button "add new contact" at bounding box center [86, 63] width 46 height 9
select select "AU"
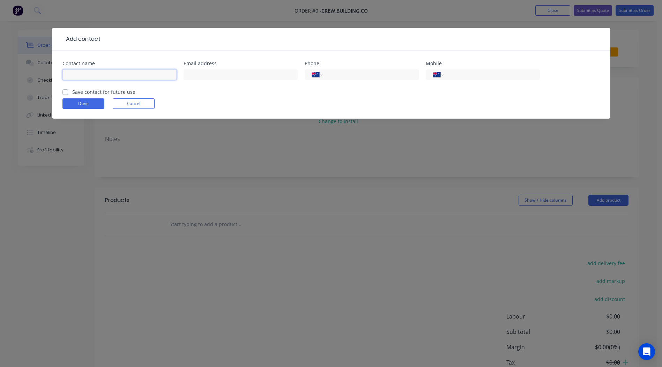
click at [91, 71] on input "text" at bounding box center [119, 74] width 114 height 10
type input "Christopher"
click at [206, 68] on div at bounding box center [240, 78] width 114 height 21
click at [203, 74] on input "text" at bounding box center [240, 74] width 114 height 10
type input "christopher@crewbuild.com"
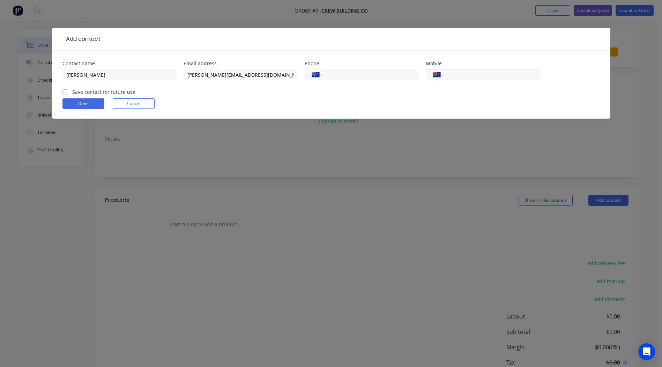
click at [469, 74] on input "tel" at bounding box center [490, 75] width 84 height 8
type input "0400 934 375"
click at [72, 92] on label "Save contact for future use" at bounding box center [103, 91] width 63 height 7
click at [62, 92] on input "Save contact for future use" at bounding box center [65, 91] width 6 height 7
checkbox input "true"
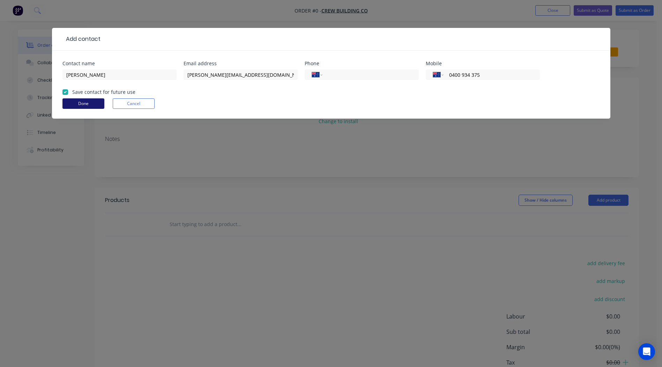
click at [81, 105] on button "Done" at bounding box center [83, 103] width 42 height 10
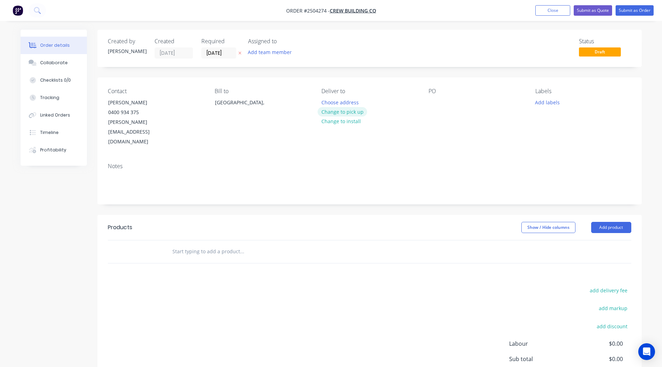
click at [341, 115] on button "Change to pick up" at bounding box center [342, 111] width 50 height 9
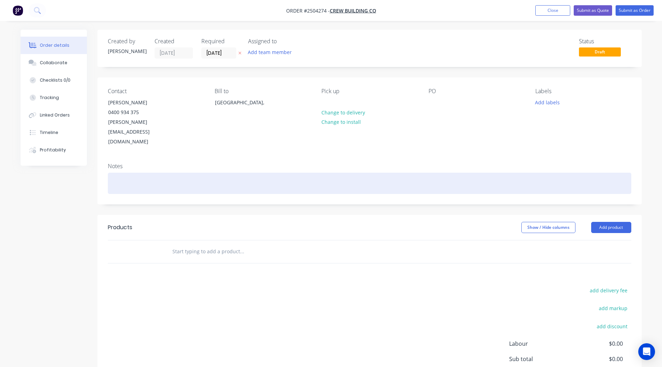
click at [116, 173] on div at bounding box center [369, 183] width 523 height 21
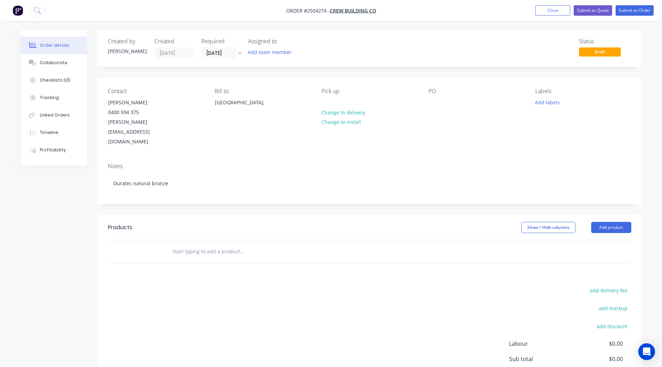
click at [430, 96] on div "PO" at bounding box center [476, 117] width 96 height 59
click at [433, 106] on div at bounding box center [433, 102] width 11 height 10
click at [283, 174] on div "Notes Duratec natural bronze" at bounding box center [369, 180] width 544 height 47
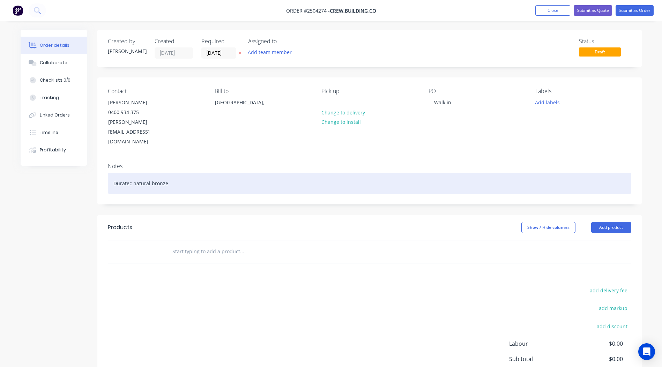
click at [185, 173] on div "Duratec natural bronze" at bounding box center [369, 183] width 523 height 21
click at [197, 173] on div "Duratec natural bronze" at bounding box center [369, 183] width 523 height 21
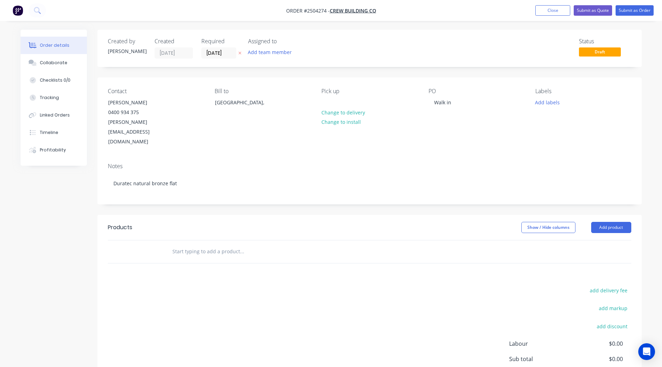
click at [178, 163] on div "Notes" at bounding box center [369, 166] width 523 height 7
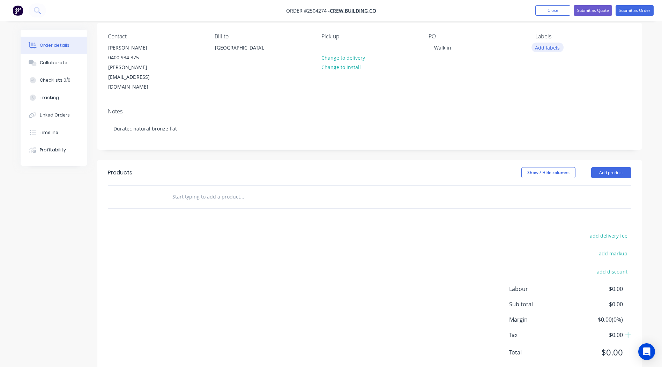
click at [543, 52] on button "Add labels" at bounding box center [547, 47] width 32 height 9
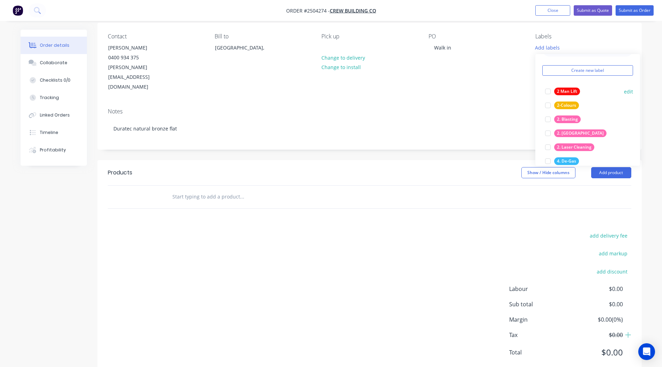
scroll to position [35, 0]
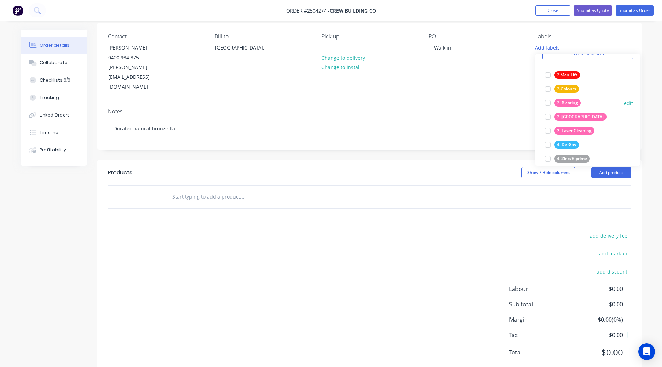
click at [567, 104] on div "2. Blasting" at bounding box center [567, 103] width 27 height 8
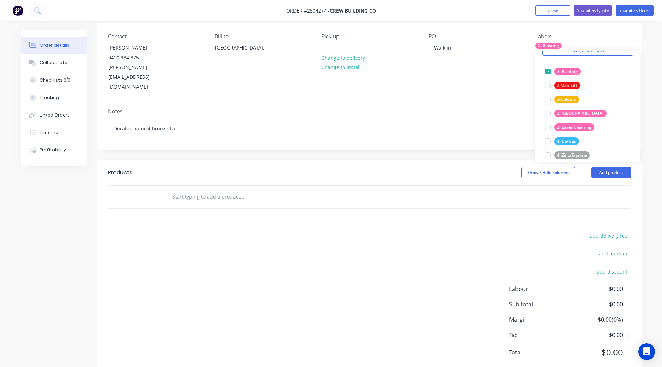
click at [398, 190] on div at bounding box center [289, 197] width 246 height 14
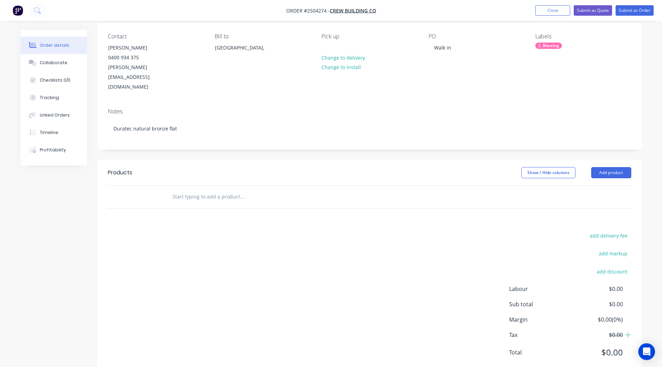
click at [556, 40] on div "Labels" at bounding box center [583, 36] width 96 height 7
click at [556, 43] on div "2. Blasting" at bounding box center [548, 46] width 27 height 6
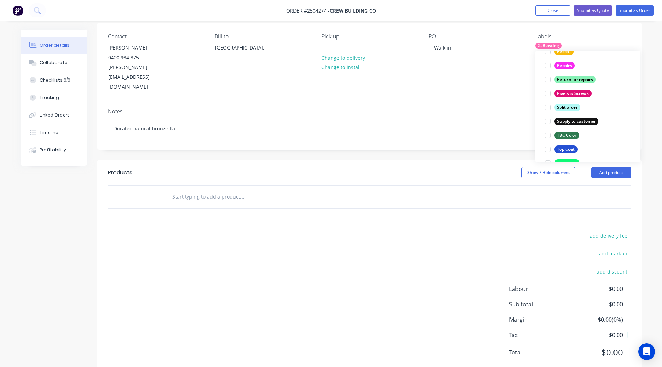
scroll to position [558, 0]
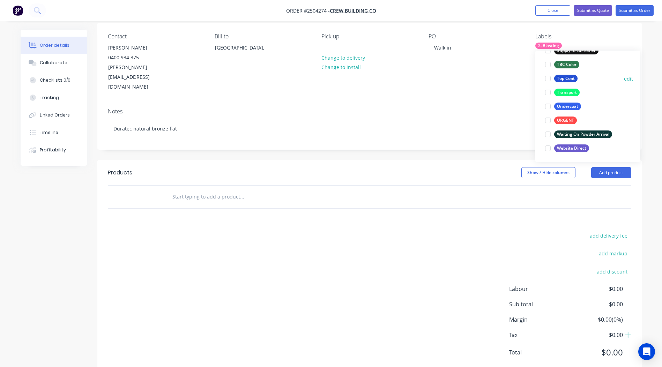
click at [564, 76] on div "Top Coat" at bounding box center [565, 79] width 23 height 8
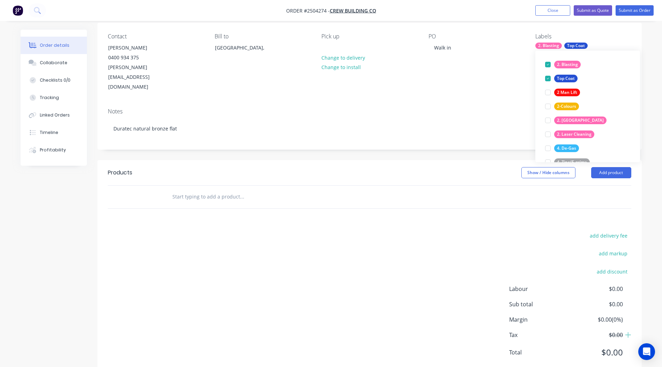
click at [629, 35] on div "Labels" at bounding box center [583, 36] width 96 height 7
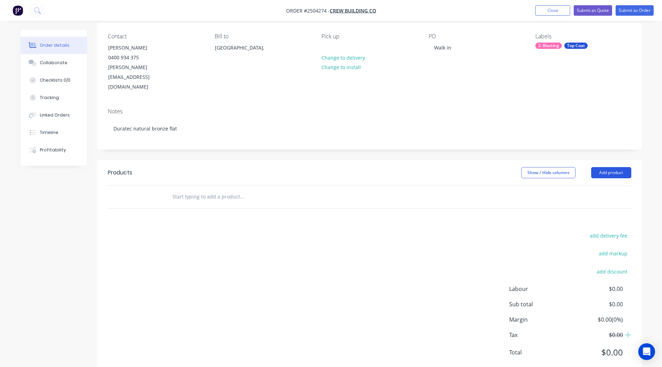
click at [607, 167] on button "Add product" at bounding box center [611, 172] width 40 height 11
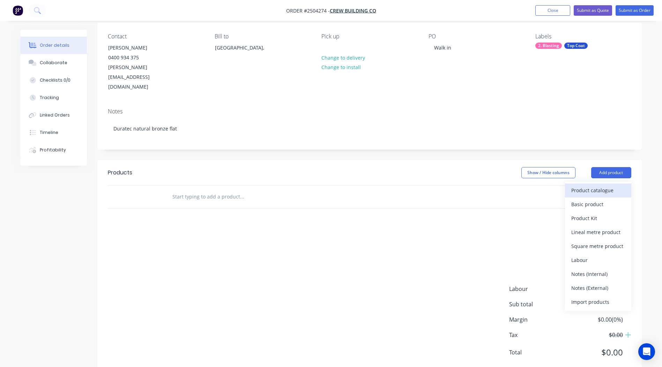
click at [601, 185] on div "Product catalogue" at bounding box center [598, 190] width 54 height 10
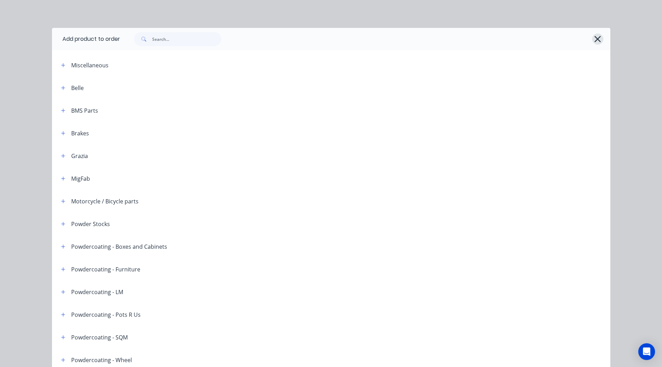
click at [598, 36] on icon "button" at bounding box center [597, 39] width 7 height 10
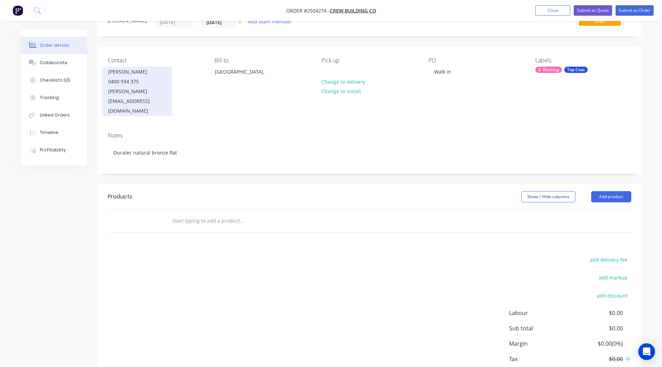
scroll to position [0, 0]
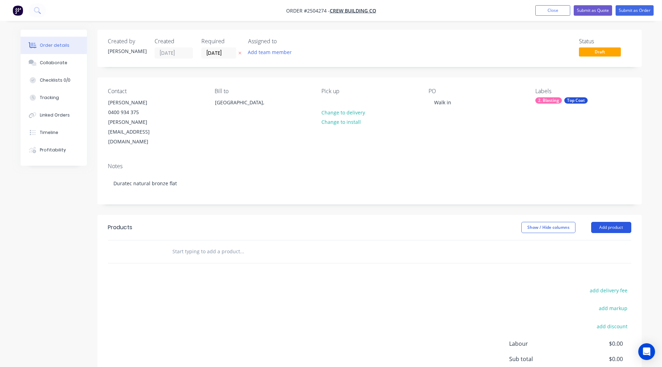
click at [606, 222] on button "Add product" at bounding box center [611, 227] width 40 height 11
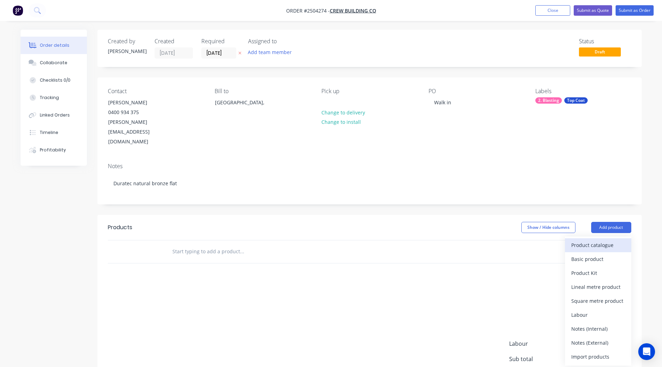
click at [587, 240] on div "Product catalogue" at bounding box center [598, 245] width 54 height 10
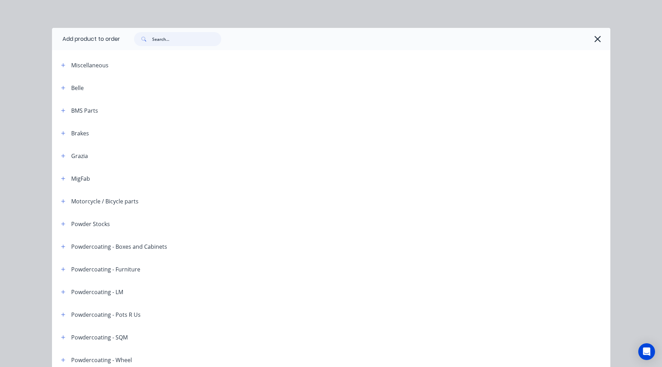
click at [183, 39] on input "text" at bounding box center [186, 39] width 69 height 14
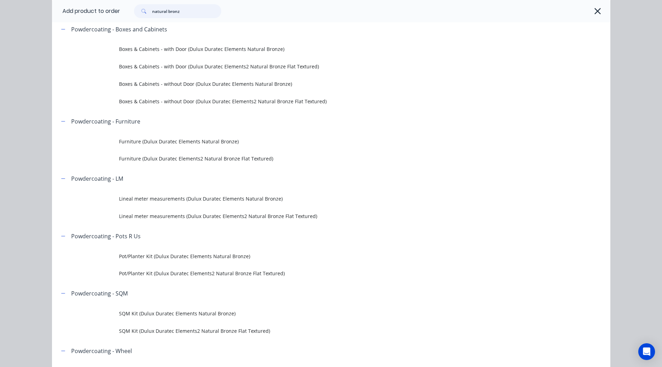
scroll to position [70, 0]
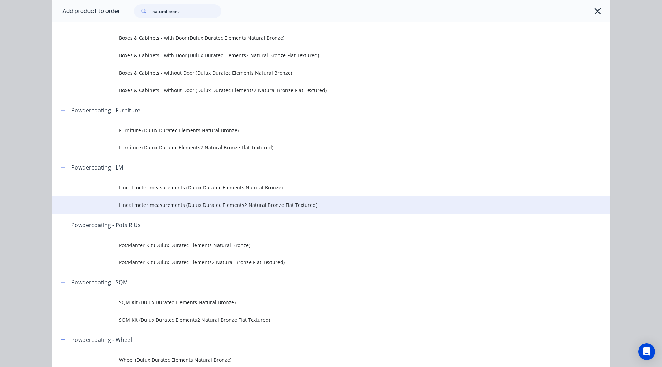
type input "natural bronz"
click at [283, 209] on td "Lineal meter measurements (Dulux Duratec Elements2 Natural Bronze Flat Textured)" at bounding box center [364, 204] width 491 height 17
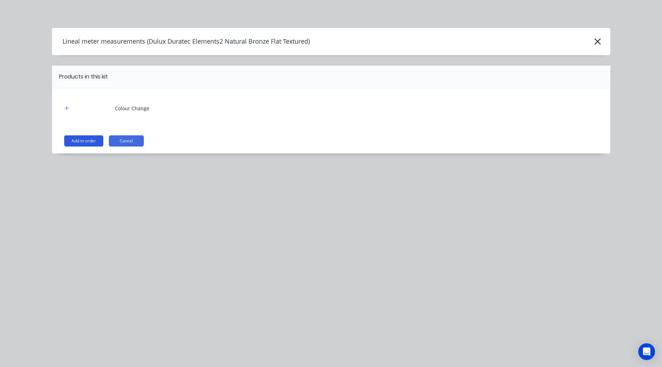
click at [79, 143] on button "Add to order" at bounding box center [83, 140] width 39 height 11
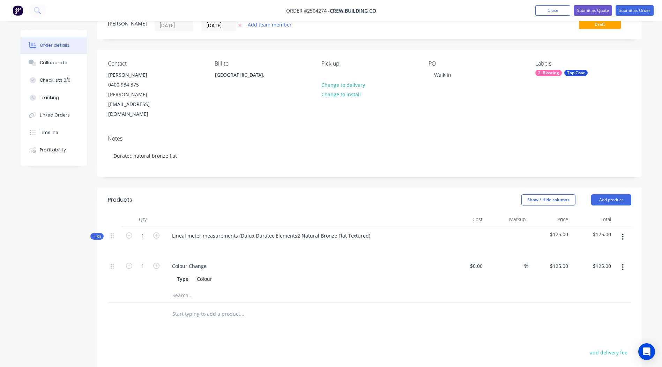
scroll to position [70, 0]
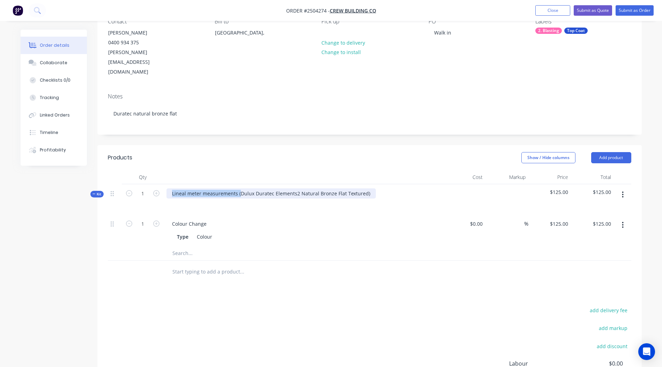
drag, startPoint x: 239, startPoint y: 175, endPoint x: 0, endPoint y: 207, distance: 240.8
click at [0, 207] on html "Order #2504274 - Crew Building Co Add product Close Submit as Quote Submit as O…" at bounding box center [331, 195] width 662 height 531
click at [299, 188] on div "Dulux Duratec Elements2 Natural Bronze Flat Textured)" at bounding box center [236, 193] width 141 height 10
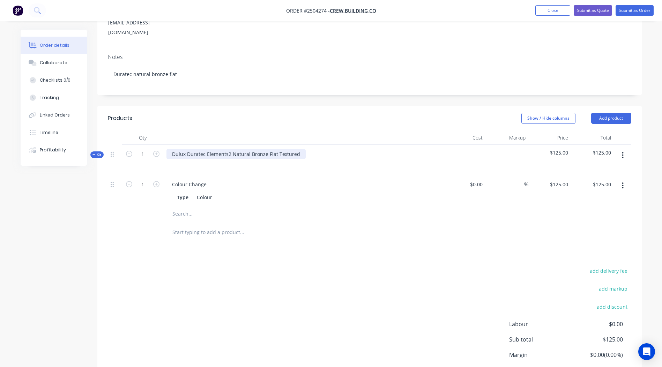
scroll to position [144, 0]
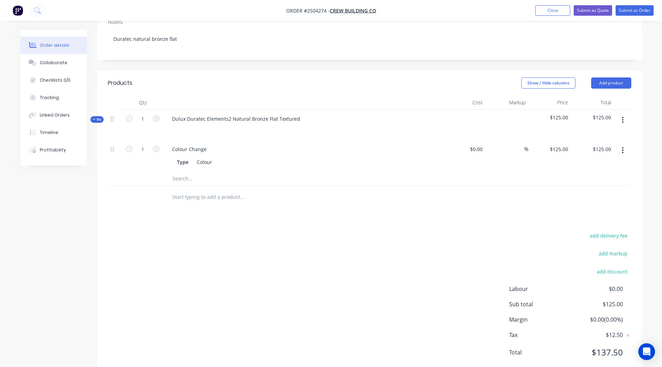
click at [406, 201] on div "Products Show / Hide columns Add product Qty Cost Markup Price Total Kit 1 Dulu…" at bounding box center [369, 223] width 544 height 306
click at [626, 114] on button "button" at bounding box center [622, 120] width 16 height 13
click at [593, 133] on div "Add product to kit" at bounding box center [598, 138] width 54 height 10
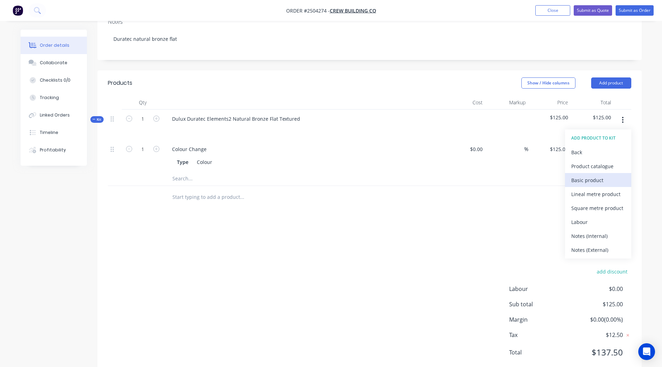
click at [600, 175] on div "Basic product" at bounding box center [598, 180] width 54 height 10
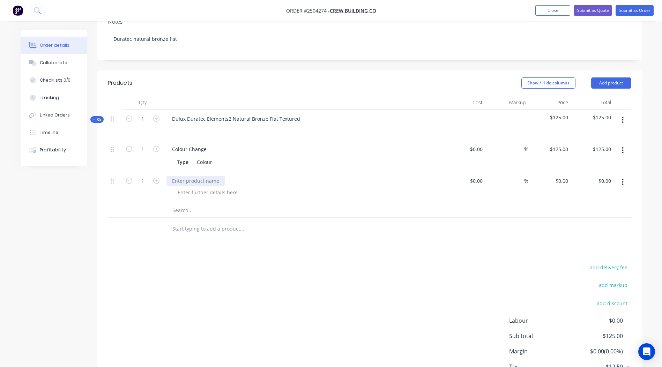
click at [186, 176] on div at bounding box center [195, 181] width 58 height 10
click at [159, 178] on icon "button" at bounding box center [156, 181] width 6 height 6
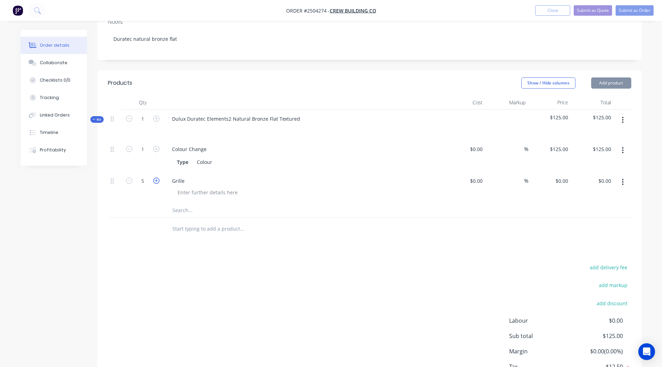
click at [159, 178] on icon "button" at bounding box center [156, 181] width 6 height 6
click at [158, 178] on icon "button" at bounding box center [156, 181] width 6 height 6
type input "9"
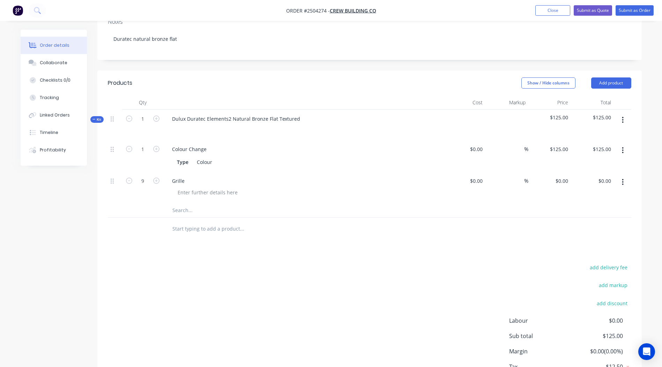
click at [443, 287] on div "add delivery fee add markup add discount Labour $0.00 Sub total $125.00 Margin …" at bounding box center [369, 330] width 523 height 135
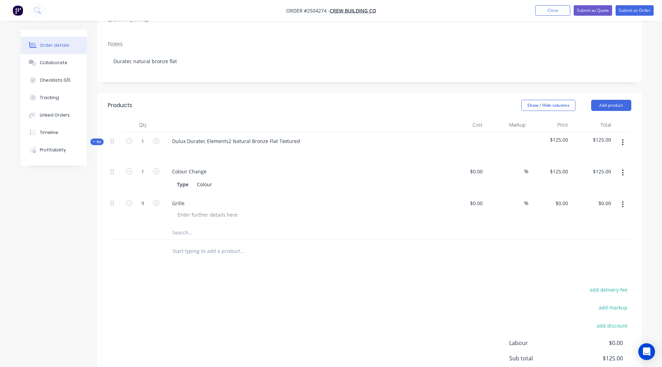
click at [622, 138] on icon "button" at bounding box center [623, 142] width 2 height 8
click at [597, 156] on div "Add product to kit" at bounding box center [598, 161] width 54 height 10
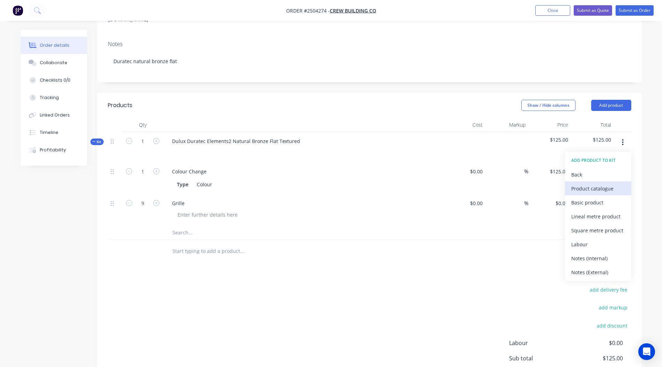
click at [606, 183] on div "Product catalogue" at bounding box center [598, 188] width 54 height 10
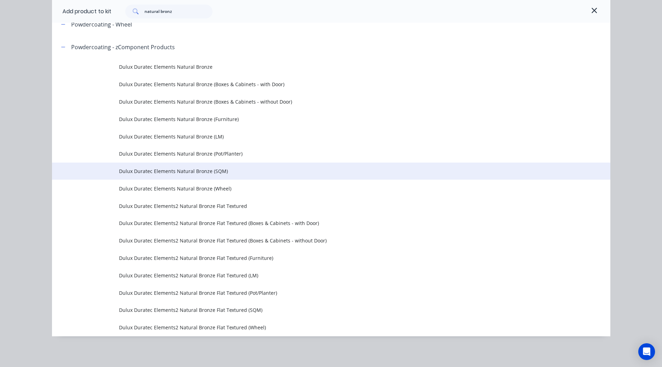
scroll to position [157, 0]
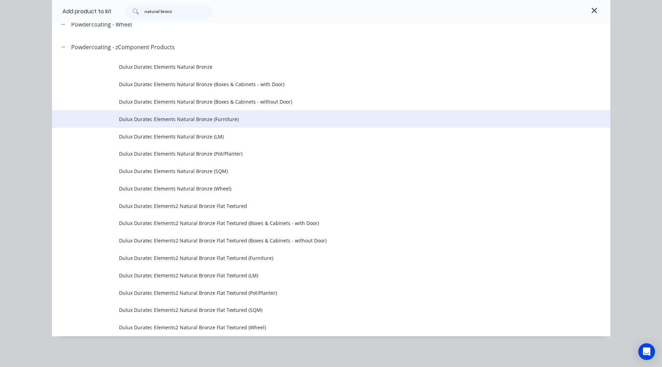
click at [234, 117] on span "Dulux Duratec Elements Natural Bronze (Furniture)" at bounding box center [315, 118] width 393 height 7
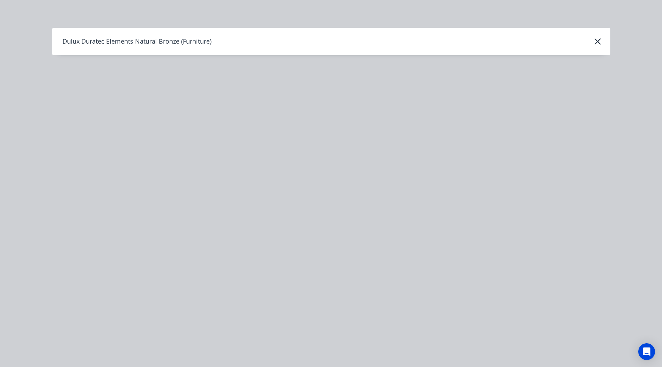
scroll to position [0, 0]
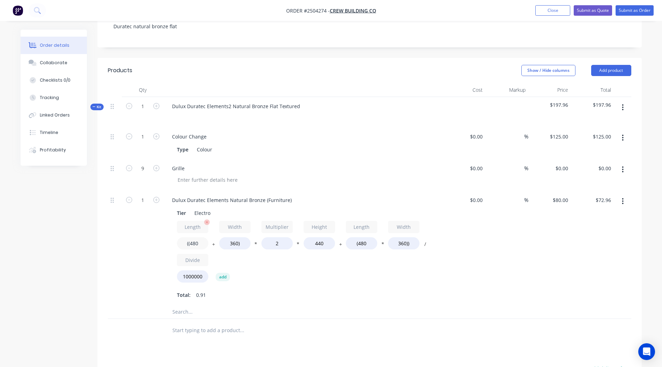
click at [201, 237] on input "((480" at bounding box center [192, 243] width 31 height 12
type input "((360"
type input "$64.51"
click at [237, 237] on input "360)" at bounding box center [234, 243] width 31 height 12
drag, startPoint x: 323, startPoint y: 226, endPoint x: 235, endPoint y: 232, distance: 88.8
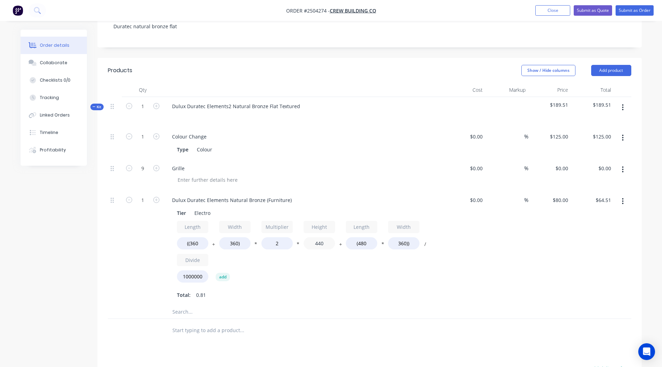
click at [238, 232] on div "Length ((360 + Width 360) * Multiplier 2 * Height 440 + Length (480 * Width 360…" at bounding box center [303, 253] width 253 height 65
type input "250"
type input "$42.62"
click at [373, 237] on input "(480" at bounding box center [361, 243] width 31 height 12
type input "(360"
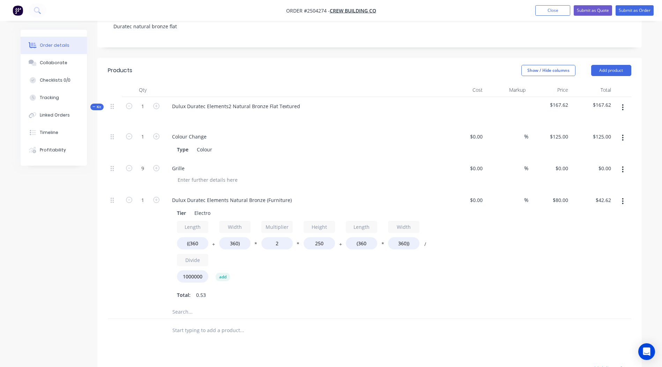
type input "$39.17"
click at [607, 261] on div "$39.17 $39.17" at bounding box center [592, 248] width 43 height 114
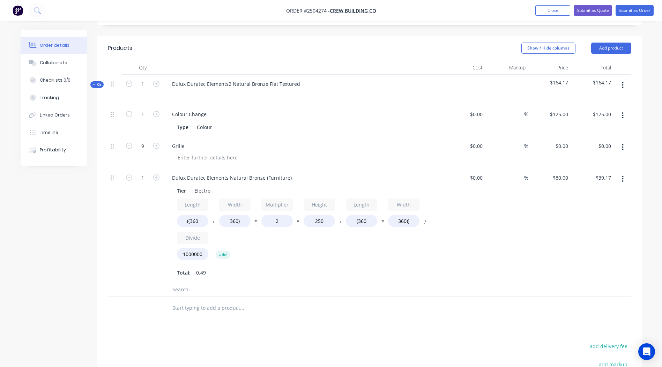
scroll to position [188, 0]
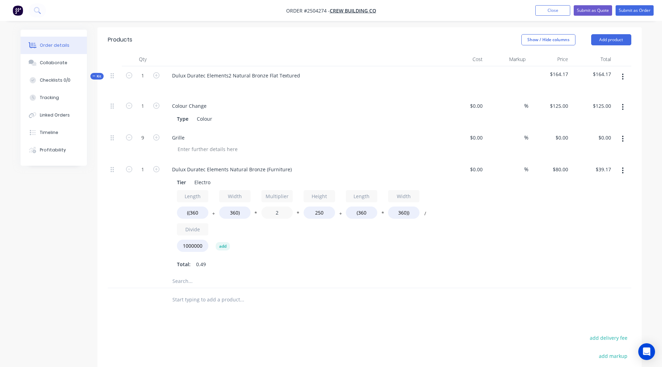
drag, startPoint x: 286, startPoint y: 192, endPoint x: 47, endPoint y: 193, distance: 238.9
click at [107, 196] on div "Qty Cost Markup Price Total Kit 1 Dulux Duratec Elements2 Natural Bronze Flat T…" at bounding box center [369, 181] width 544 height 259
type input "4"
type input "$67.97"
click at [475, 293] on div "Products Show / Hide columns Add product Qty Cost Markup Price Total Kit 1 Dulu…" at bounding box center [369, 252] width 544 height 451
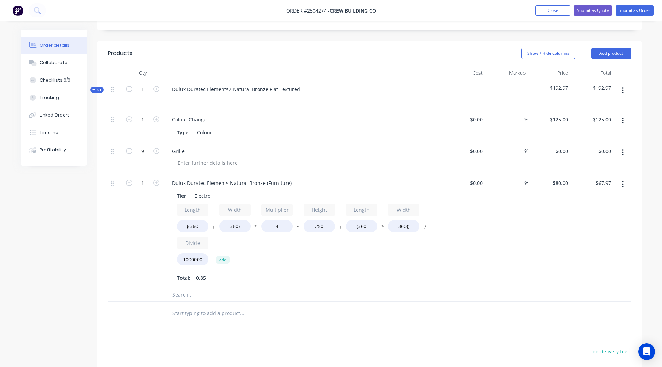
scroll to position [162, 0]
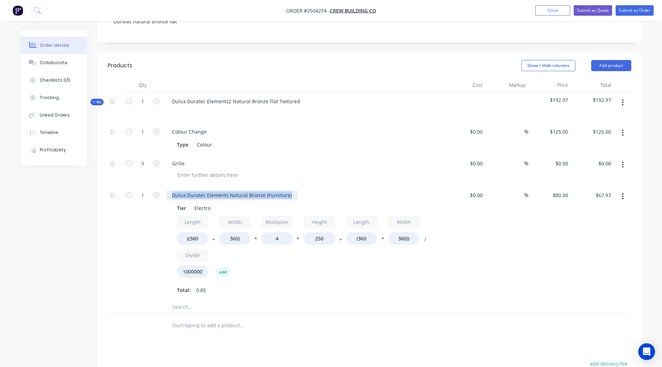
drag, startPoint x: 288, startPoint y: 176, endPoint x: 0, endPoint y: 181, distance: 288.1
click at [0, 183] on html "Order #2504274 - Crew Building Co Add product Close Submit as Quote Submit as O…" at bounding box center [331, 176] width 662 height 676
click at [537, 314] on div at bounding box center [369, 325] width 523 height 23
click at [619, 158] on button "button" at bounding box center [622, 164] width 16 height 13
click at [598, 206] on div "Delete" at bounding box center [598, 211] width 54 height 10
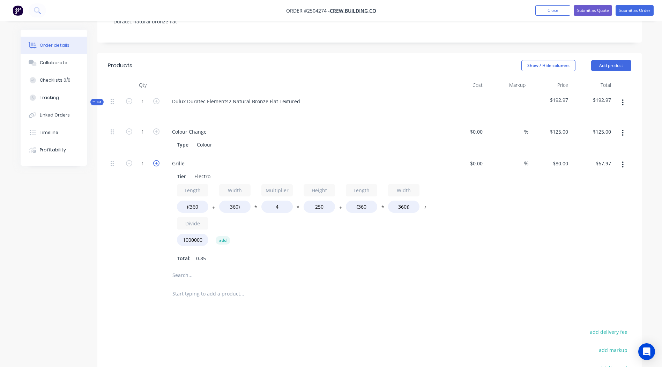
click at [158, 160] on icon "button" at bounding box center [156, 163] width 6 height 6
type input "2"
type input "$135.94"
click at [158, 160] on icon "button" at bounding box center [156, 163] width 6 height 6
type input "3"
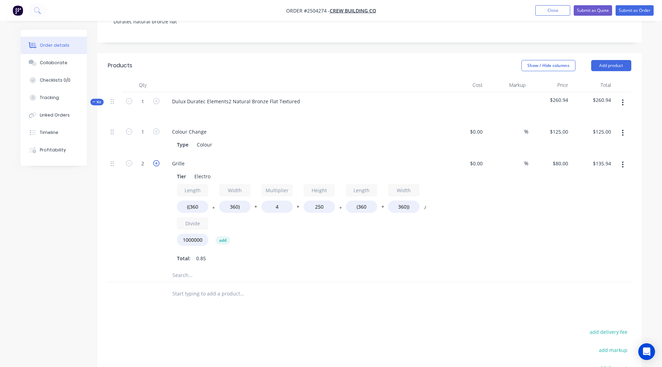
type input "$203.90"
click at [158, 160] on icon "button" at bounding box center [156, 163] width 6 height 6
type input "4"
type input "$271.87"
click at [158, 160] on icon "button" at bounding box center [156, 163] width 6 height 6
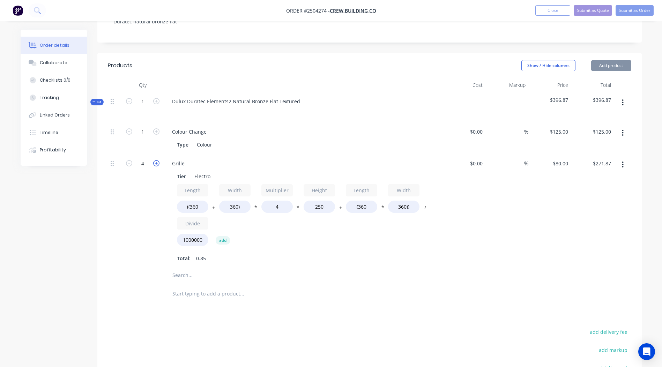
type input "5"
type input "$339.84"
click at [158, 160] on icon "button" at bounding box center [156, 163] width 6 height 6
type input "6"
type input "$407.81"
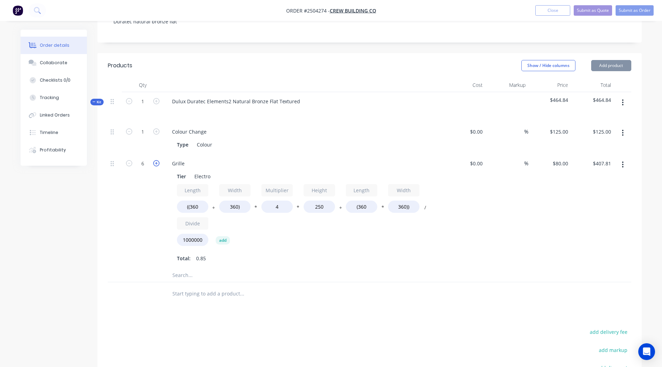
click at [158, 160] on icon "button" at bounding box center [156, 163] width 6 height 6
type input "7"
type input "$475.78"
click at [158, 160] on icon "button" at bounding box center [156, 163] width 6 height 6
type input "8"
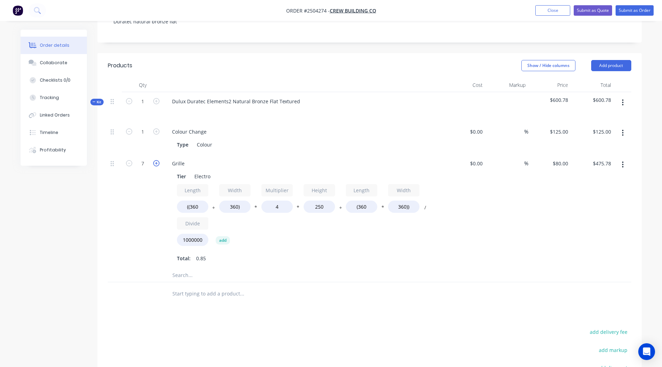
type input "$543.74"
click at [158, 160] on icon "button" at bounding box center [156, 163] width 6 height 6
type input "9"
type input "$611.71"
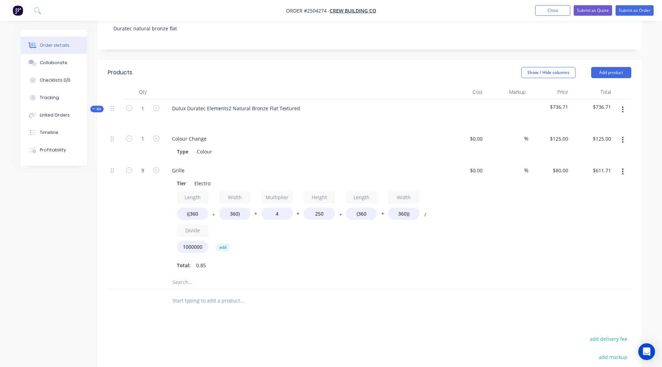
scroll to position [150, 0]
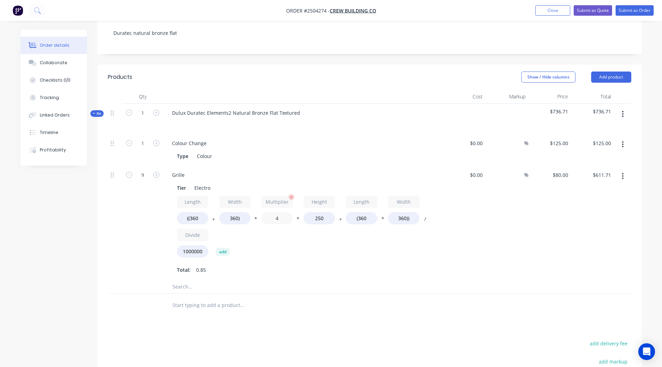
click at [284, 212] on input "4" at bounding box center [276, 218] width 31 height 12
type input "3.5"
type input "$546.91"
click at [556, 294] on div at bounding box center [369, 305] width 523 height 23
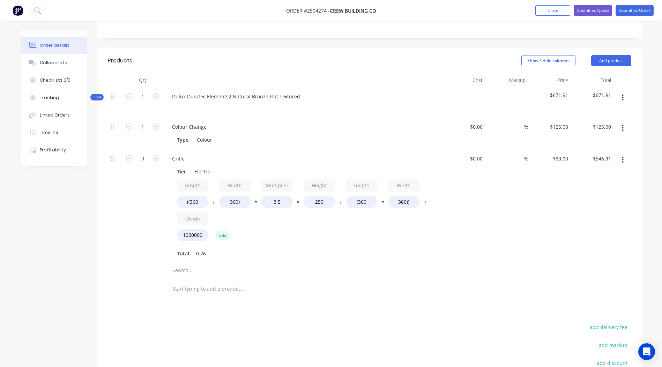
scroll to position [163, 0]
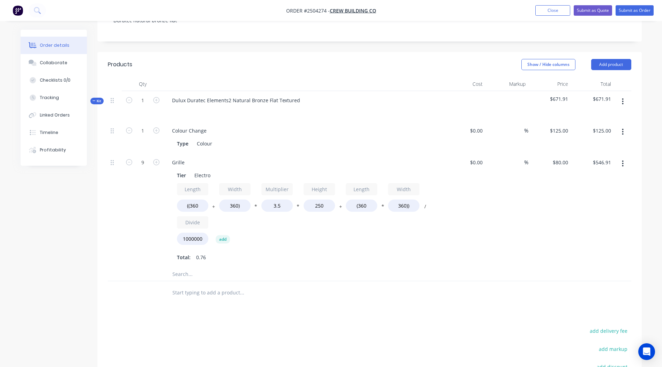
click at [621, 95] on button "button" at bounding box center [622, 101] width 16 height 13
click at [598, 115] on div "Add product to kit" at bounding box center [598, 120] width 54 height 10
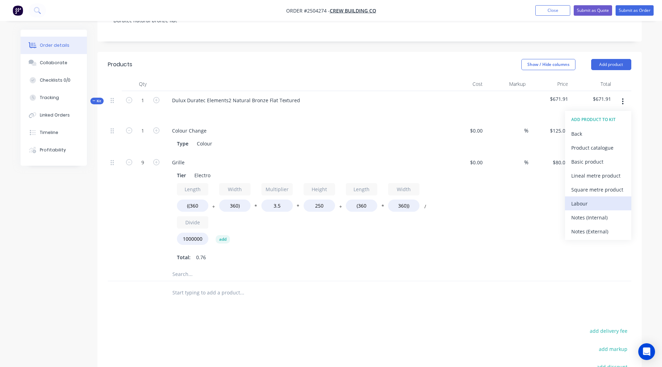
click at [587, 198] on div "Labour" at bounding box center [598, 203] width 54 height 10
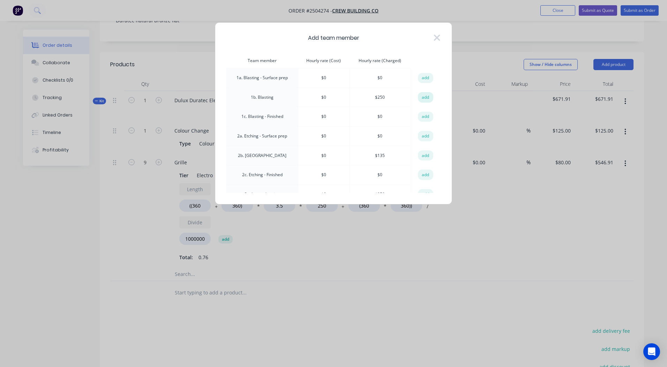
click at [418, 101] on button "add" at bounding box center [425, 97] width 15 height 10
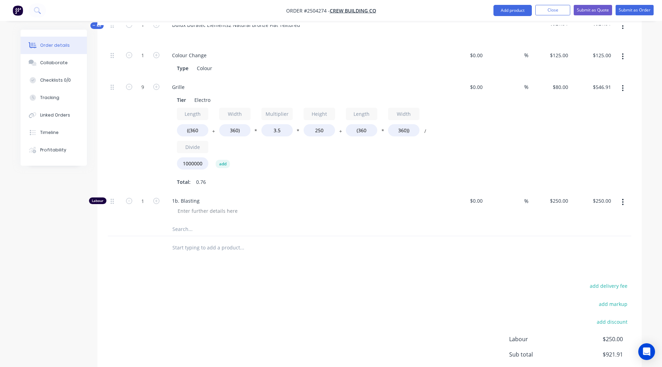
scroll to position [268, 0]
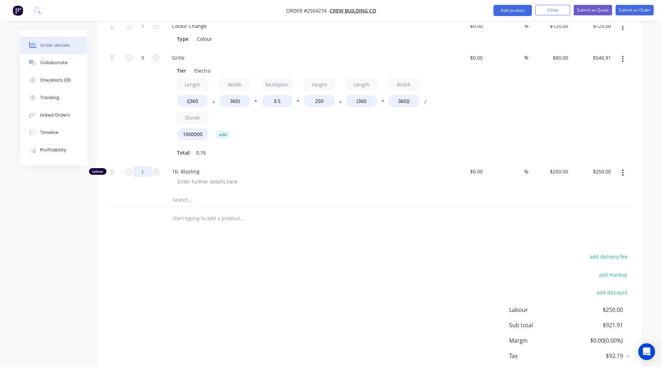
click at [144, 166] on input "1" at bounding box center [143, 171] width 18 height 10
click at [363, 261] on div "add delivery fee add markup add discount Labour $250.00 Sub total $921.91 Margi…" at bounding box center [369, 319] width 523 height 135
type input "0.5"
type input "$125.00"
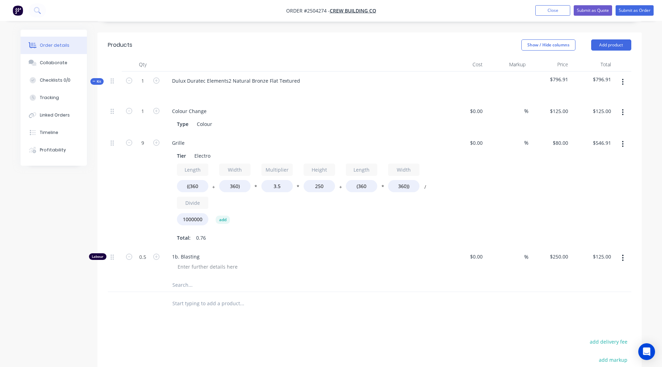
scroll to position [181, 0]
click at [288, 181] on input "3.5" at bounding box center [276, 187] width 31 height 12
click at [506, 293] on div at bounding box center [369, 304] width 523 height 23
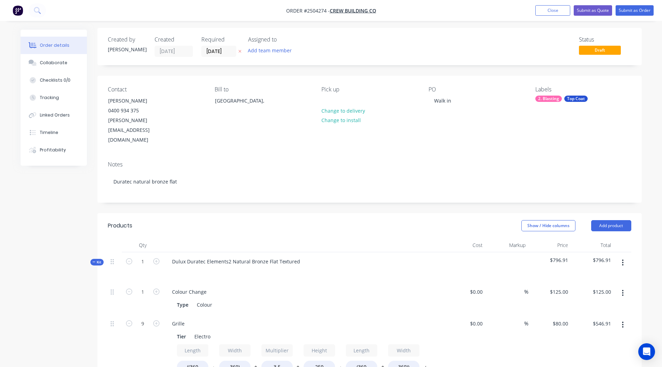
scroll to position [0, 0]
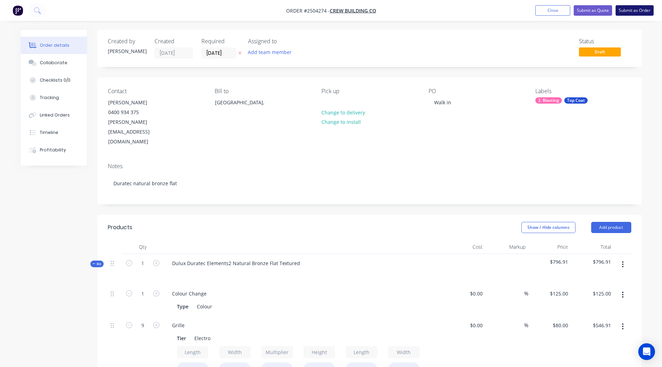
click at [626, 13] on button "Submit as Order" at bounding box center [634, 10] width 38 height 10
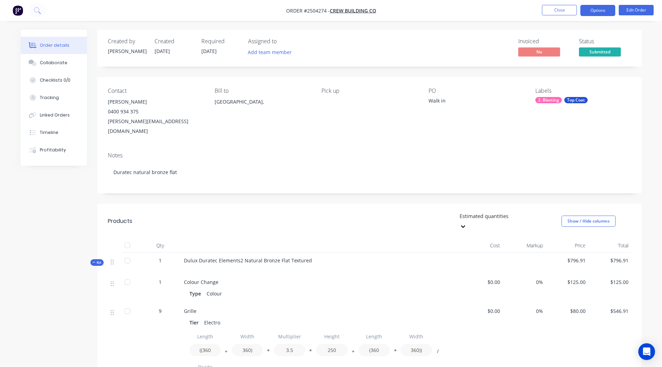
click at [600, 12] on button "Options" at bounding box center [597, 10] width 35 height 11
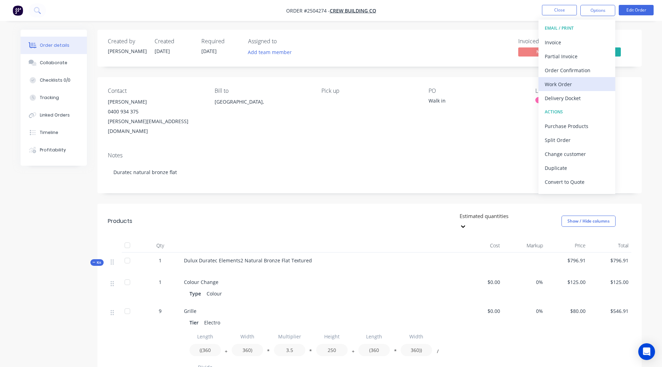
click at [553, 87] on div "Work Order" at bounding box center [576, 84] width 64 height 10
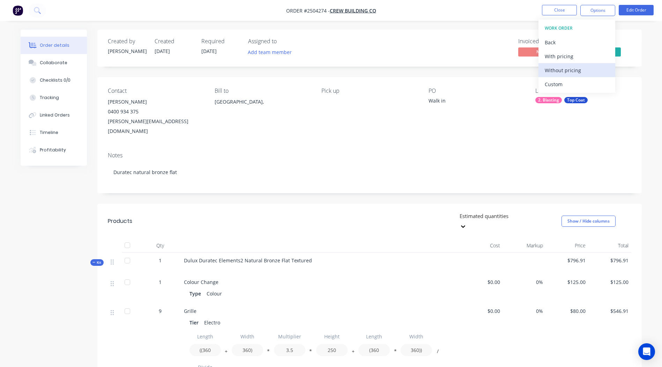
click at [577, 73] on div "Without pricing" at bounding box center [576, 70] width 64 height 10
click at [468, 75] on div "Created by Rory Created 01/10/25 Required 01/10/25 Assigned to Add team member …" at bounding box center [369, 285] width 544 height 511
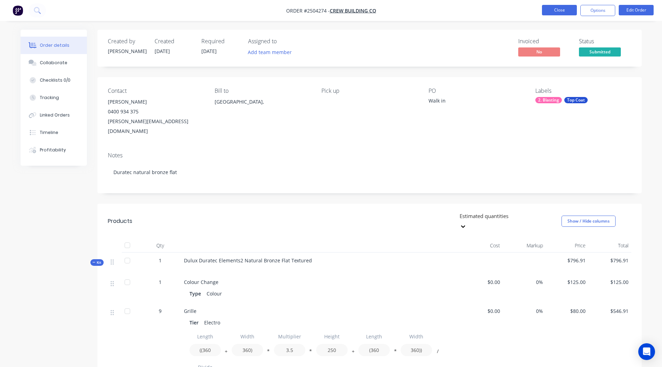
click at [562, 12] on button "Close" at bounding box center [559, 10] width 35 height 10
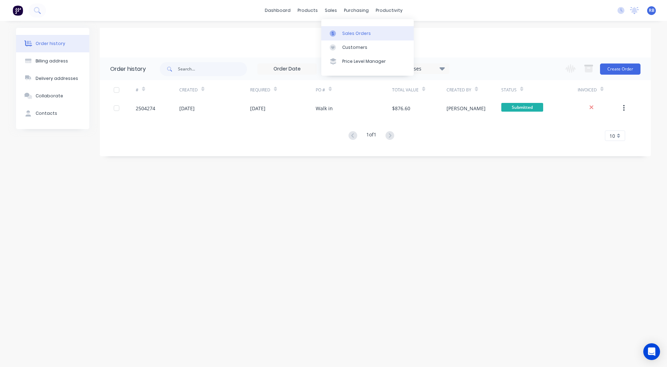
click at [339, 31] on div at bounding box center [335, 33] width 10 height 6
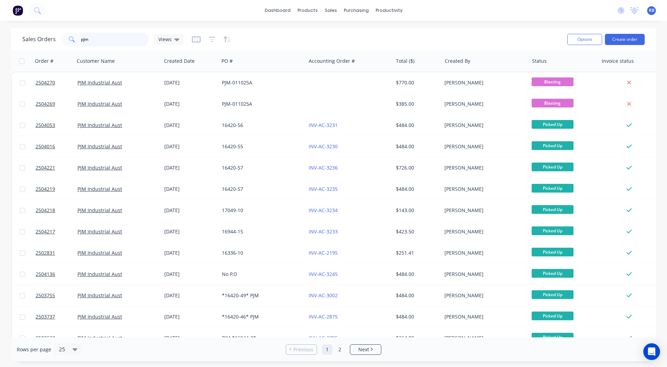
drag, startPoint x: 134, startPoint y: 34, endPoint x: 0, endPoint y: 18, distance: 134.5
click at [0, 29] on html "dashboard products sales purchasing productivity dashboard products Product Cat…" at bounding box center [333, 183] width 667 height 367
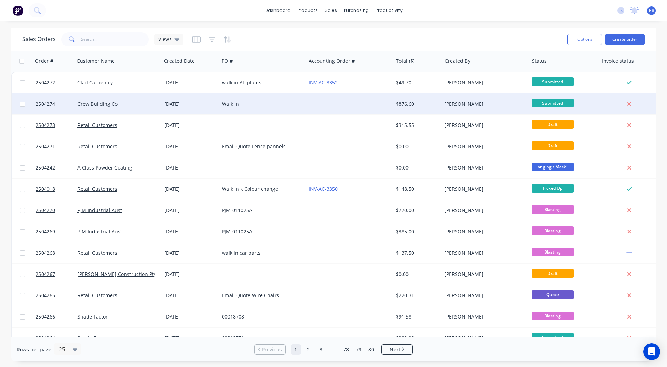
click at [286, 104] on div "Walk in" at bounding box center [260, 103] width 77 height 7
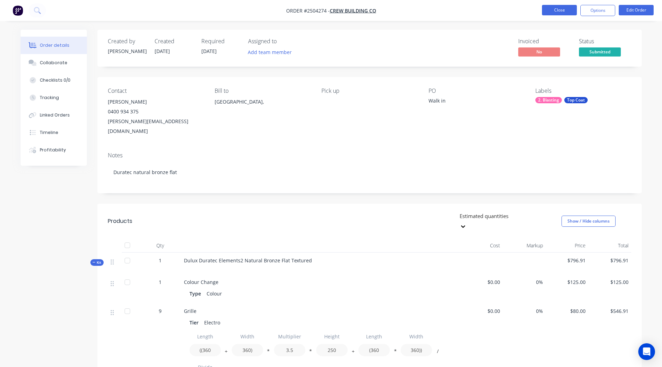
click at [562, 8] on button "Close" at bounding box center [559, 10] width 35 height 10
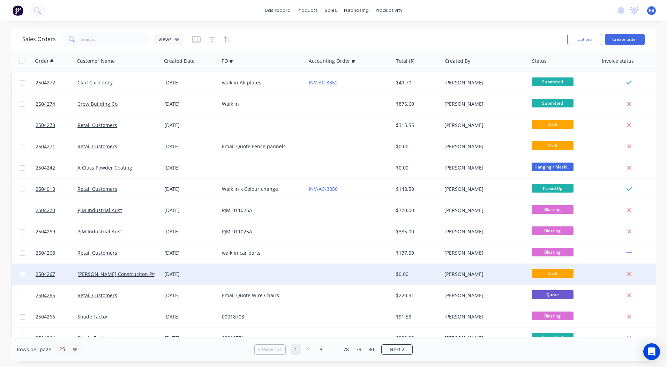
click at [255, 278] on div at bounding box center [262, 274] width 87 height 21
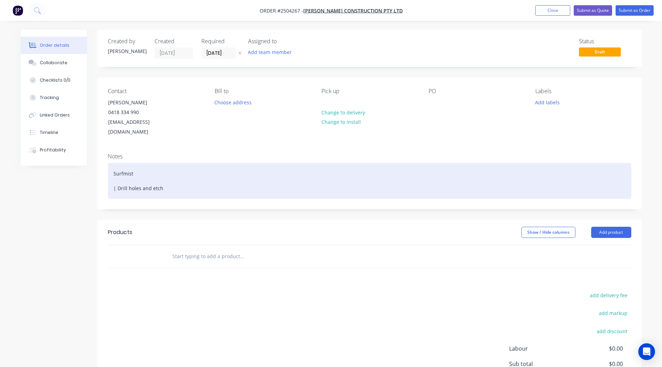
click at [141, 178] on div "Surfmist | Drill holes and etch" at bounding box center [369, 181] width 523 height 36
click at [220, 178] on div "Surfmist | Drill holes at either side and the middle |and etch" at bounding box center [369, 181] width 523 height 36
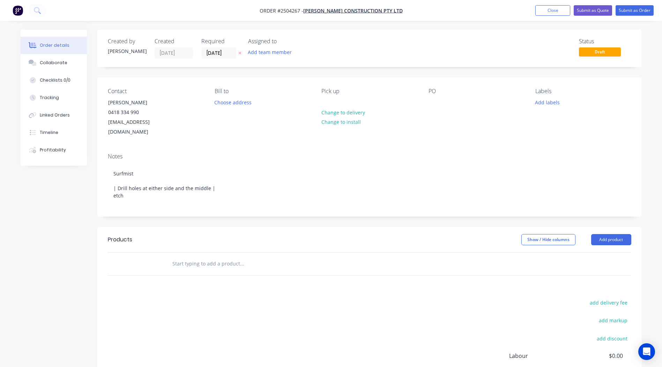
click at [242, 148] on div "Notes Surfmist | Drill holes at either side and the middle | etch" at bounding box center [369, 182] width 544 height 69
click at [438, 103] on div at bounding box center [433, 102] width 11 height 10
click at [548, 103] on button "Add labels" at bounding box center [547, 101] width 32 height 9
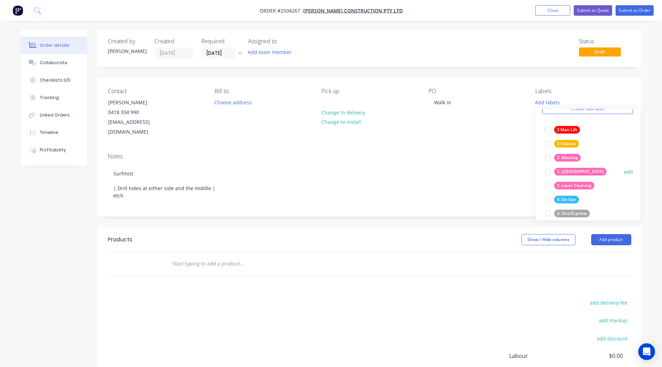
click at [569, 176] on button "2. Etching" at bounding box center [575, 172] width 67 height 10
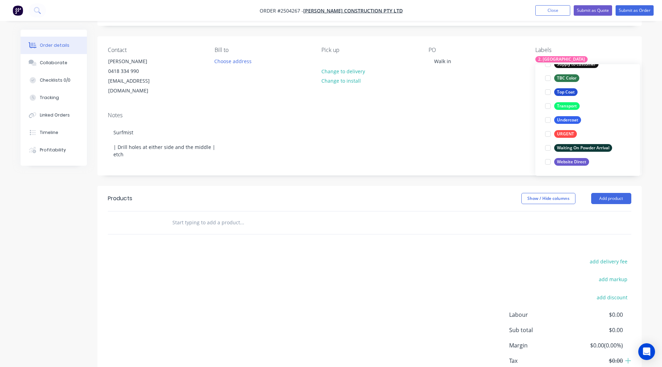
scroll to position [77, 0]
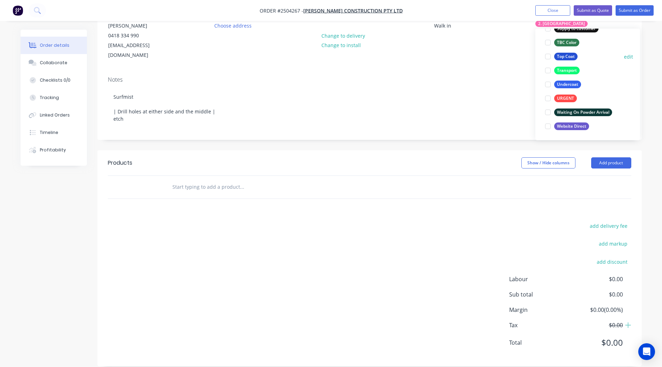
click at [569, 56] on div "Top Coat" at bounding box center [565, 57] width 23 height 8
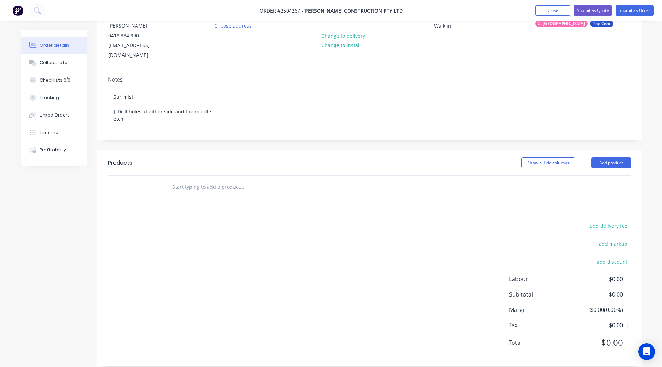
click at [467, 71] on div "Notes Surfmist | Drill holes at either side and the middle | etch" at bounding box center [369, 105] width 544 height 69
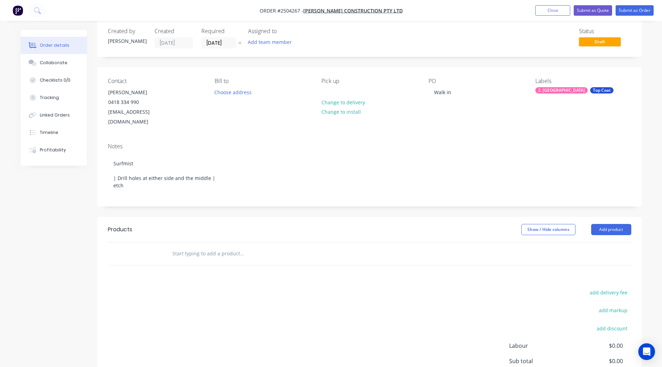
scroll to position [5, 0]
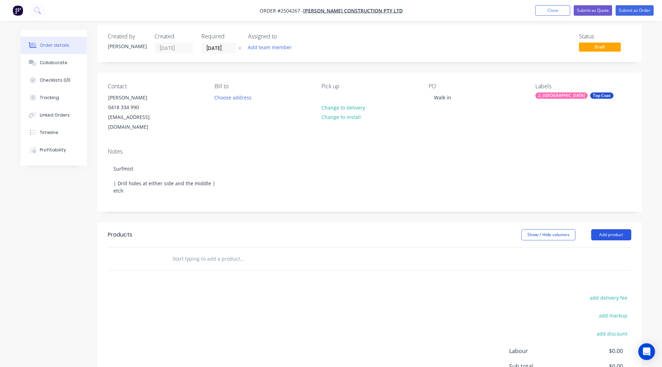
click at [603, 229] on button "Add product" at bounding box center [611, 234] width 40 height 11
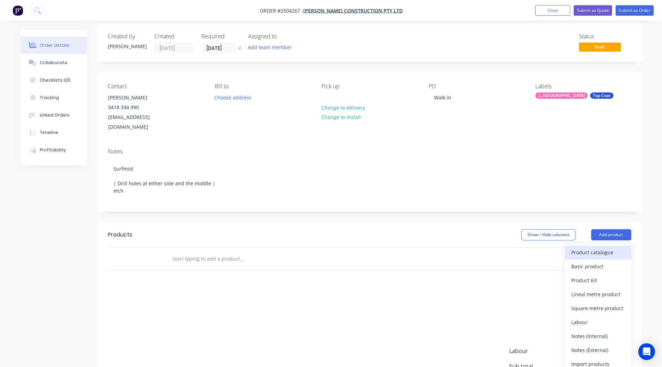
click at [593, 246] on button "Product catalogue" at bounding box center [598, 253] width 66 height 14
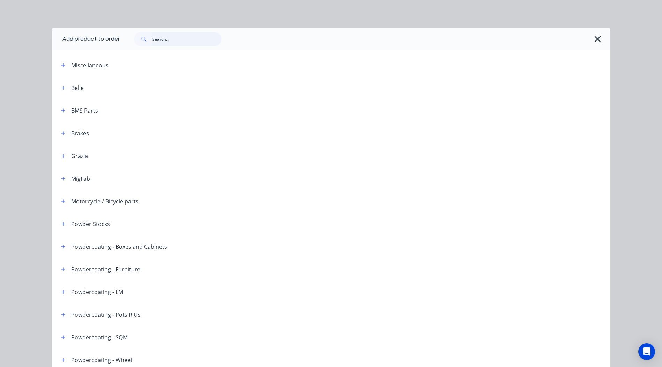
click at [170, 40] on input "text" at bounding box center [186, 39] width 69 height 14
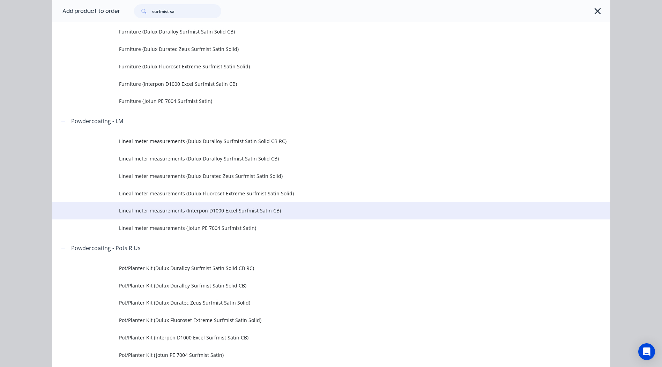
scroll to position [384, 0]
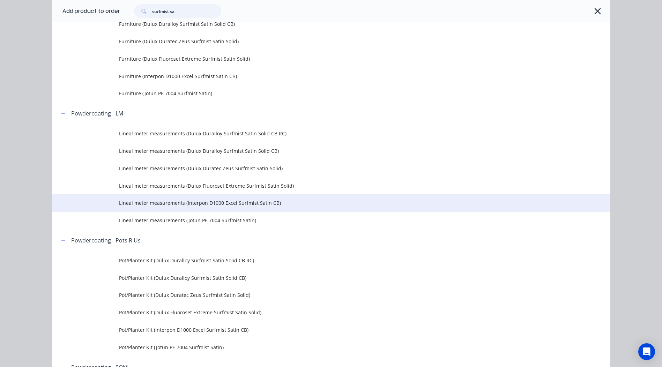
type input "surfmist sa"
click at [219, 207] on td "Lineal meter measurements (Interpon D1000 Excel Surfmist Satin CB)" at bounding box center [364, 202] width 491 height 17
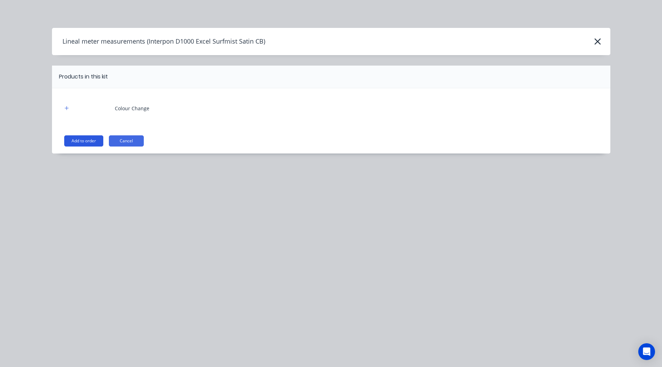
click at [85, 139] on button "Add to order" at bounding box center [83, 140] width 39 height 11
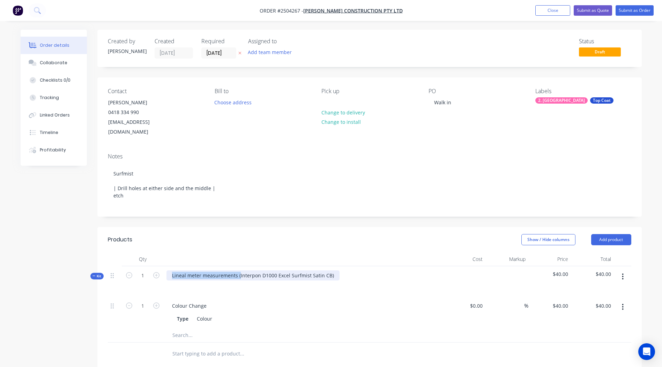
drag, startPoint x: 238, startPoint y: 265, endPoint x: 106, endPoint y: 282, distance: 132.9
click at [106, 282] on div "Qty Cost Markup Price Total Kit 1 Lineal meter measurements (Interpon D1000 Exc…" at bounding box center [369, 308] width 544 height 113
click at [265, 270] on div "Interpon D1000 Excel Surfmist Satin CB)" at bounding box center [218, 275] width 104 height 10
click at [270, 234] on div "Show / Hide columns Add product" at bounding box center [425, 239] width 412 height 11
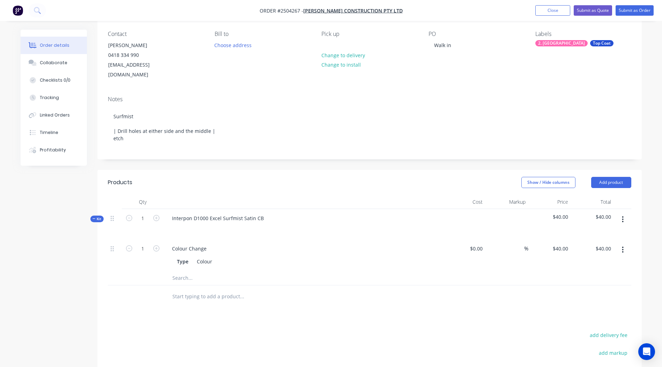
scroll to position [60, 0]
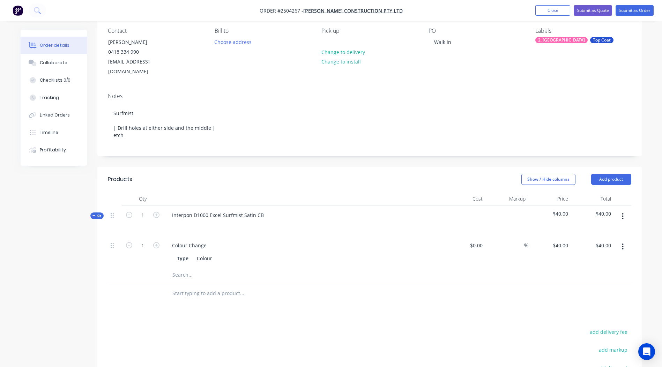
click at [621, 210] on button "button" at bounding box center [622, 216] width 16 height 13
click at [603, 229] on div "Add product to kit" at bounding box center [598, 234] width 54 height 10
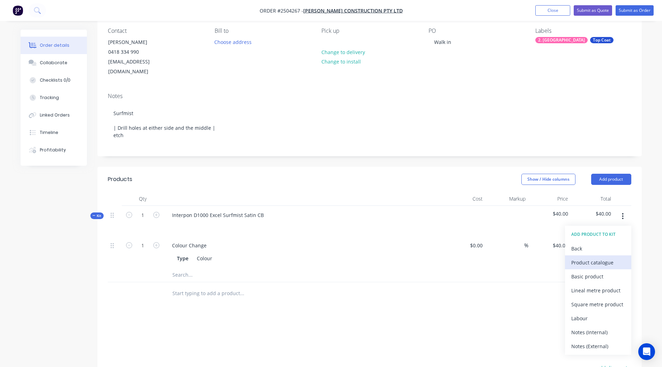
click at [597, 257] on div "Product catalogue" at bounding box center [598, 262] width 54 height 10
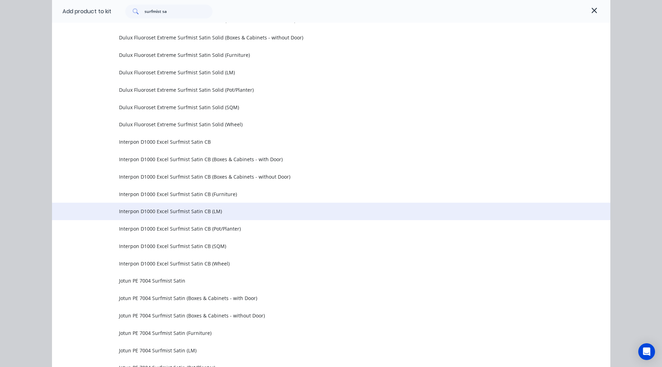
scroll to position [732, 0]
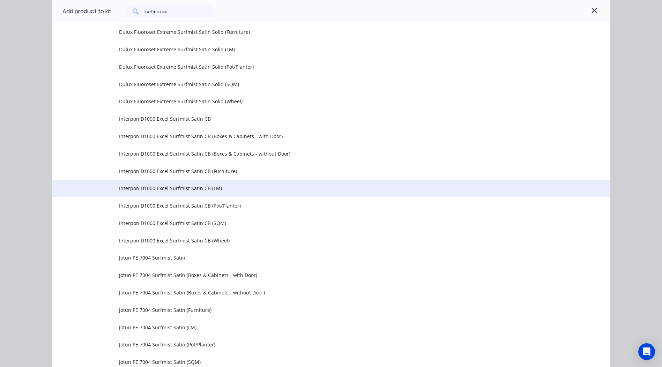
click at [220, 190] on span "Interpon D1000 Excel Surfmist Satin CB (LM)" at bounding box center [315, 188] width 393 height 7
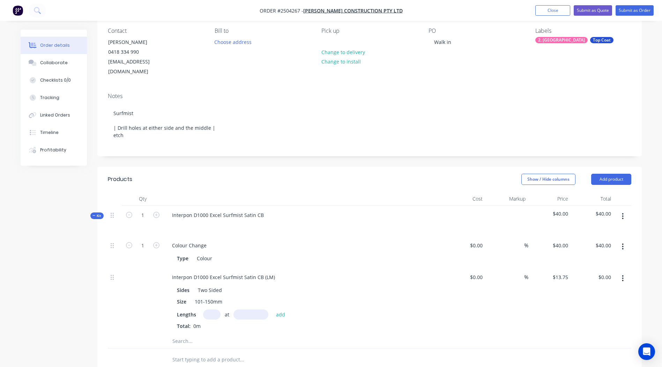
click at [212, 309] on input "text" at bounding box center [211, 314] width 17 height 10
click at [248, 309] on input "text" at bounding box center [250, 314] width 35 height 10
type input "4000mm"
drag, startPoint x: 275, startPoint y: 268, endPoint x: 0, endPoint y: 275, distance: 274.9
click at [0, 279] on html "Order #2504267 - Gunther Construction Pty Ltd Add product Close Submit as Quote…" at bounding box center [331, 244] width 662 height 609
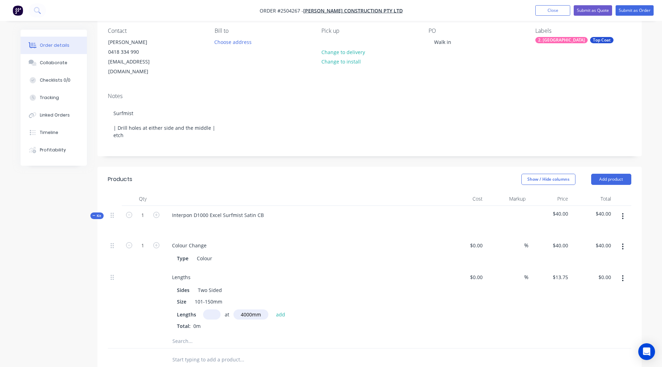
click at [218, 309] on input "text" at bounding box center [211, 314] width 17 height 10
type input "11"
click at [272, 309] on button "add" at bounding box center [280, 313] width 16 height 9
type input "$605.00"
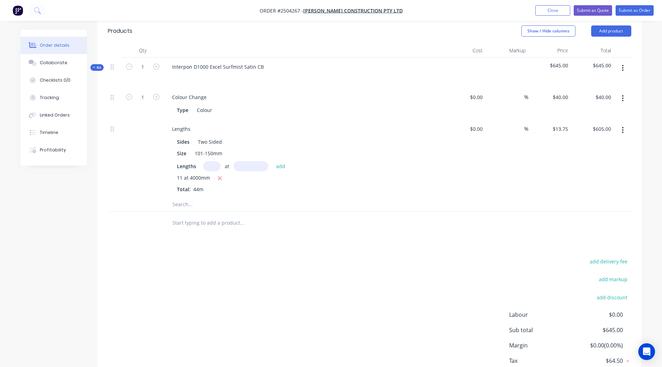
click at [620, 62] on button "button" at bounding box center [622, 68] width 16 height 13
click at [598, 79] on button "Add product to kit" at bounding box center [598, 86] width 66 height 14
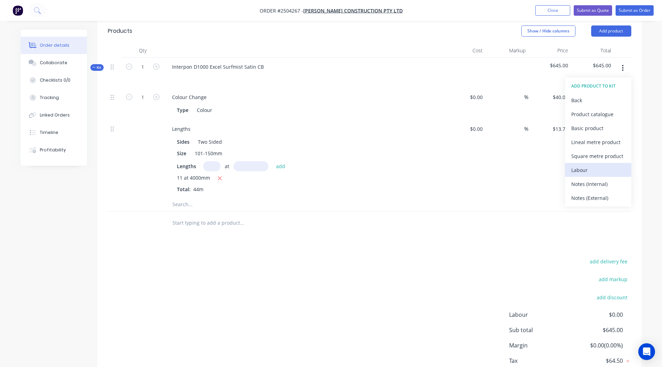
click at [588, 165] on div "Labour" at bounding box center [598, 170] width 54 height 10
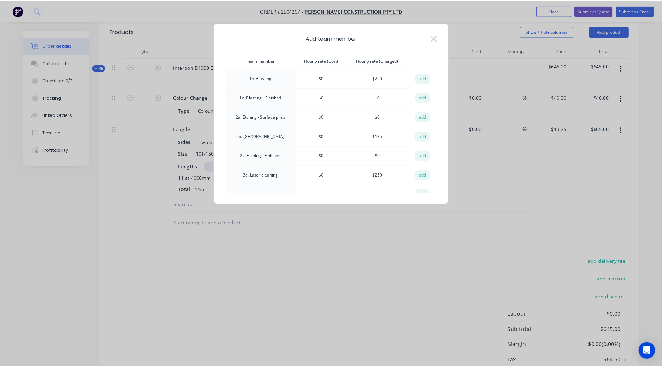
scroll to position [35, 0]
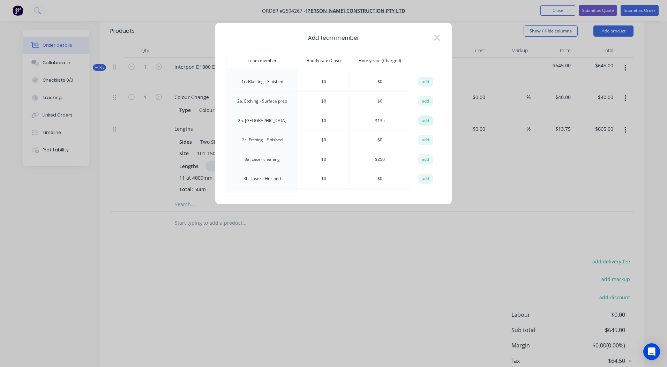
click at [424, 120] on button "add" at bounding box center [425, 120] width 15 height 10
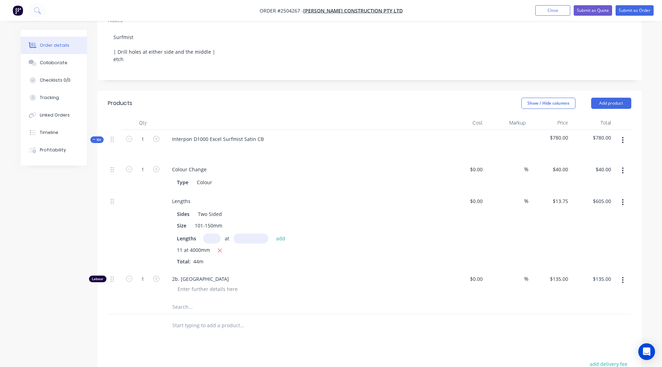
scroll to position [140, 0]
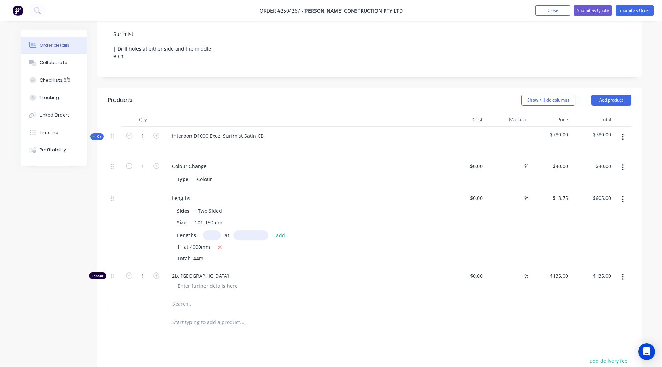
click at [630, 131] on button "button" at bounding box center [622, 137] width 16 height 13
click at [598, 150] on div "Add product to kit" at bounding box center [598, 155] width 54 height 10
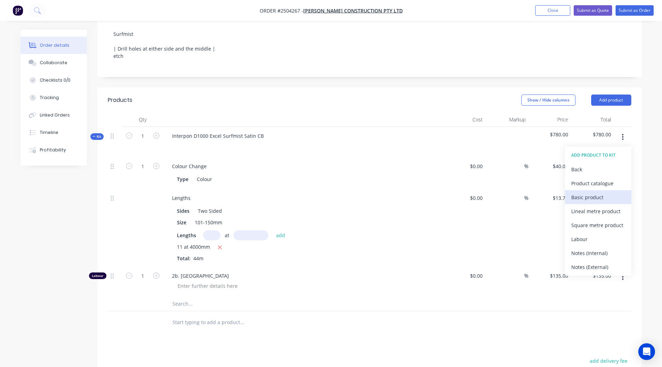
click at [594, 192] on div "Basic product" at bounding box center [598, 197] width 54 height 10
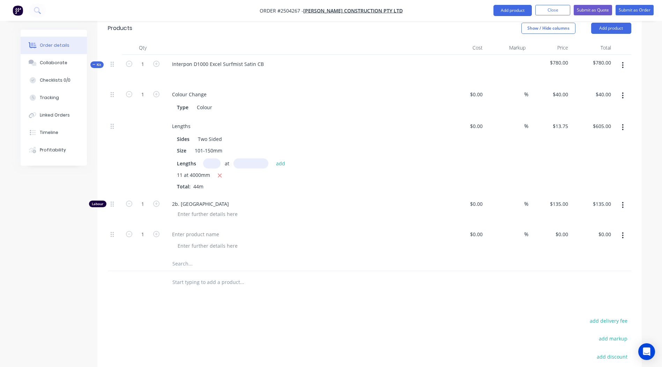
scroll to position [279, 0]
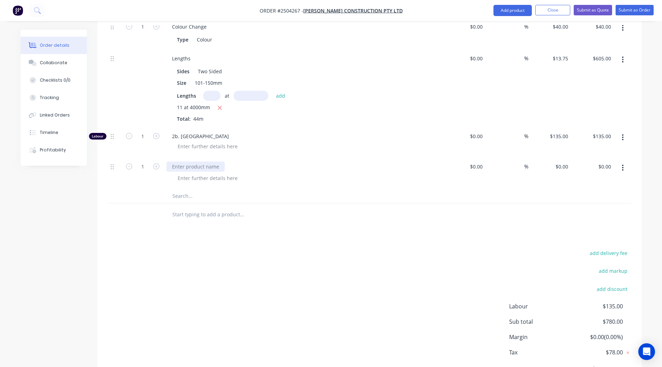
click at [205, 161] on div at bounding box center [195, 166] width 58 height 10
click at [558, 157] on div "$0.00 $0.00" at bounding box center [549, 173] width 43 height 32
type input "$30.00"
click at [474, 248] on div "add delivery fee add markup add discount Labour $135.00 Sub total $780.00 Margi…" at bounding box center [369, 315] width 523 height 135
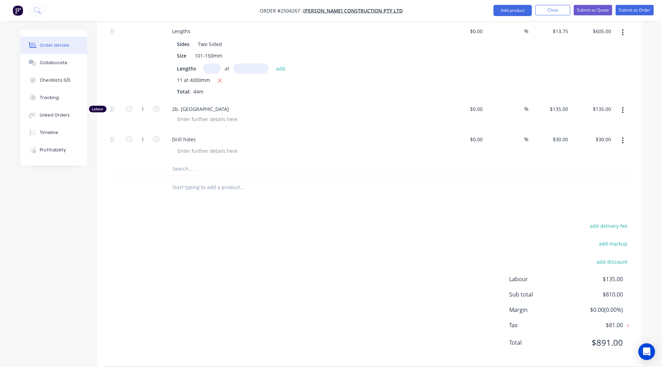
scroll to position [0, 0]
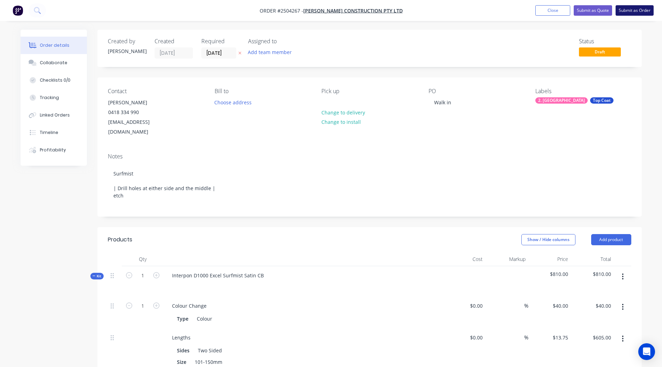
click at [630, 10] on button "Submit as Order" at bounding box center [634, 10] width 38 height 10
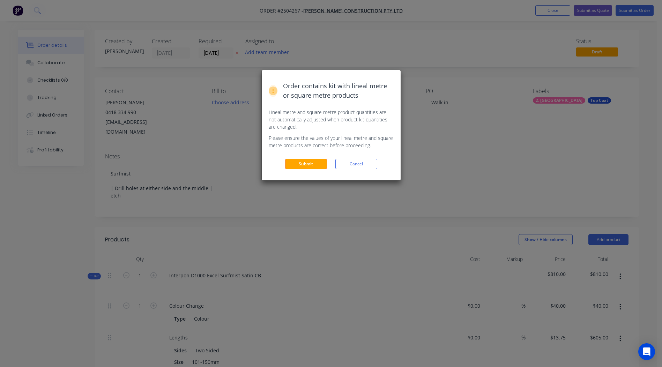
drag, startPoint x: 319, startPoint y: 160, endPoint x: 329, endPoint y: 126, distance: 35.4
click at [329, 126] on div "Order contains kit with lineal metre or square metre products Lineal metre and …" at bounding box center [331, 125] width 139 height 110
click at [355, 166] on button "Cancel" at bounding box center [356, 164] width 42 height 10
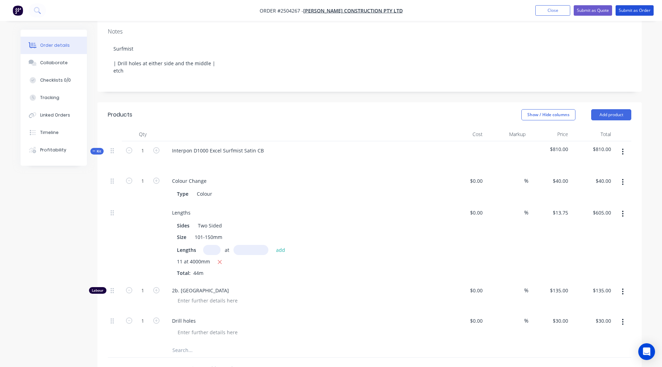
scroll to position [209, 0]
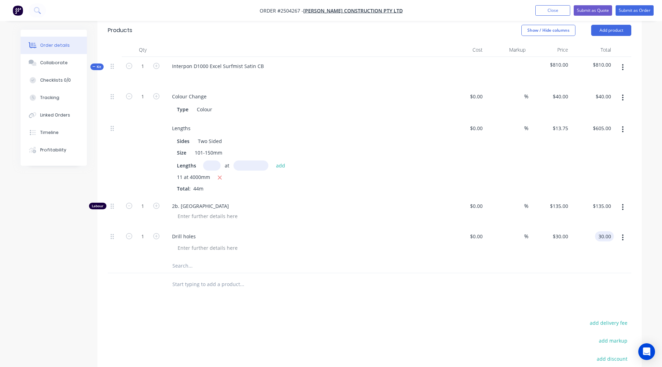
click at [600, 231] on input "30.00" at bounding box center [605, 236] width 16 height 10
type input "25"
type input "$25.00"
click at [571, 336] on div "add markup" at bounding box center [587, 345] width 87 height 18
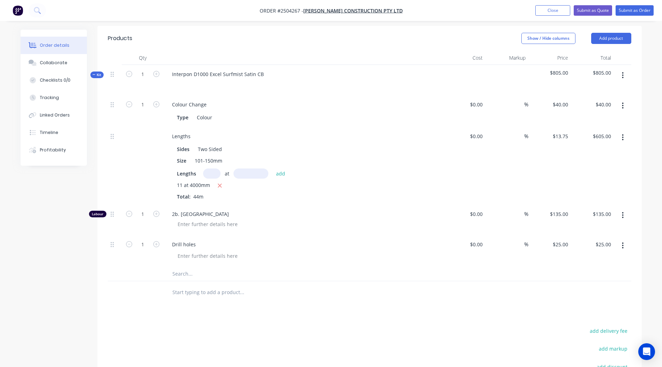
scroll to position [0, 0]
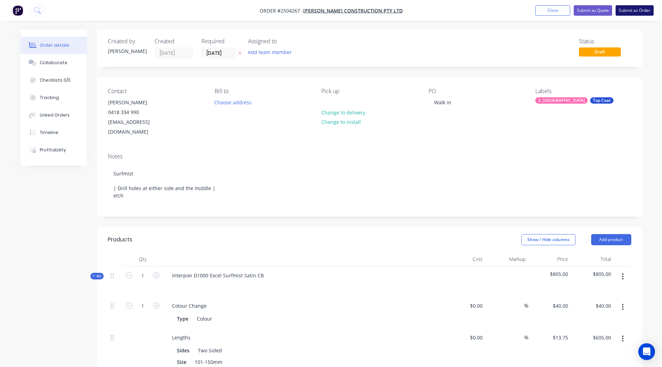
click at [627, 12] on button "Submit as Order" at bounding box center [634, 10] width 38 height 10
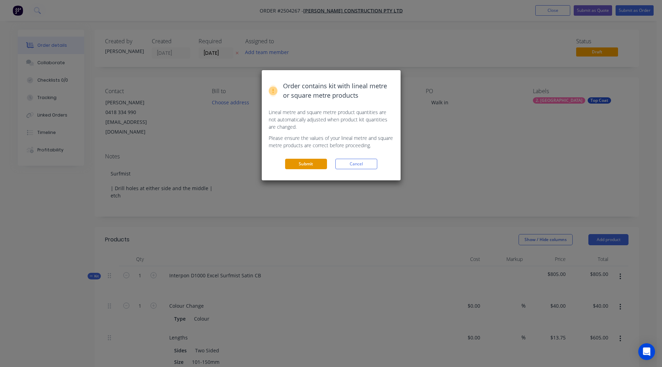
click at [299, 162] on button "Submit" at bounding box center [306, 164] width 42 height 10
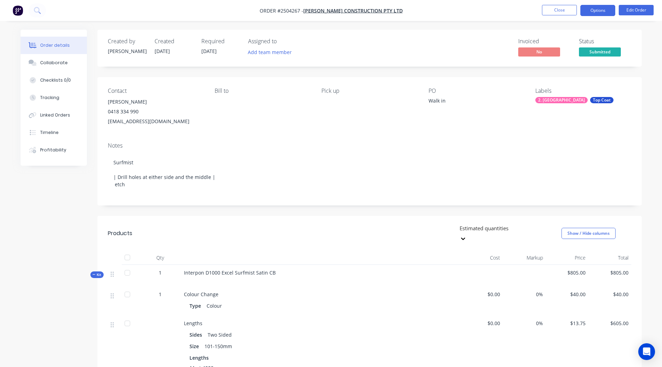
click at [598, 14] on button "Options" at bounding box center [597, 10] width 35 height 11
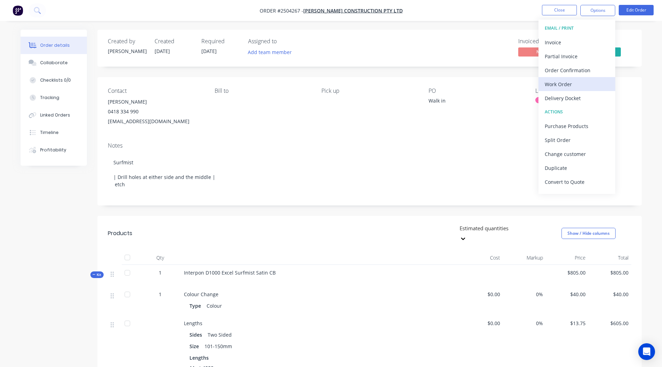
click at [566, 85] on div "Work Order" at bounding box center [576, 84] width 64 height 10
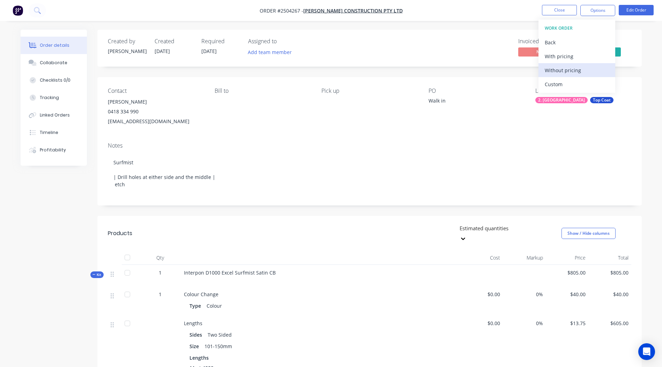
click at [569, 67] on div "Without pricing" at bounding box center [576, 70] width 64 height 10
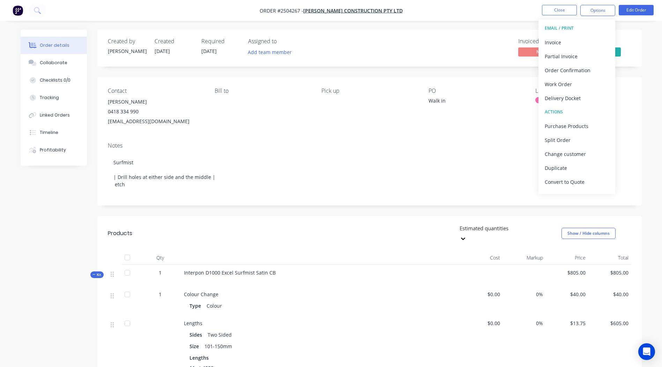
click at [331, 70] on div "Created by Rory Created 01/10/25 Required 01/10/25 Assigned to Add team member …" at bounding box center [369, 283] width 544 height 506
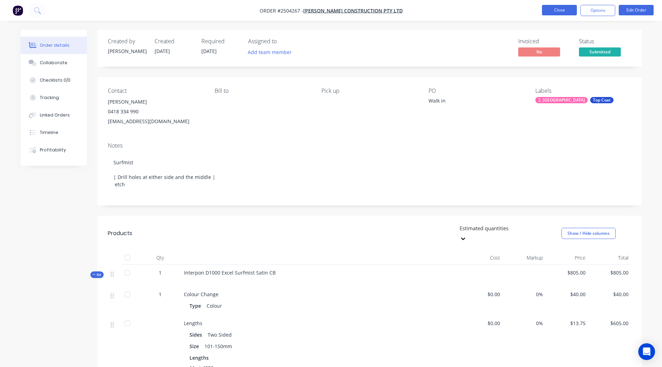
click at [560, 9] on button "Close" at bounding box center [559, 10] width 35 height 10
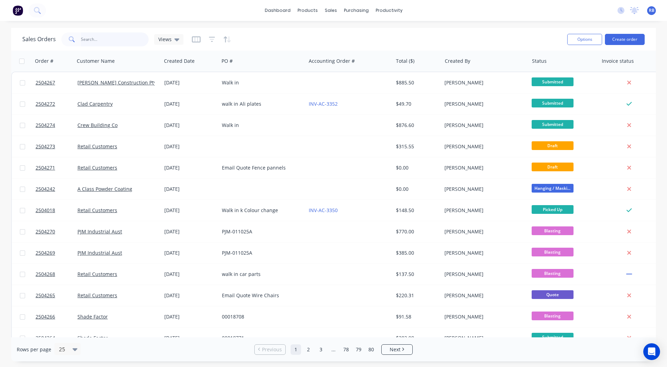
click at [121, 34] on input "text" at bounding box center [115, 39] width 68 height 14
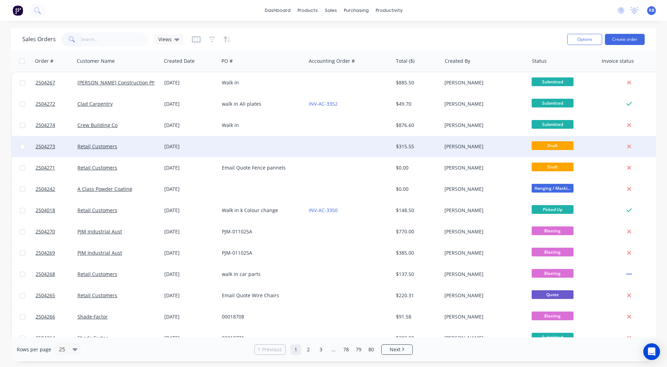
click at [211, 151] on div "[DATE]" at bounding box center [190, 146] width 58 height 21
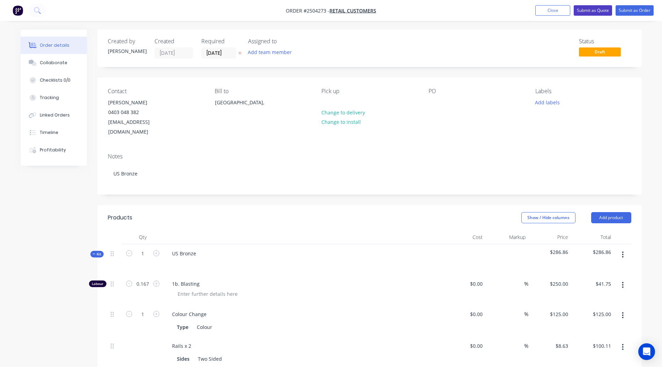
click at [585, 13] on button "Submit as Quote" at bounding box center [592, 10] width 38 height 10
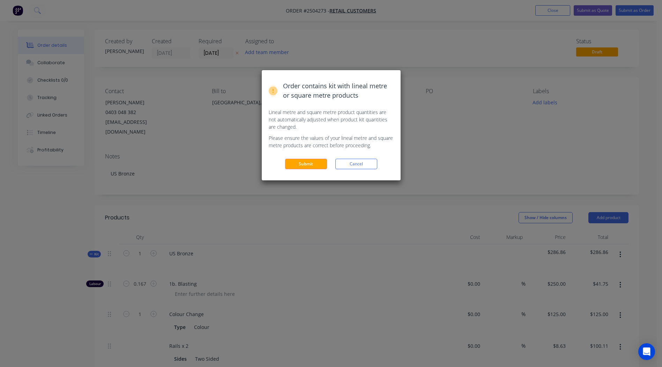
click at [293, 165] on button "Submit" at bounding box center [306, 164] width 42 height 10
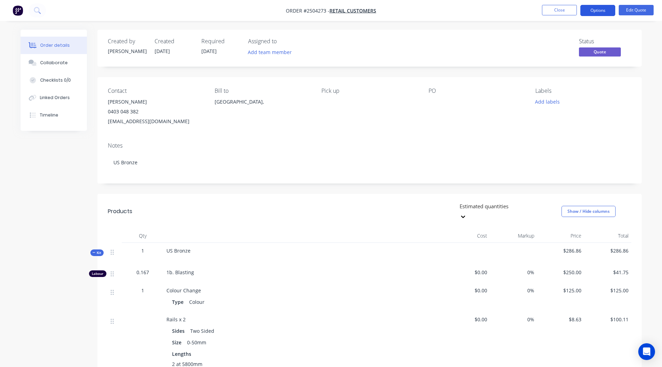
click at [586, 15] on button "Options" at bounding box center [597, 10] width 35 height 11
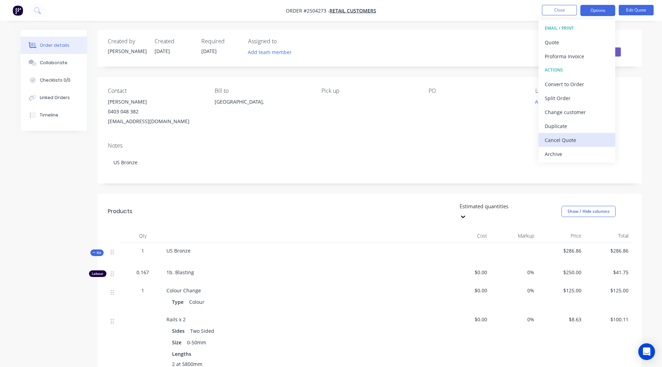
click at [570, 142] on div "Cancel Quote" at bounding box center [576, 140] width 64 height 10
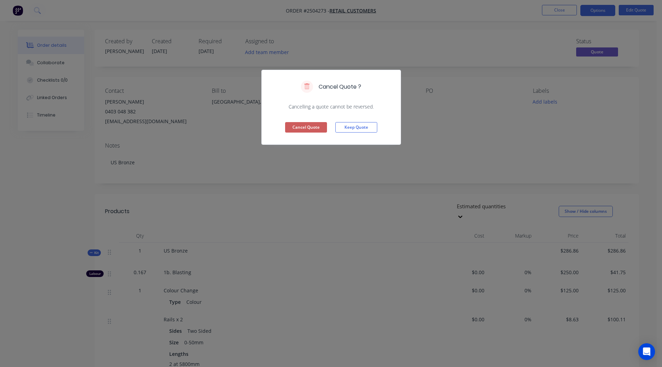
click at [298, 124] on button "Cancel Quote" at bounding box center [306, 127] width 42 height 10
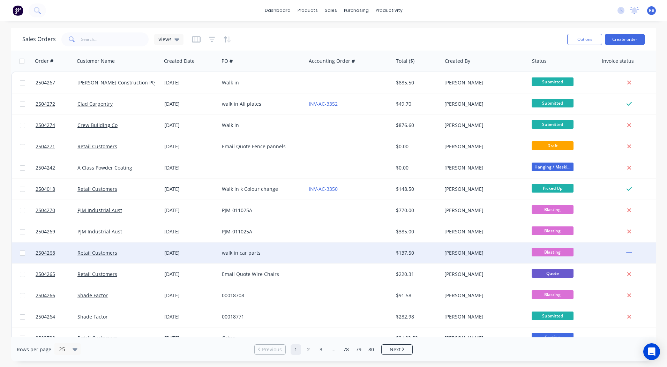
click at [451, 248] on div "[PERSON_NAME]" at bounding box center [485, 252] width 87 height 21
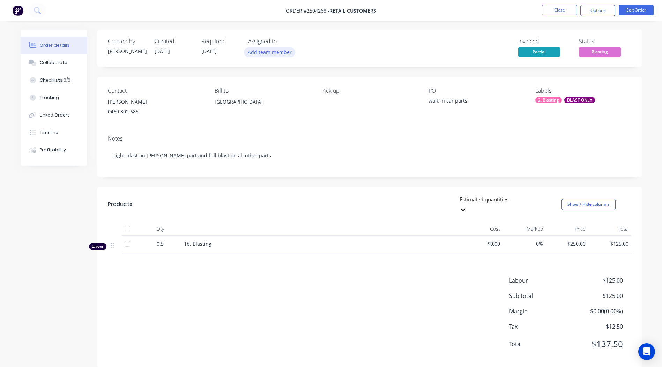
click at [283, 49] on button "Add team member" at bounding box center [269, 51] width 51 height 9
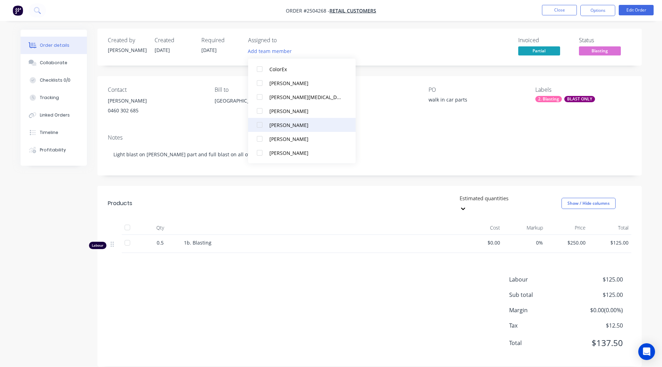
scroll to position [1, 0]
click at [300, 116] on button "[PERSON_NAME]" at bounding box center [301, 111] width 107 height 14
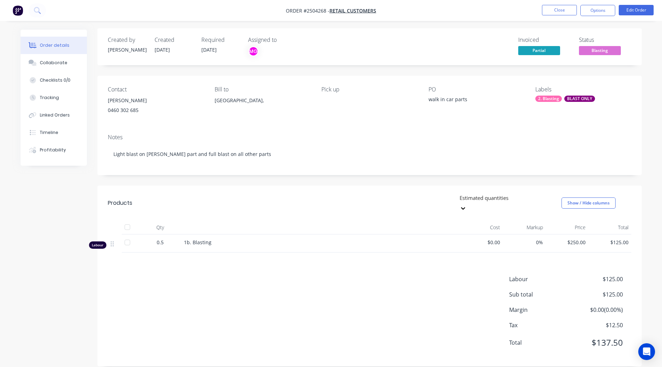
click at [406, 63] on div "Created by Rory Created 01/10/25 Required 01/10/25 Assigned to MG Invoiced Part…" at bounding box center [369, 46] width 544 height 37
click at [571, 9] on button "Close" at bounding box center [559, 10] width 35 height 10
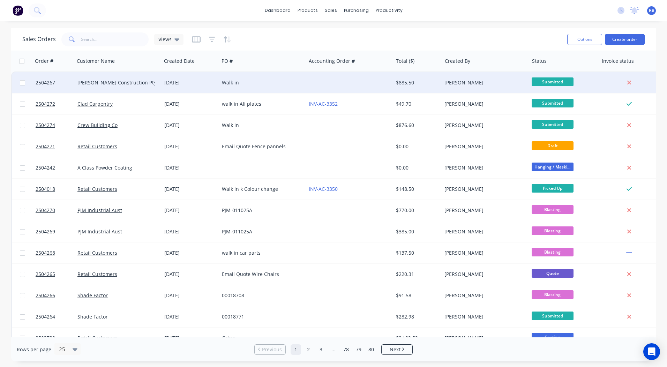
click at [258, 76] on div "Walk in" at bounding box center [262, 82] width 87 height 21
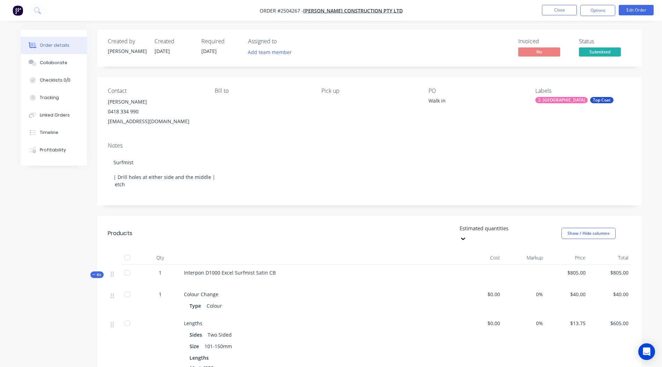
click at [590, 103] on div "Top Coat" at bounding box center [601, 100] width 23 height 6
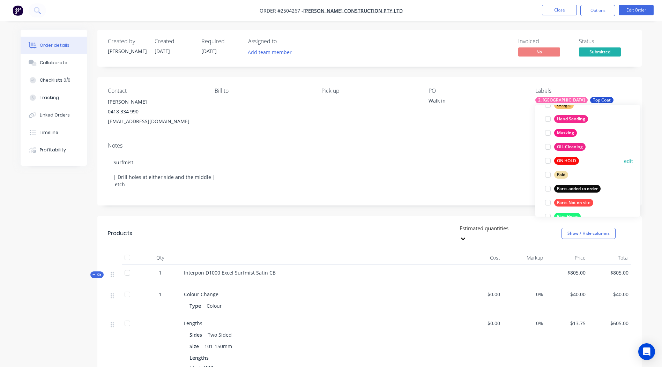
click at [574, 158] on div "ON HOLD" at bounding box center [566, 161] width 25 height 8
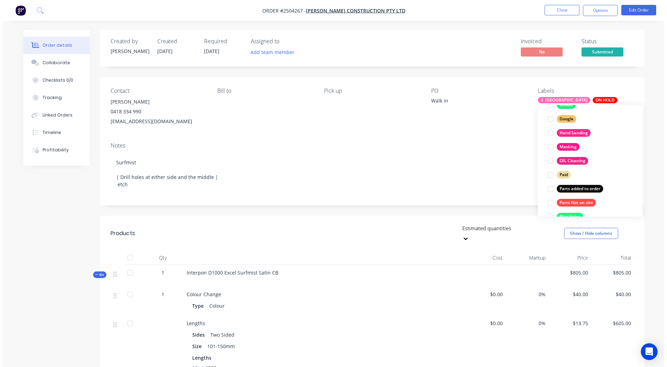
scroll to position [14, 0]
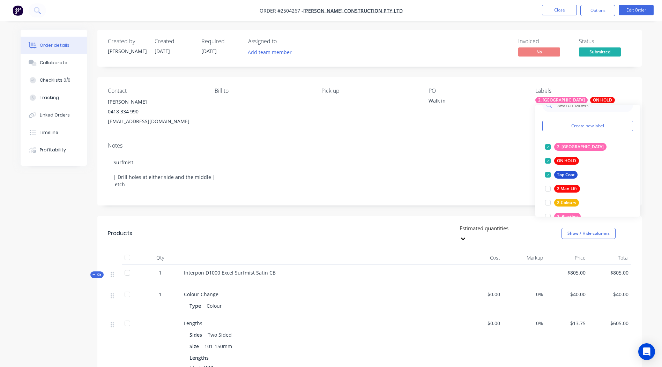
click at [483, 25] on div "Order details Collaborate Checklists 0/0 Tracking Linked Orders Timeline Profit…" at bounding box center [331, 273] width 662 height 547
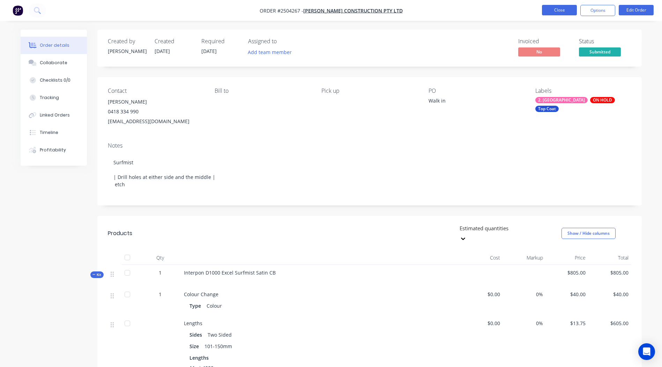
click at [555, 12] on button "Close" at bounding box center [559, 10] width 35 height 10
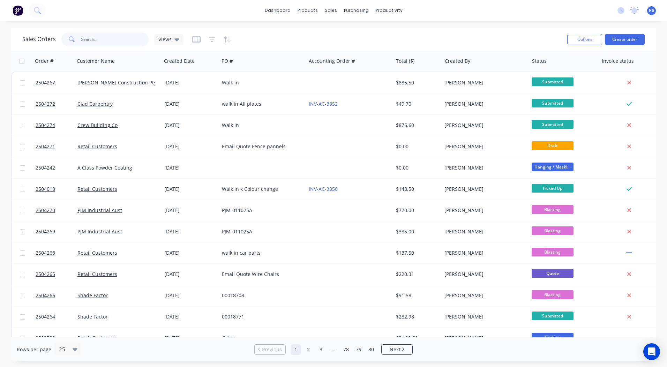
click at [122, 36] on input "text" at bounding box center [115, 39] width 68 height 14
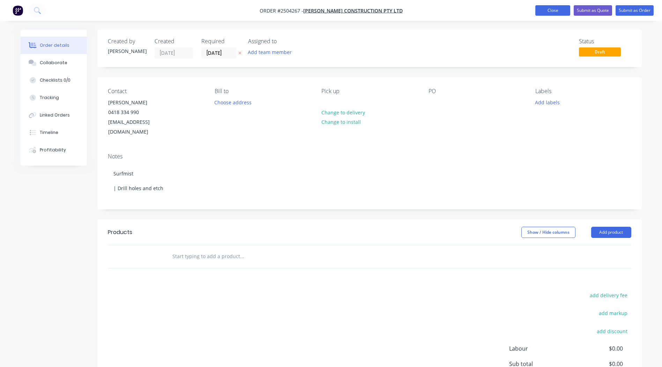
click at [564, 12] on button "Close" at bounding box center [552, 10] width 35 height 10
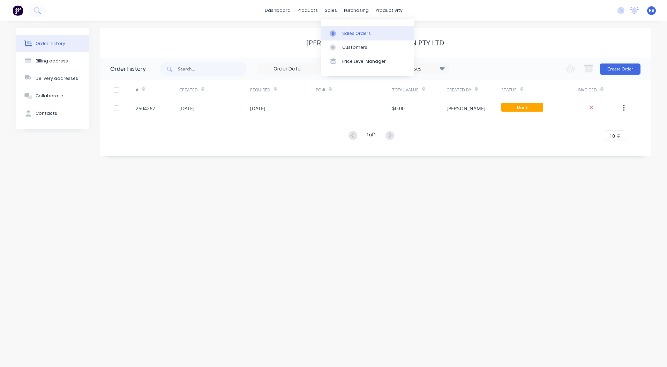
click at [344, 29] on link "Sales Orders" at bounding box center [367, 33] width 92 height 14
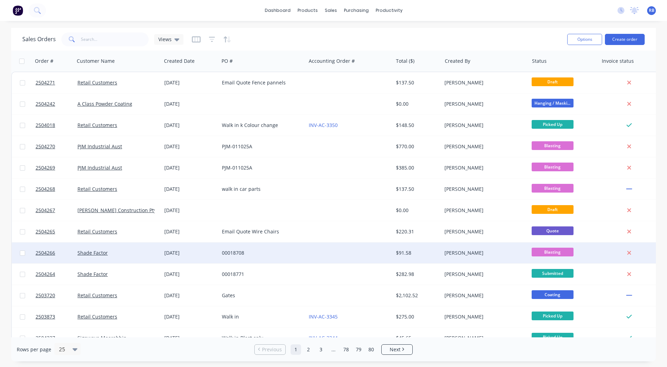
click at [358, 258] on div at bounding box center [349, 252] width 87 height 21
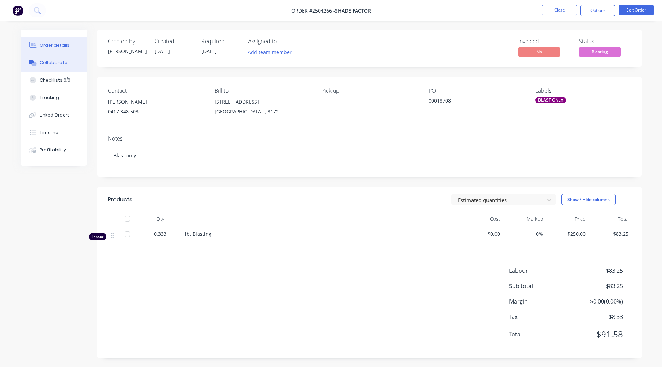
click at [64, 59] on button "Collaborate" at bounding box center [54, 62] width 66 height 17
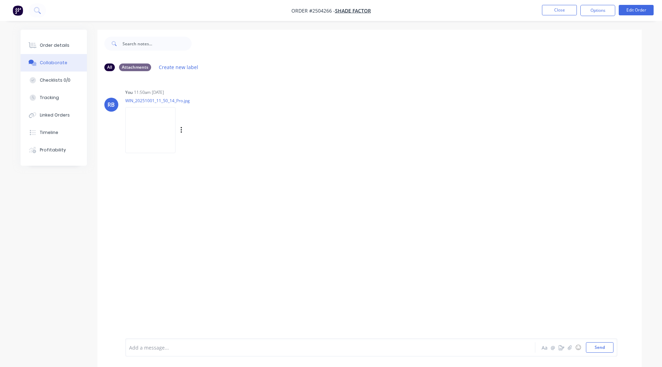
click at [175, 118] on img at bounding box center [150, 130] width 50 height 46
click at [546, 7] on button "Close" at bounding box center [559, 10] width 35 height 10
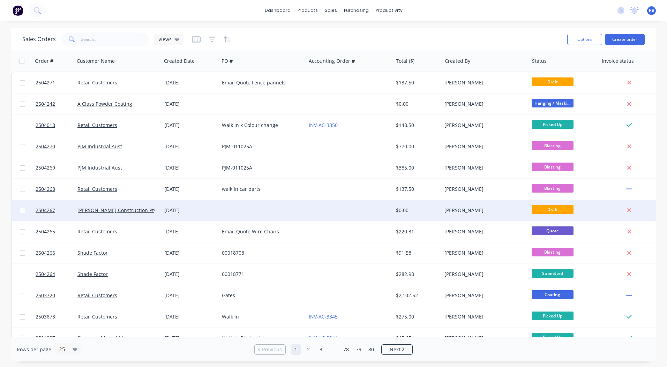
click at [300, 215] on div at bounding box center [262, 210] width 87 height 21
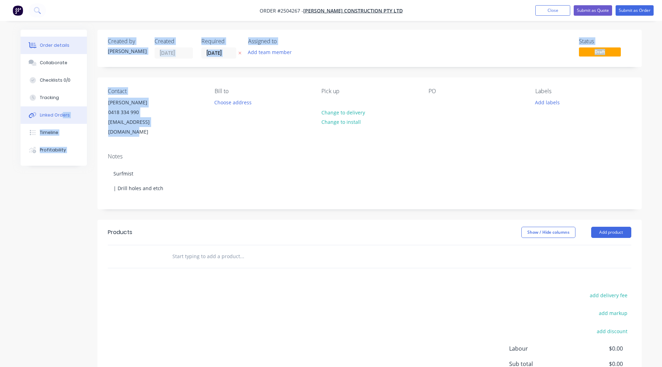
drag, startPoint x: 177, startPoint y: 121, endPoint x: 61, endPoint y: 123, distance: 115.8
click at [61, 123] on div "Order details Collaborate Checklists 0/0 Tracking Linked Orders Timeline Profit…" at bounding box center [331, 238] width 635 height 416
drag, startPoint x: 61, startPoint y: 123, endPoint x: 137, endPoint y: 133, distance: 77.0
click at [137, 133] on div "Contact [PERSON_NAME] [PHONE_NUMBER] [EMAIL_ADDRESS][DOMAIN_NAME] Bill to Choos…" at bounding box center [369, 112] width 544 height 70
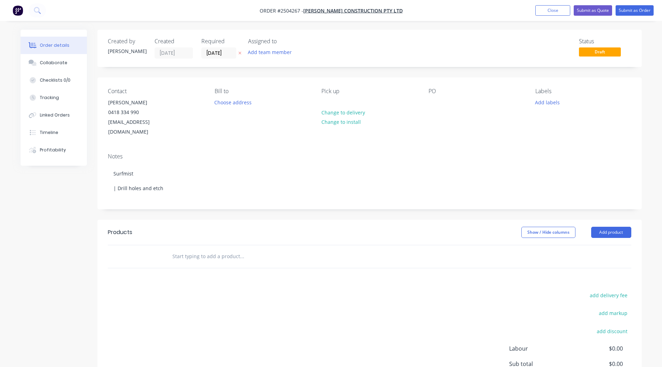
click at [153, 148] on div "Notes Surfmist | Drill holes and etch" at bounding box center [369, 178] width 544 height 61
